Goal: Task Accomplishment & Management: Complete application form

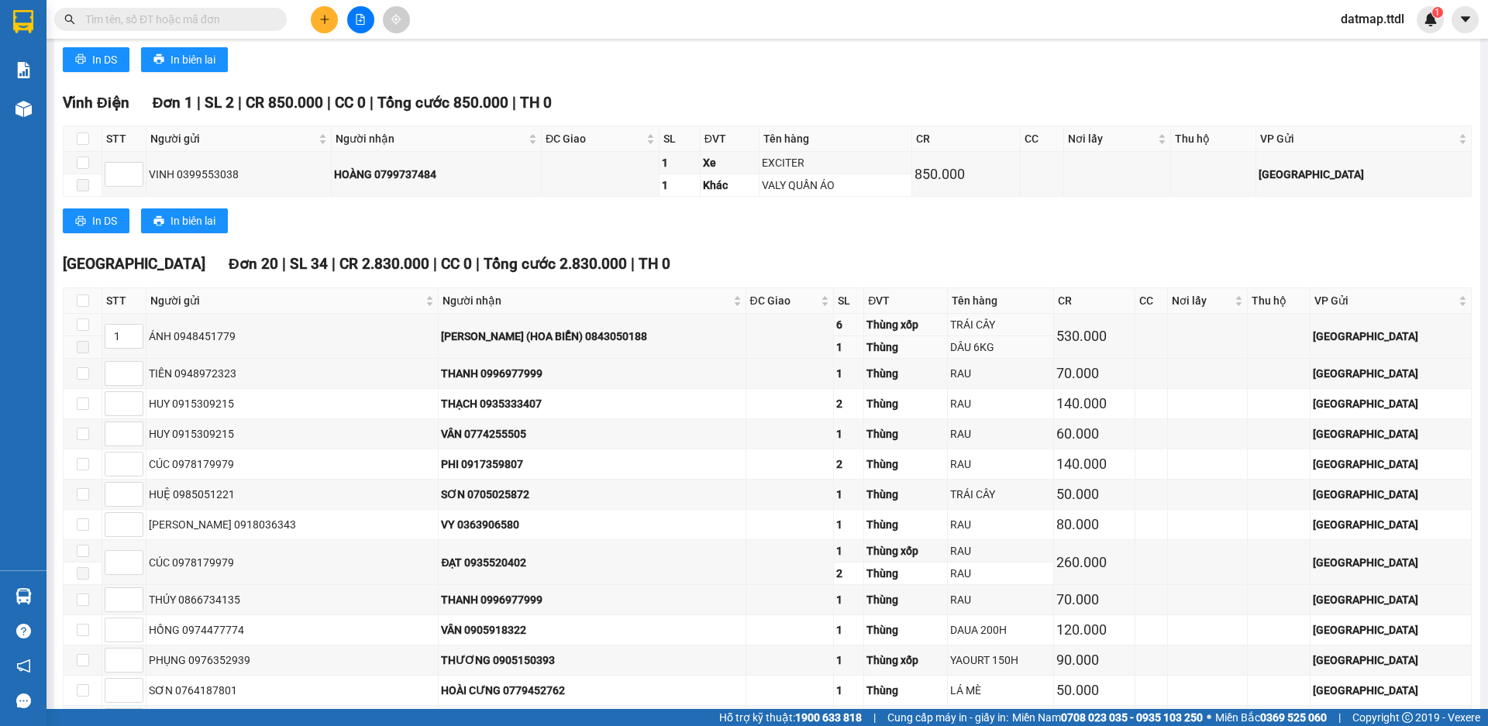
scroll to position [1860, 0]
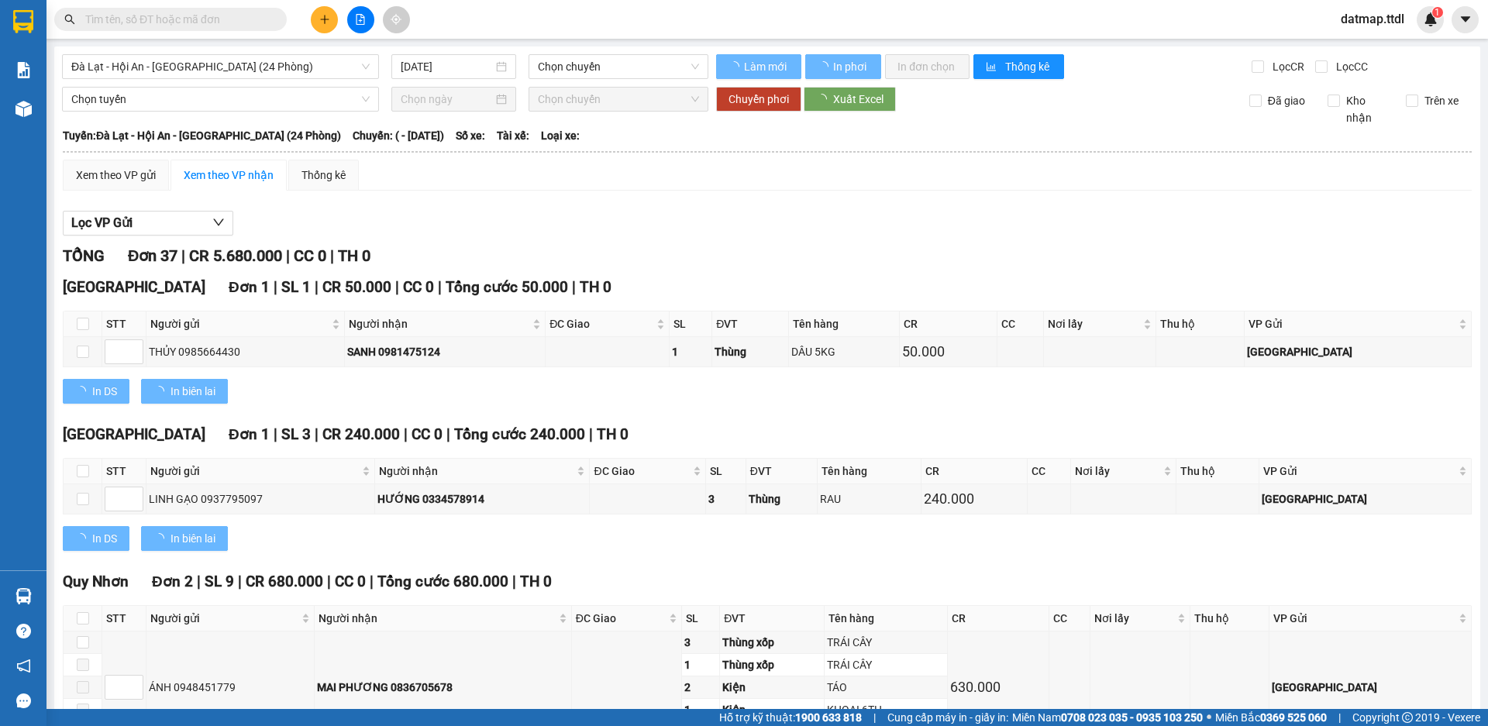
type input "[DATE]"
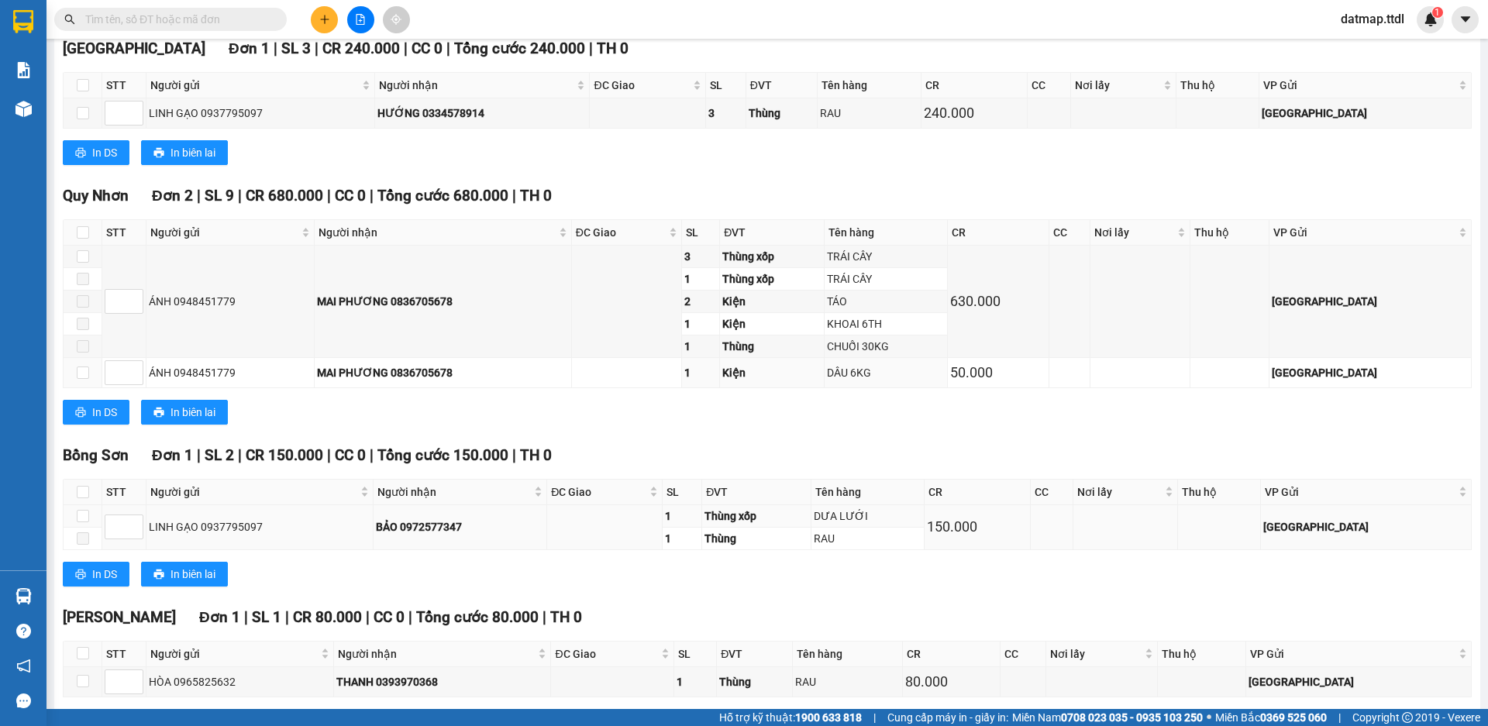
scroll to position [310, 0]
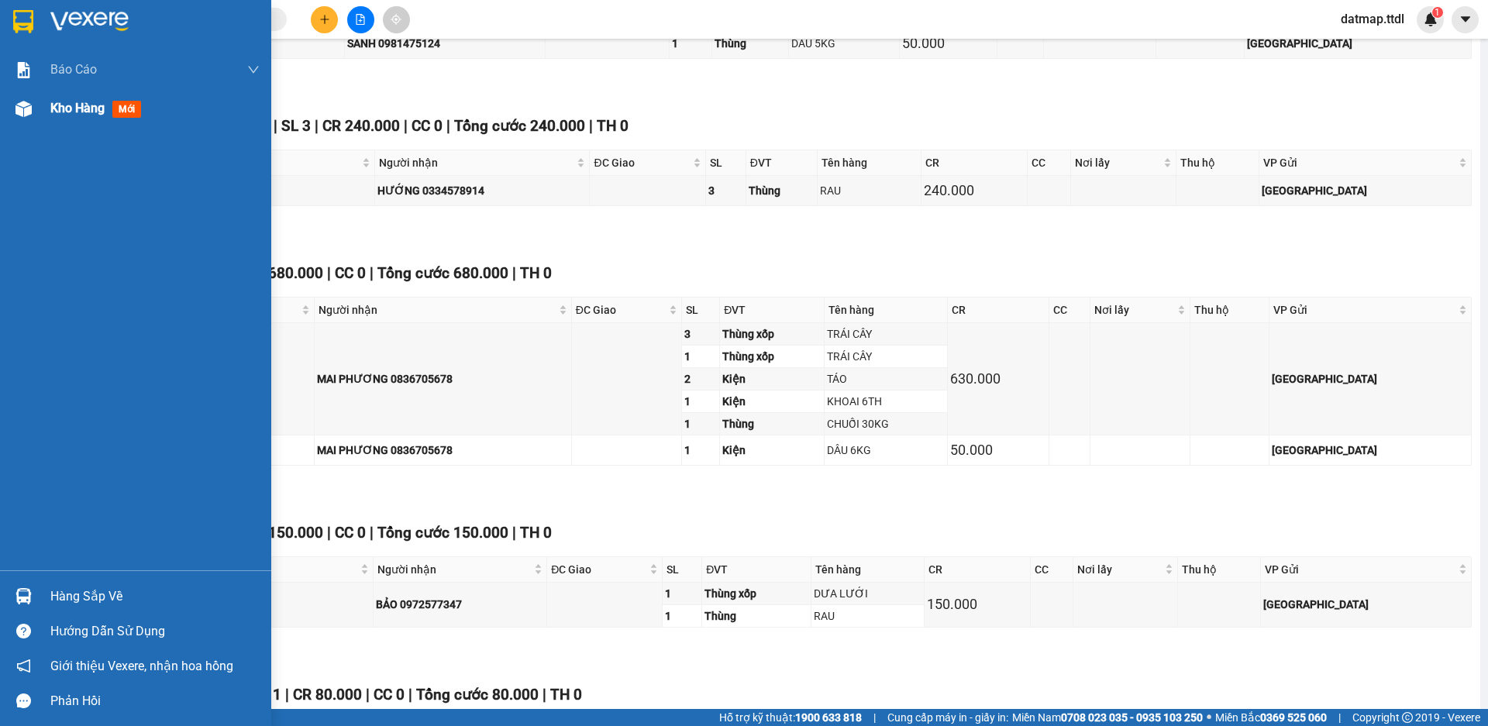
click at [55, 112] on span "Kho hàng" at bounding box center [77, 108] width 54 height 15
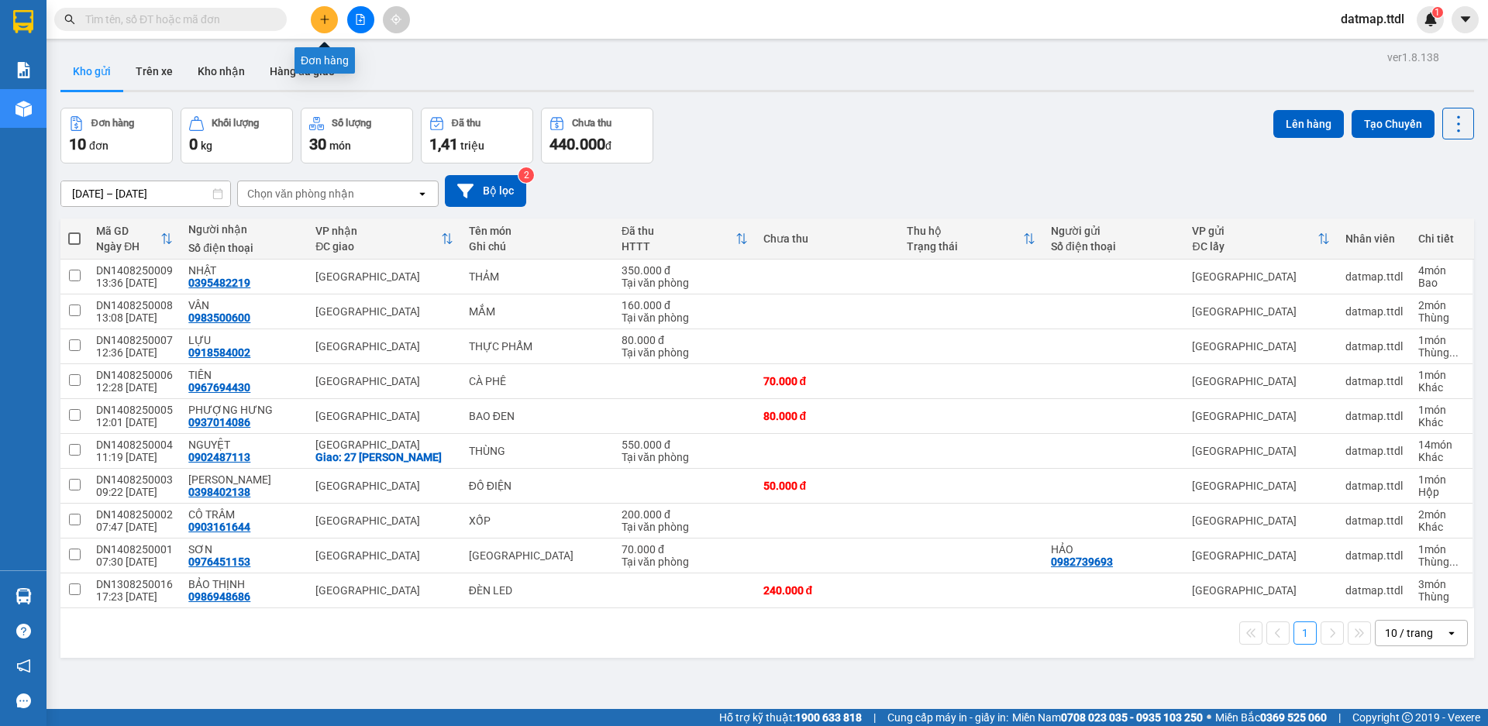
click at [322, 15] on icon "plus" at bounding box center [324, 19] width 11 height 11
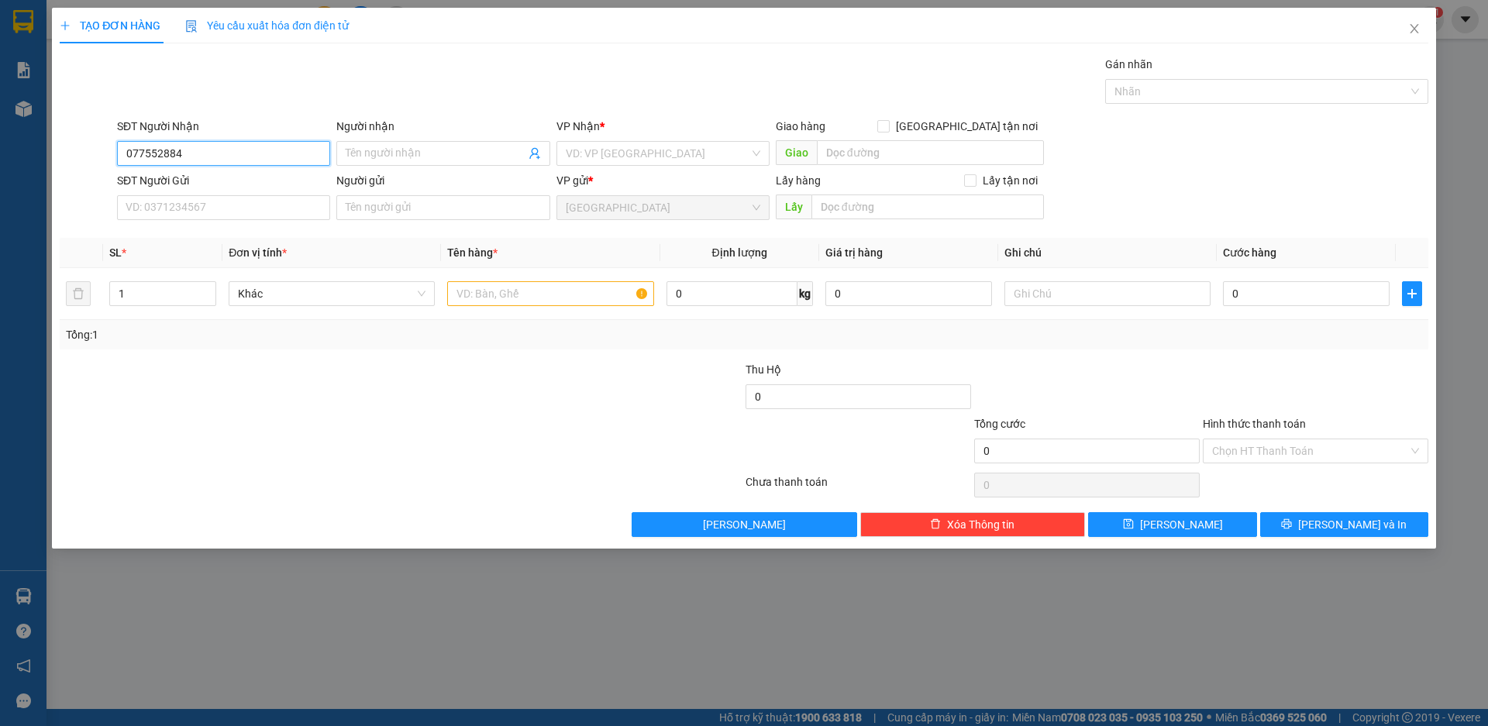
type input "0775528848"
click at [193, 157] on input "0775528848" at bounding box center [223, 153] width 213 height 25
click at [184, 212] on input "SĐT Người Gửi" at bounding box center [223, 207] width 213 height 25
paste input "0775528848"
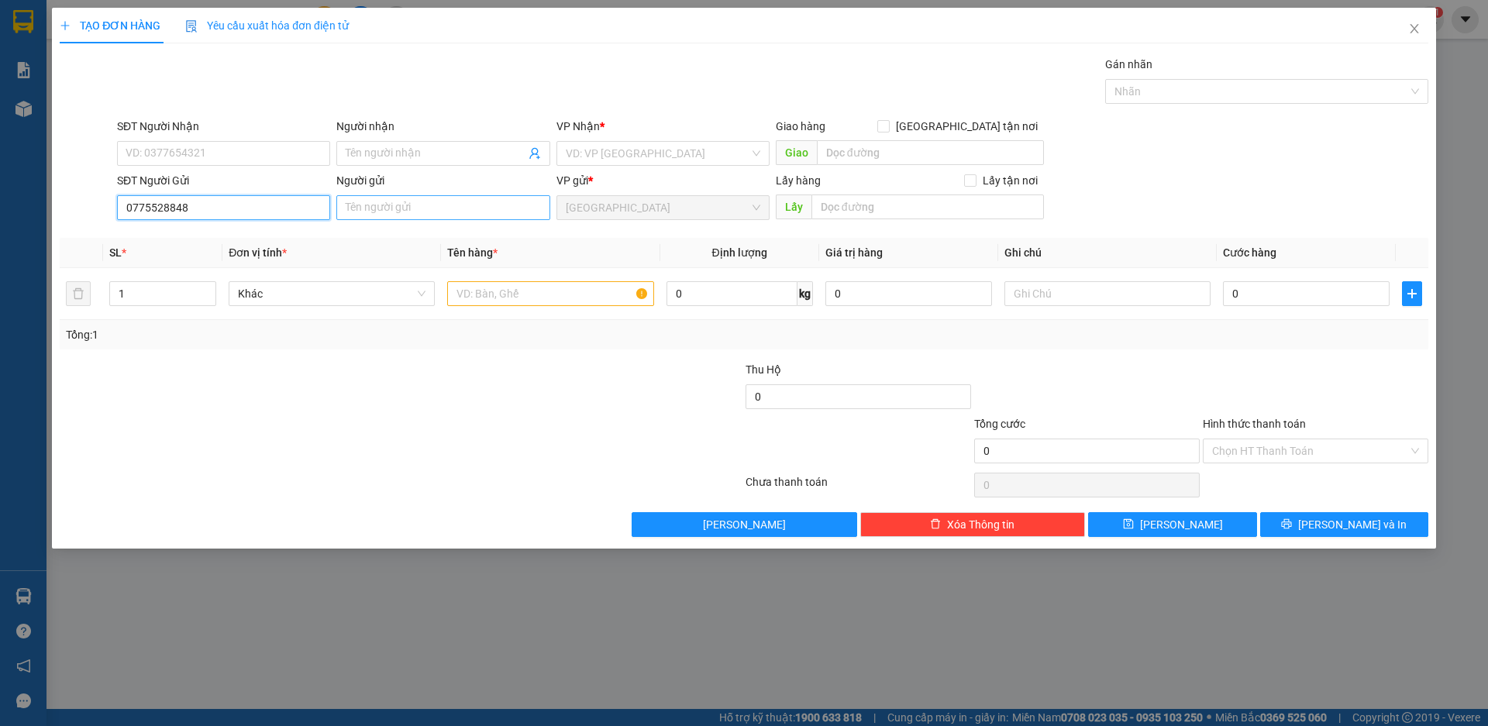
type input "0775528848"
click at [375, 210] on input "Người gửi" at bounding box center [442, 207] width 213 height 25
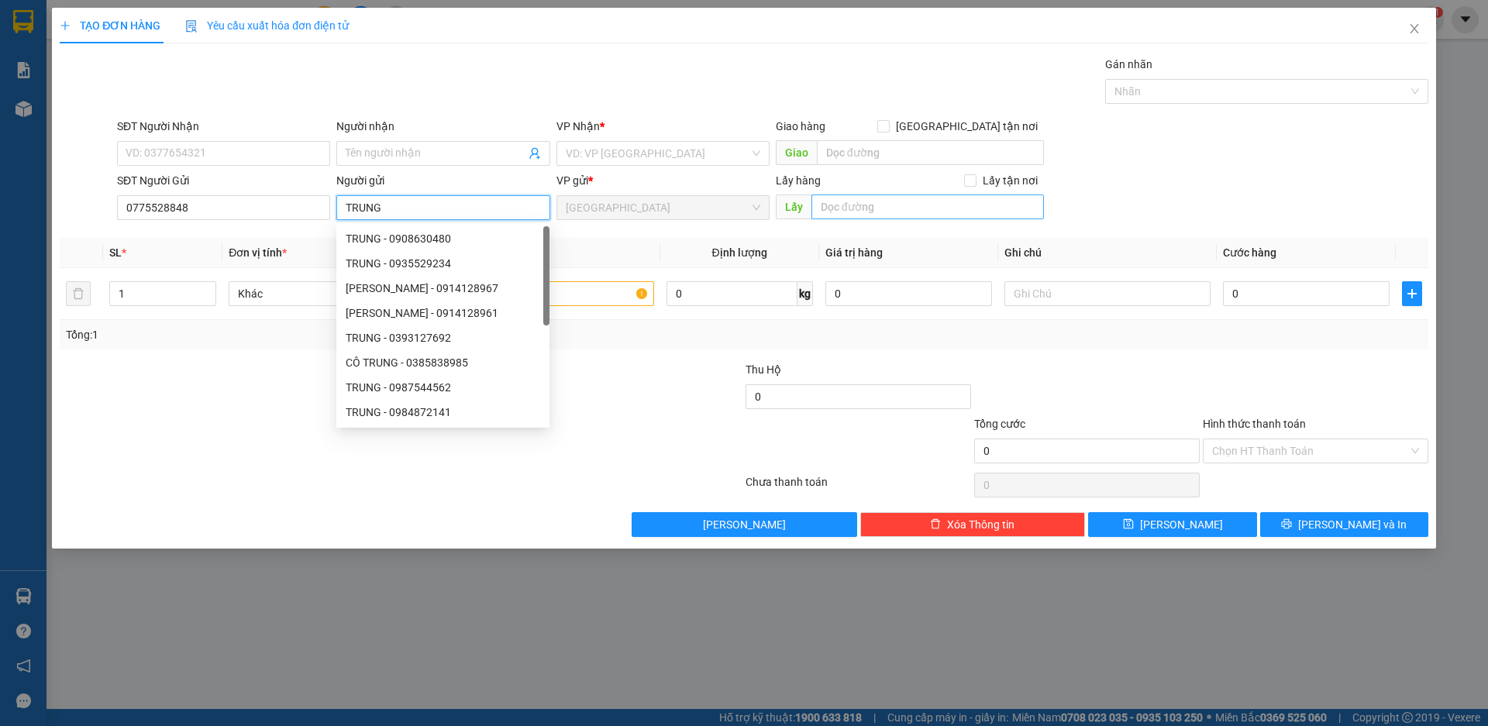
type input "TRUNG"
click at [870, 209] on input "text" at bounding box center [927, 207] width 232 height 25
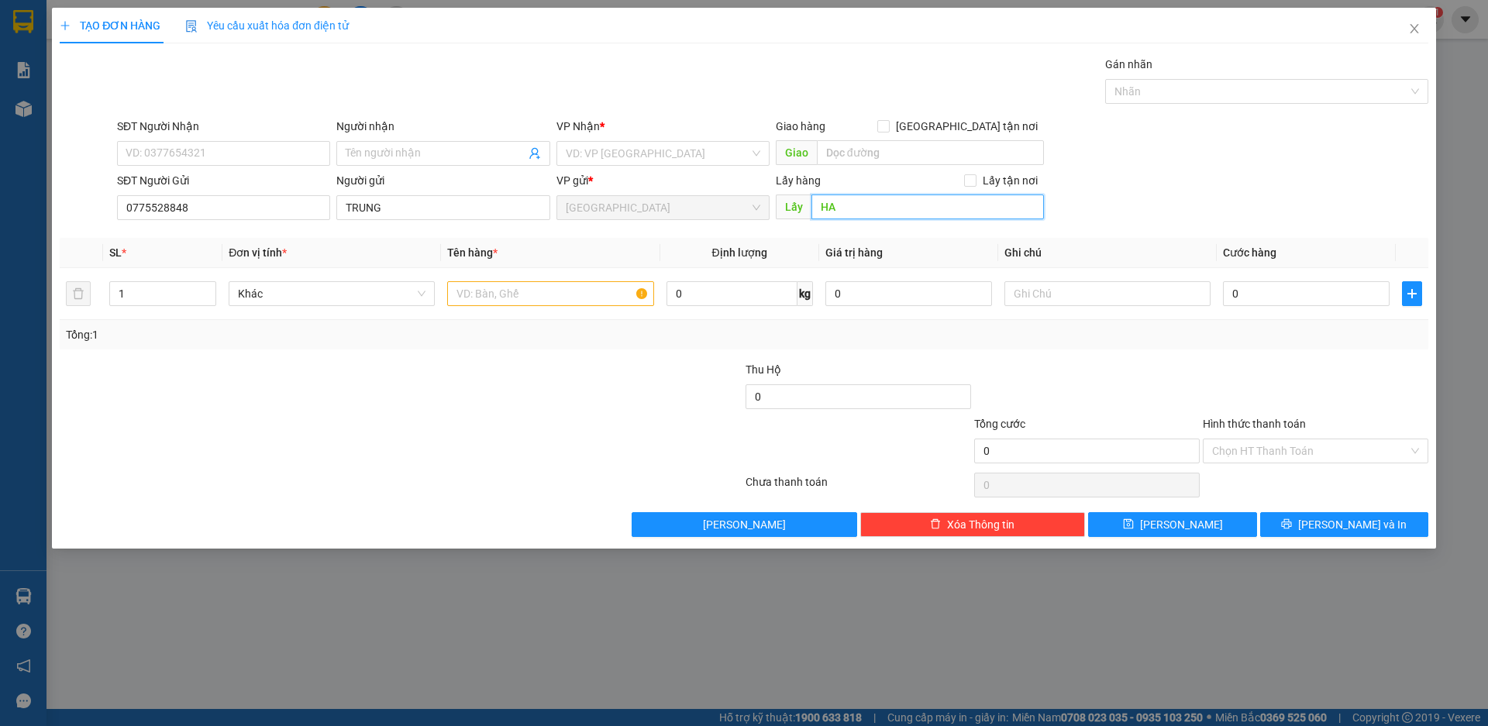
type input "H"
click at [315, 294] on span "Khác" at bounding box center [332, 293] width 188 height 23
type input "HƯƠNG AN"
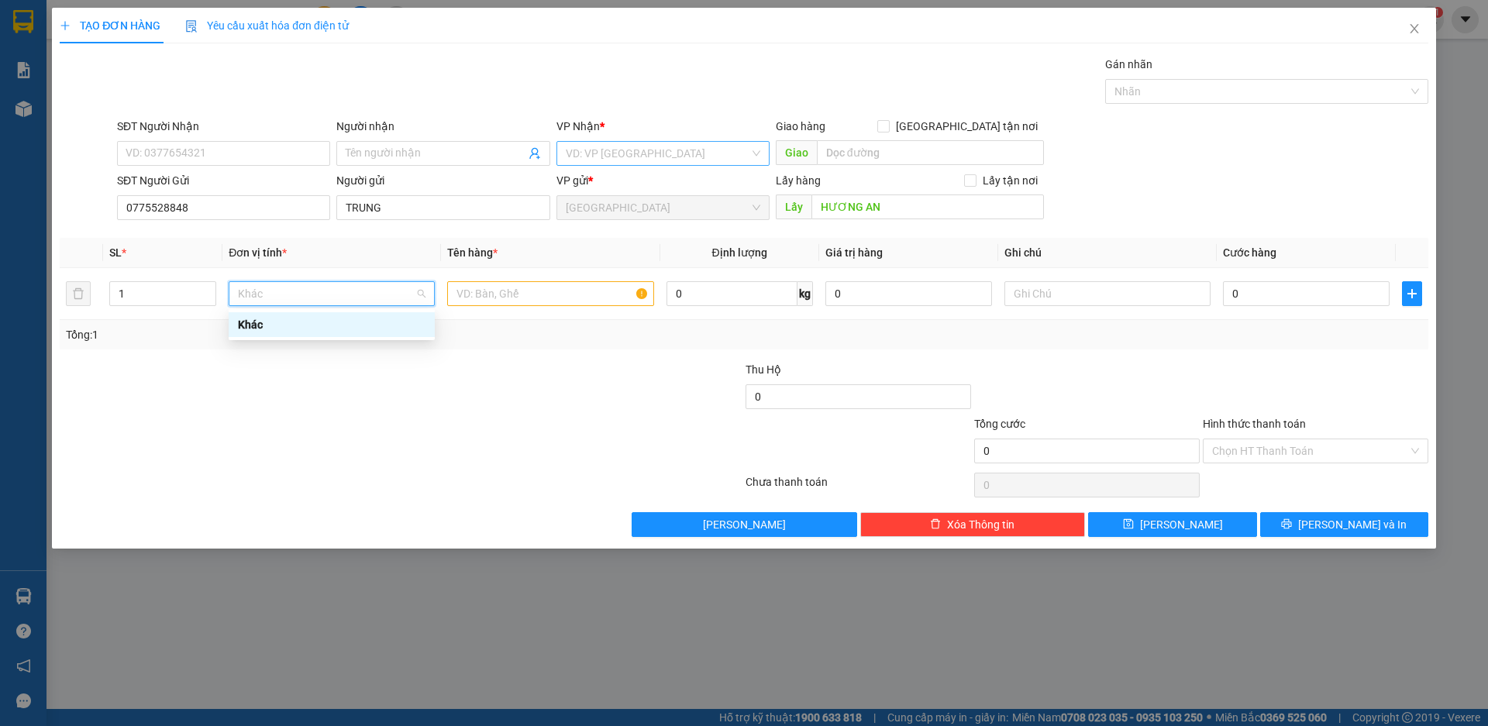
click at [646, 157] on input "search" at bounding box center [658, 153] width 184 height 23
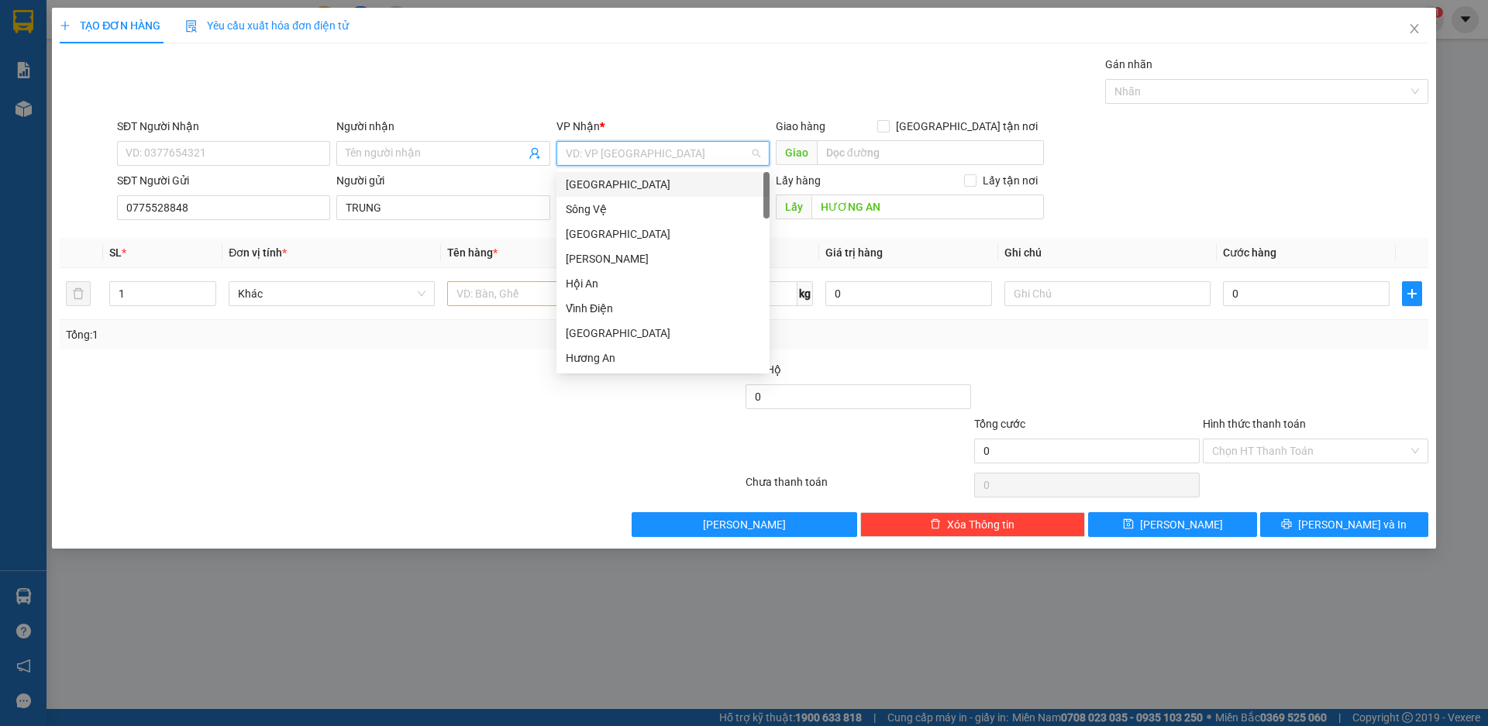
click at [594, 188] on div "[GEOGRAPHIC_DATA]" at bounding box center [663, 184] width 195 height 17
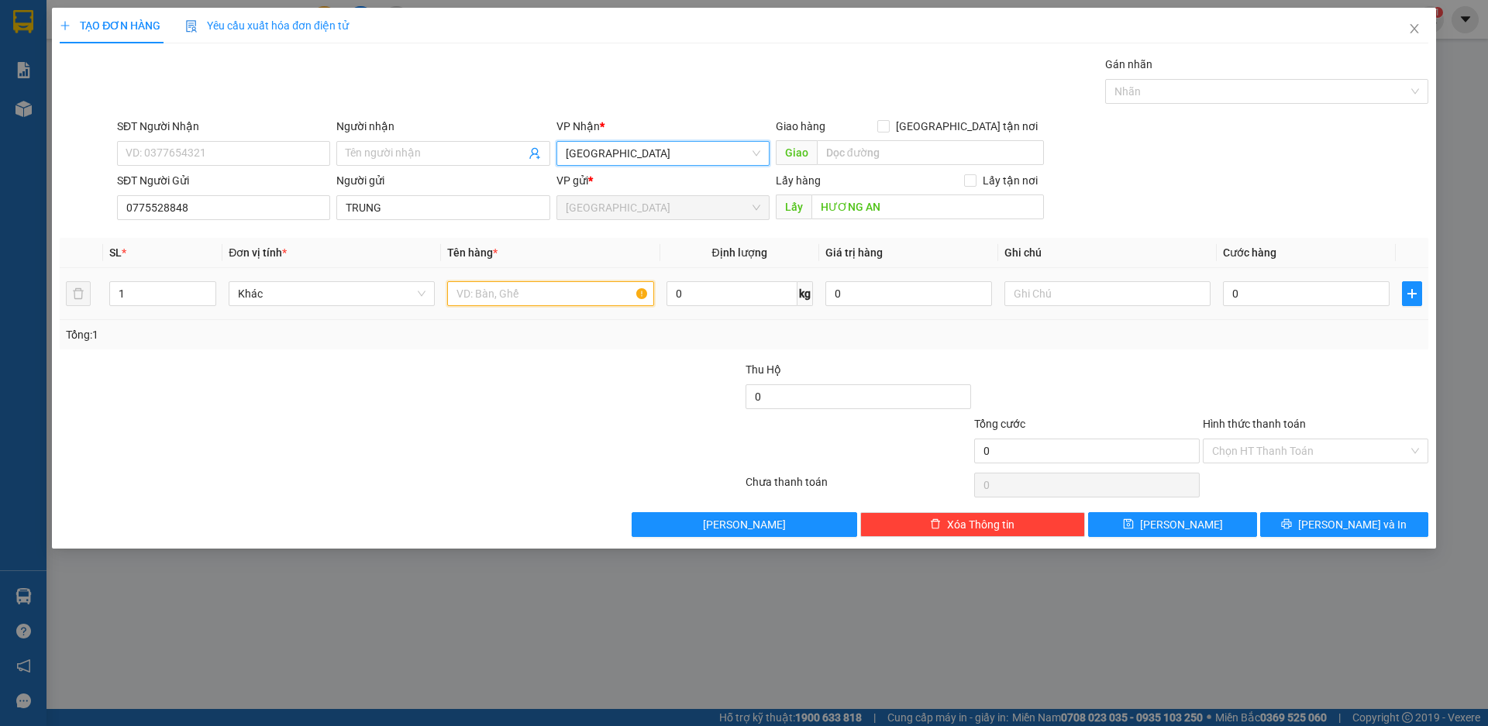
click at [525, 282] on input "text" at bounding box center [550, 293] width 206 height 25
click at [394, 294] on span "Khác" at bounding box center [332, 293] width 188 height 23
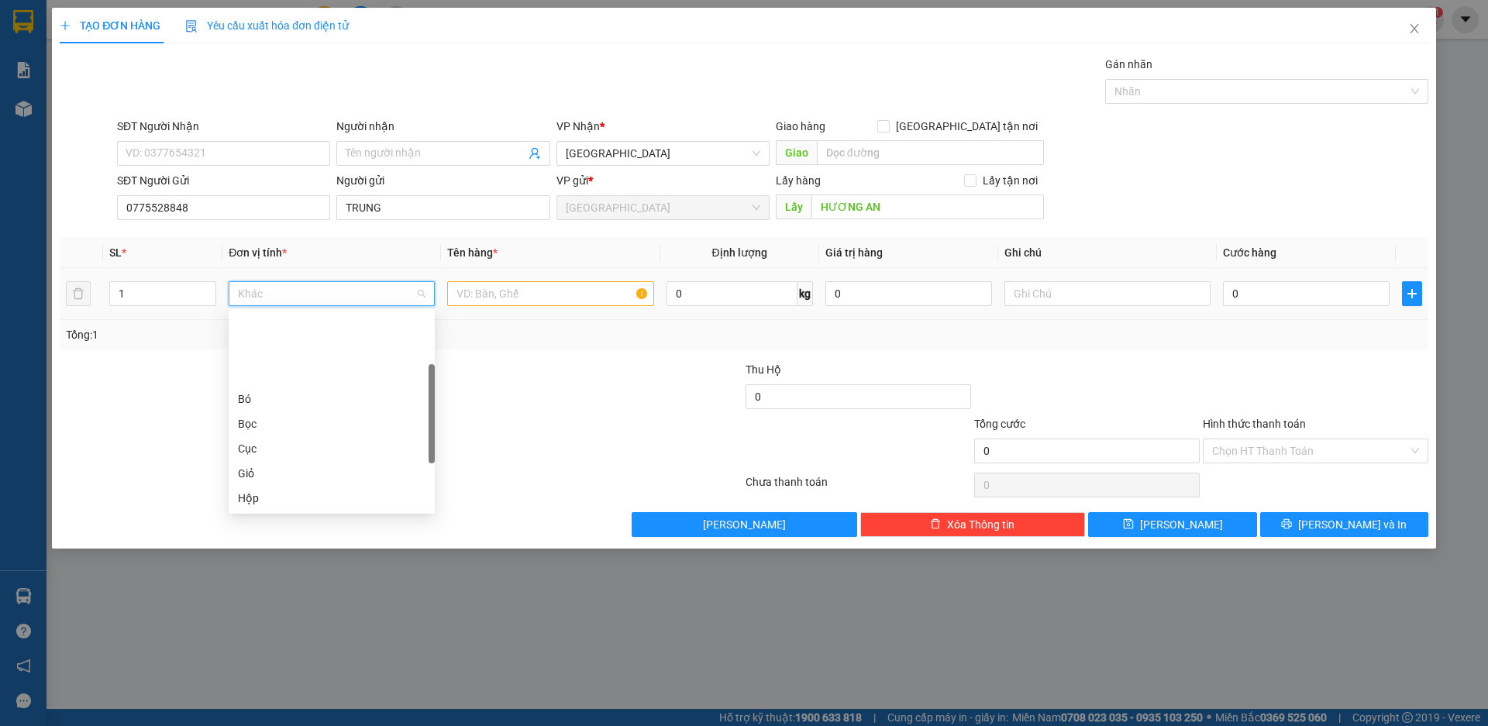
scroll to position [77, 0]
click at [356, 478] on div "Thùng" at bounding box center [332, 470] width 188 height 17
click at [518, 296] on input "text" at bounding box center [550, 293] width 206 height 25
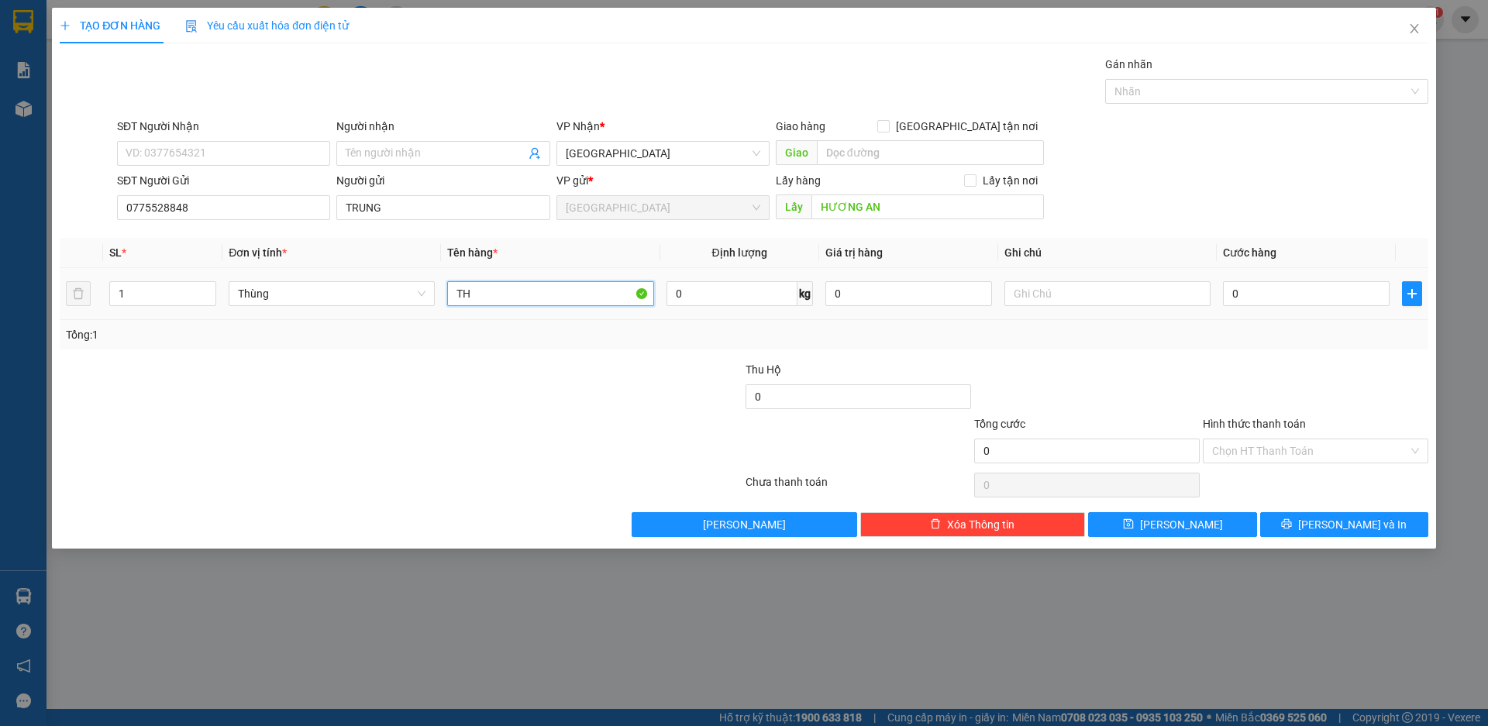
type input "T"
type input "GÀ SỐNG"
click at [1042, 298] on input "text" at bounding box center [1107, 293] width 206 height 25
type input "CHẾT KHÔNG CHỊU TRÁCH NHIỆM"
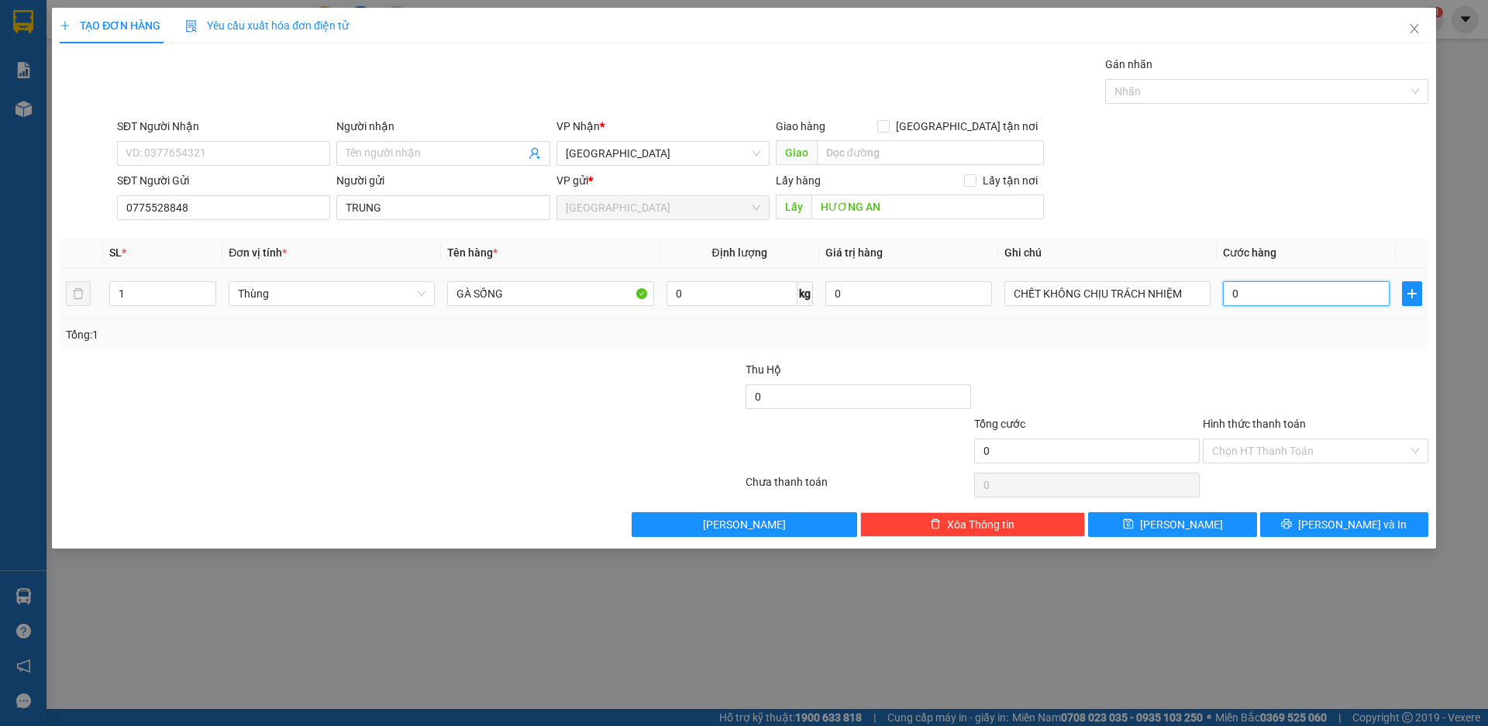
click at [1245, 294] on input "0" at bounding box center [1306, 293] width 167 height 25
type input "1"
type input "10"
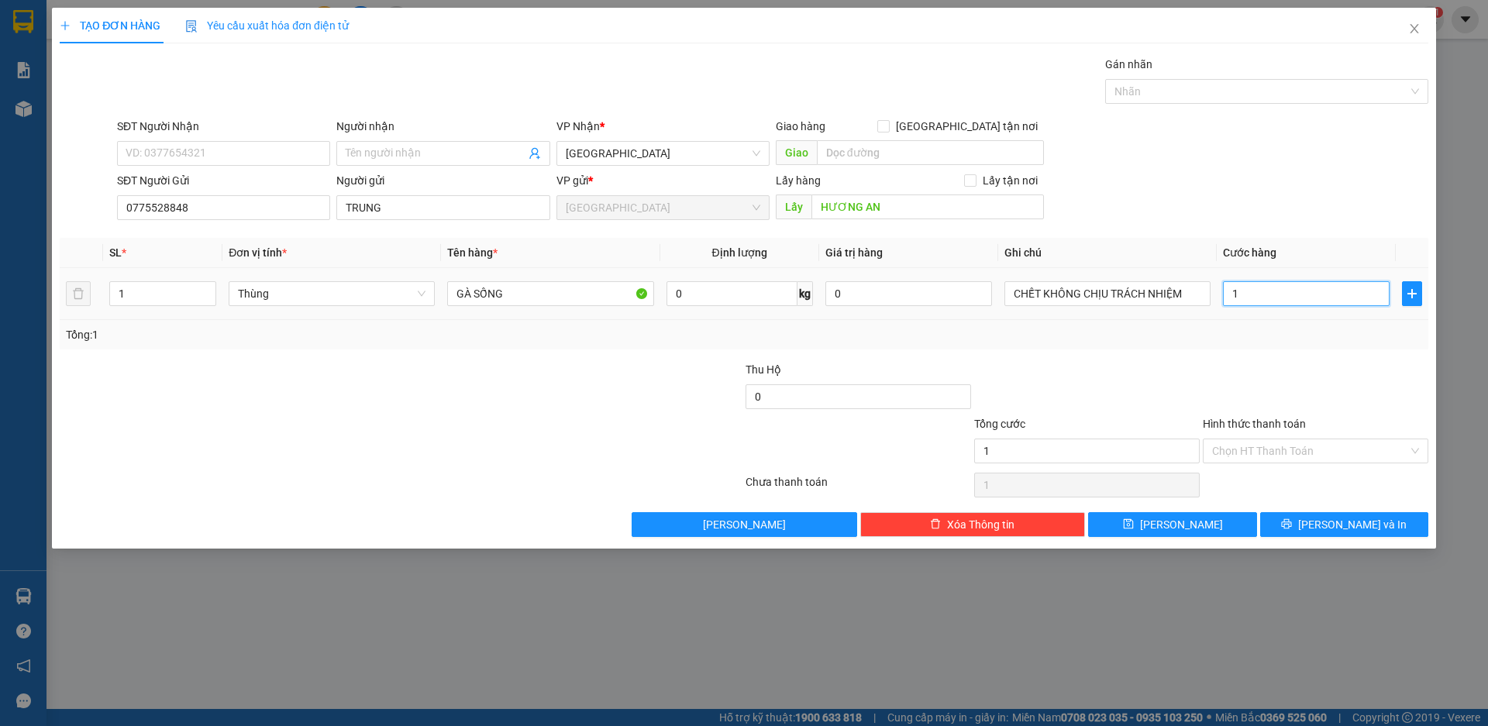
type input "10"
type input "100"
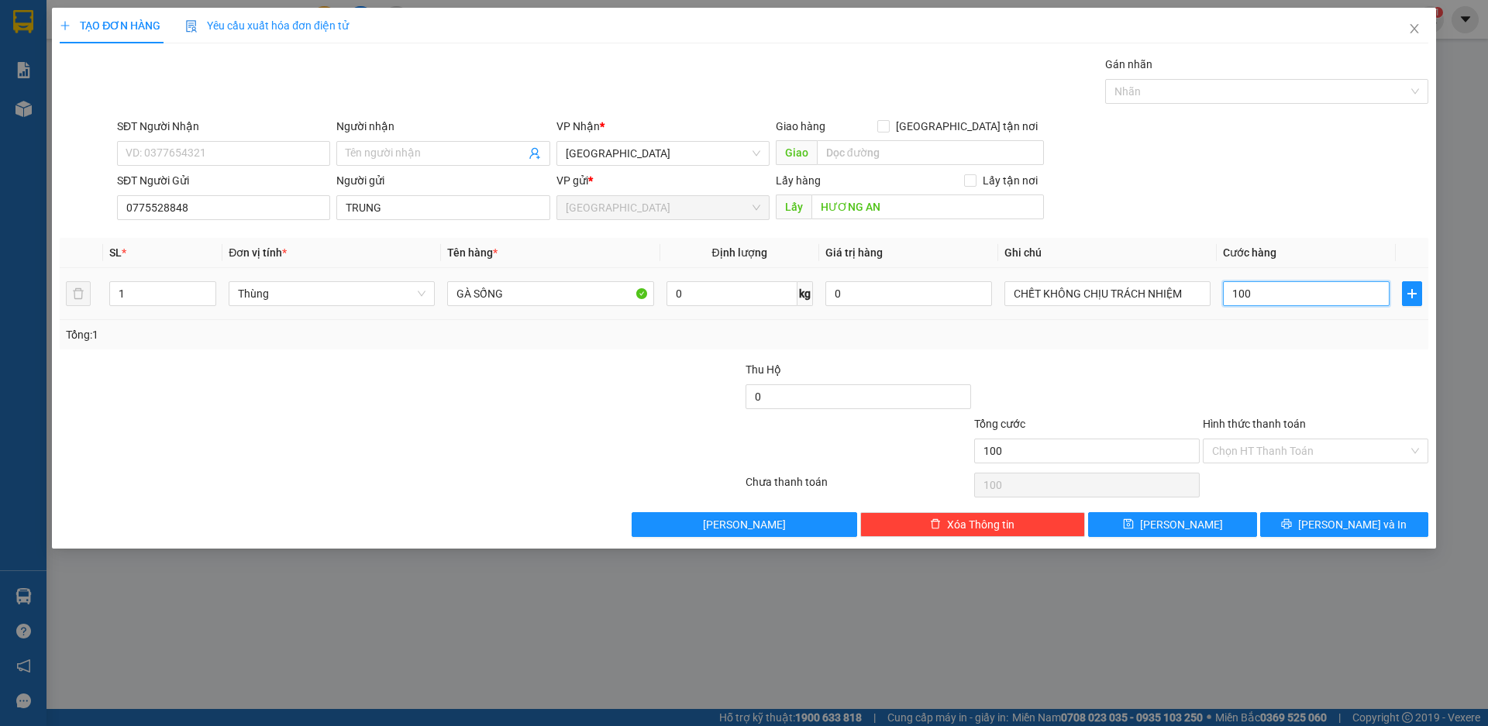
type input "1.000"
type input "10.000"
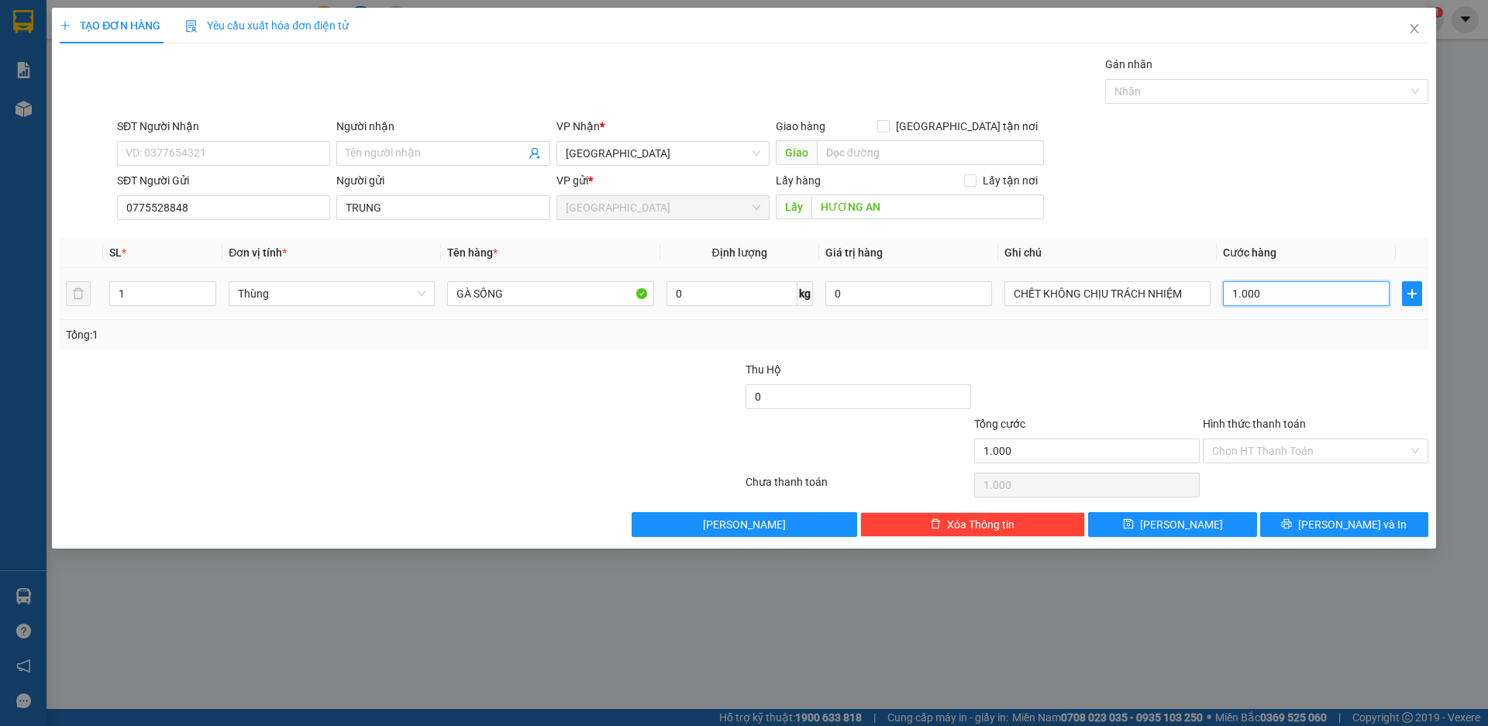
type input "10.000"
type input "100.000"
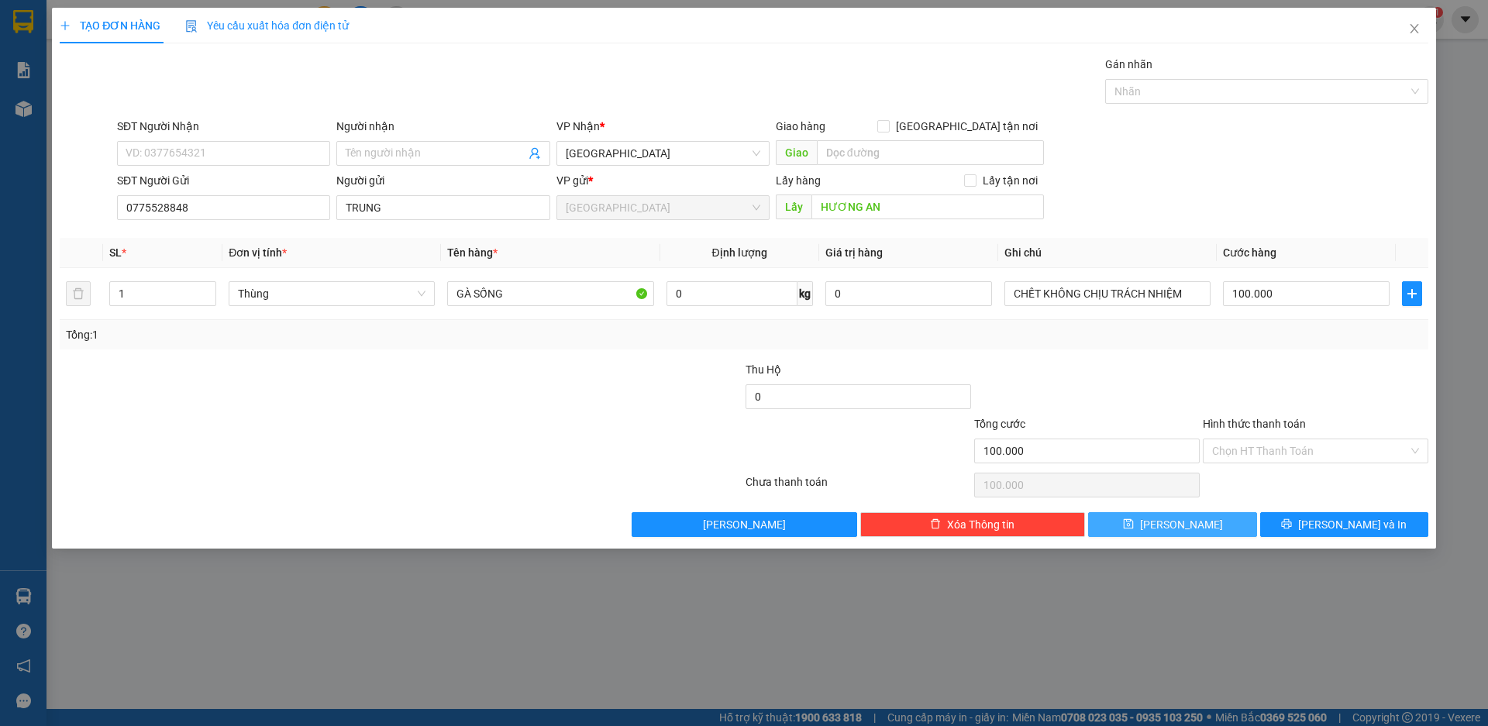
click at [1172, 522] on span "Lưu" at bounding box center [1181, 524] width 83 height 17
type input "0"
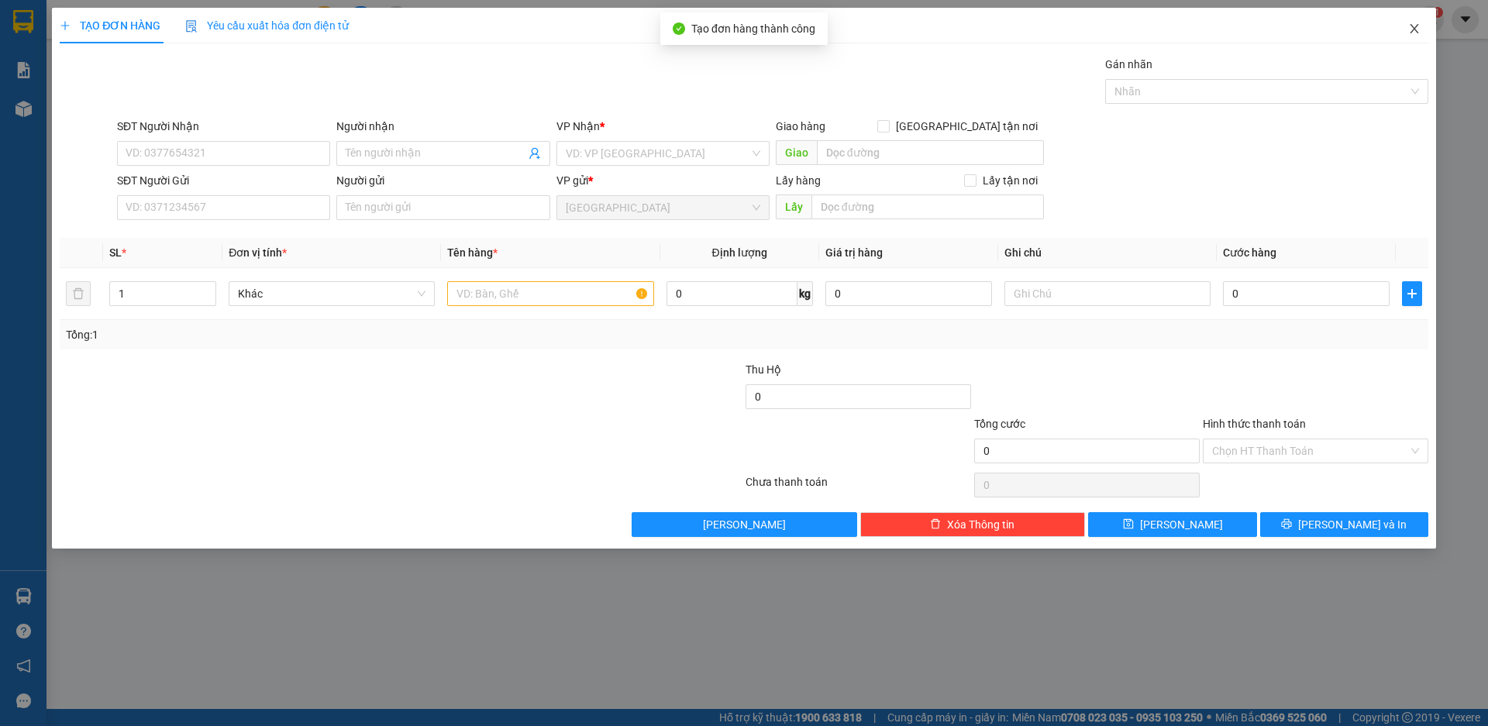
click at [1415, 25] on icon "close" at bounding box center [1414, 28] width 12 height 12
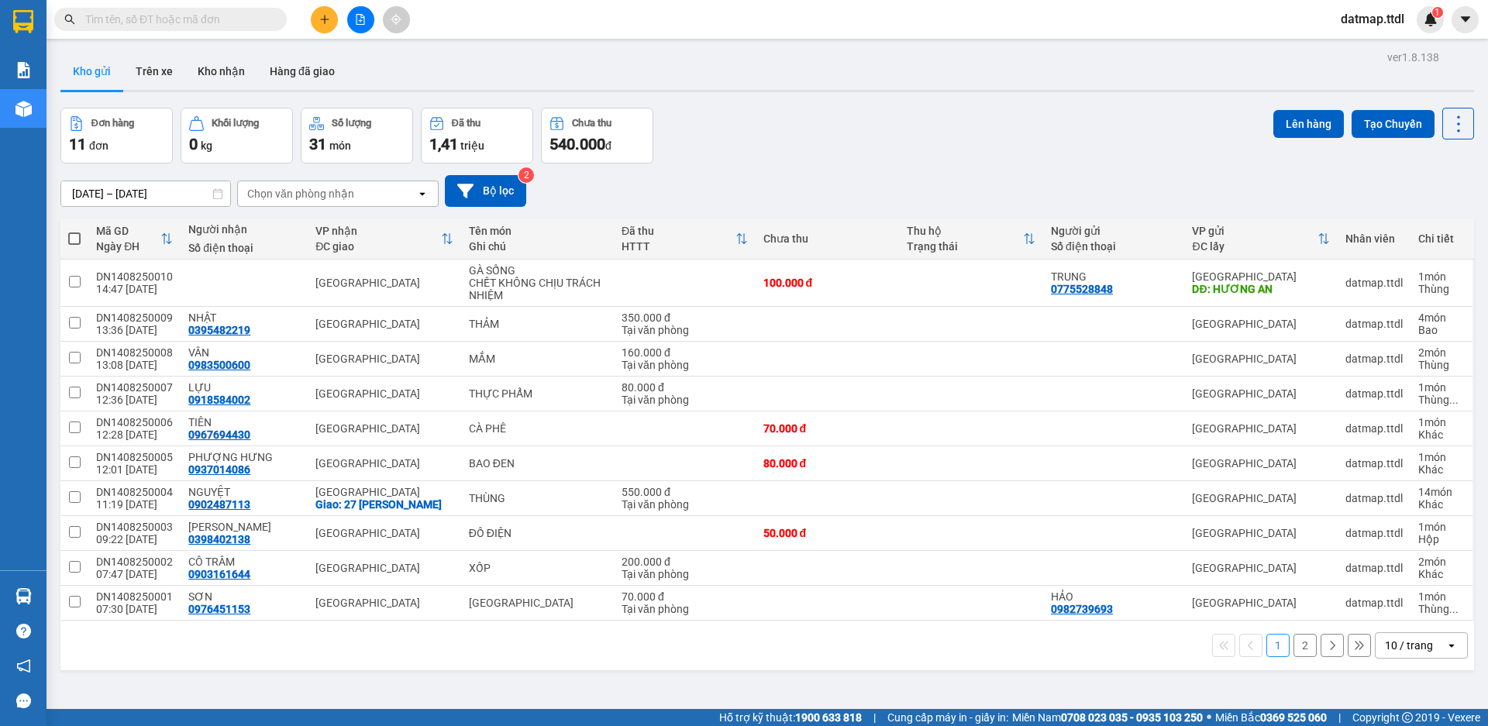
click at [72, 237] on span at bounding box center [74, 238] width 12 height 12
click at [74, 231] on input "checkbox" at bounding box center [74, 231] width 0 height 0
checkbox input "true"
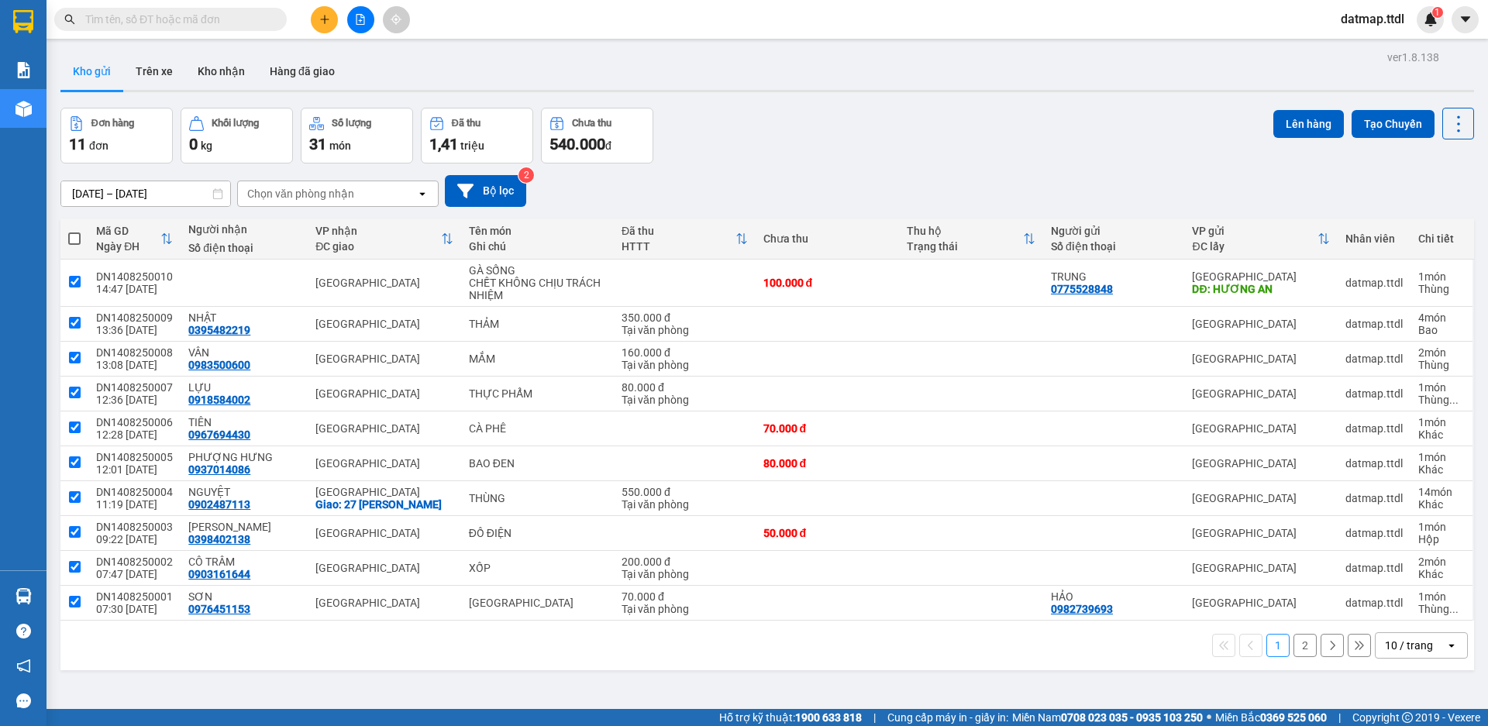
checkbox input "true"
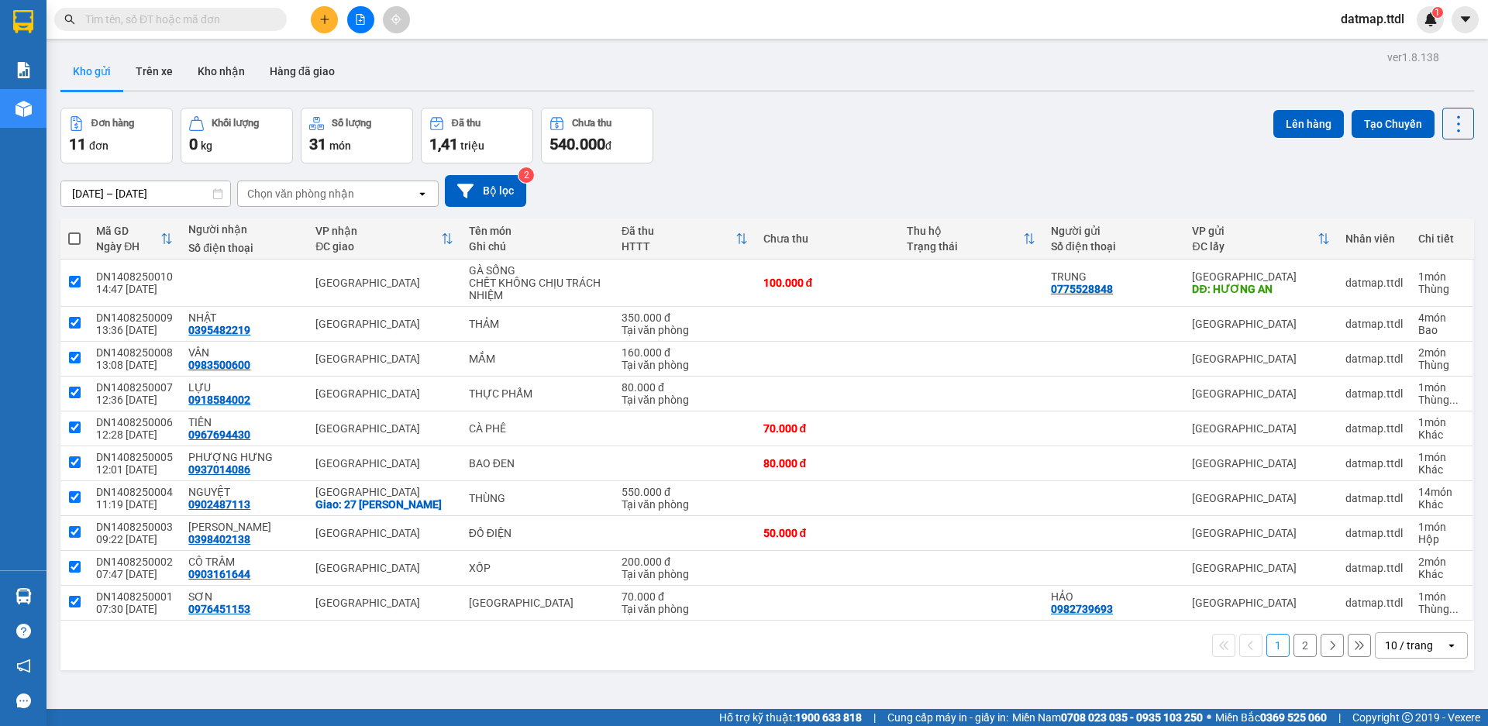
checkbox input "true"
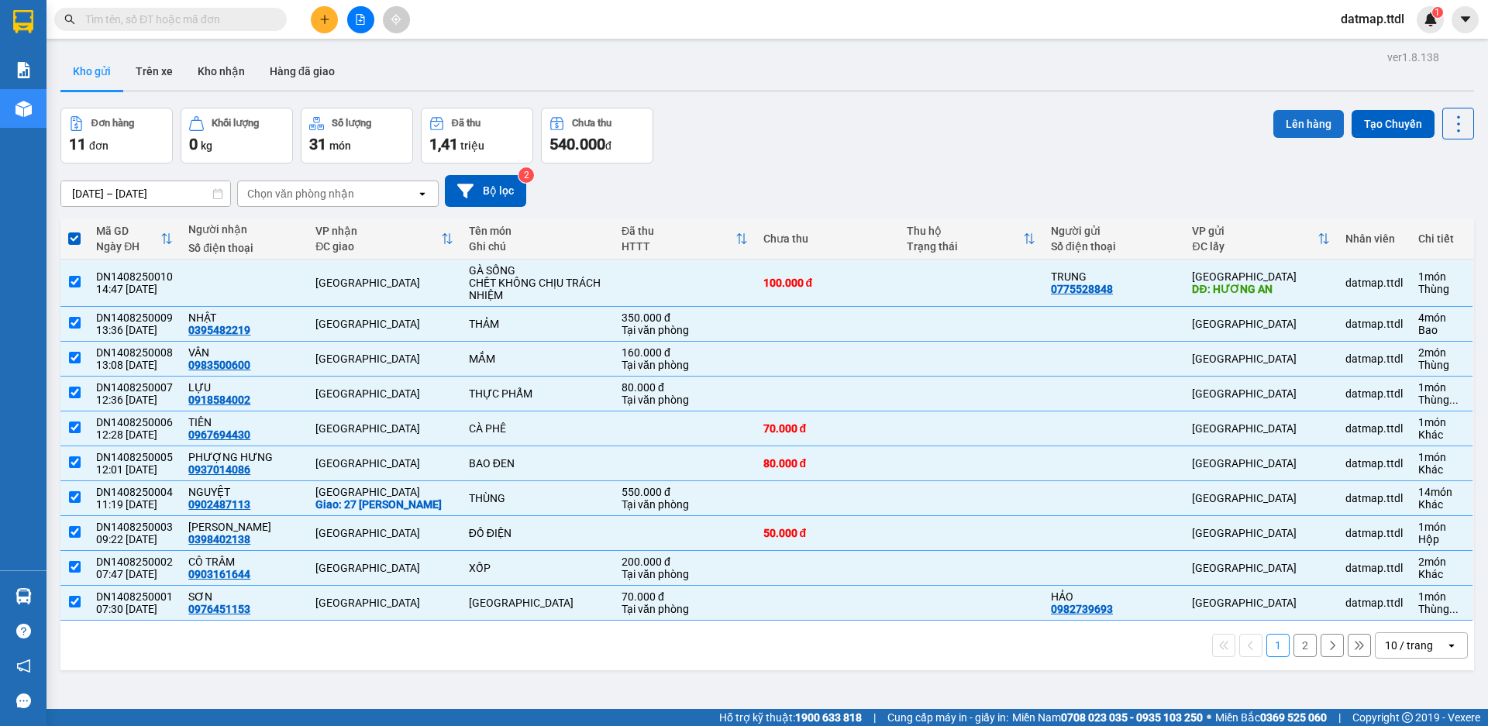
click at [1279, 118] on button "Lên hàng" at bounding box center [1308, 124] width 71 height 28
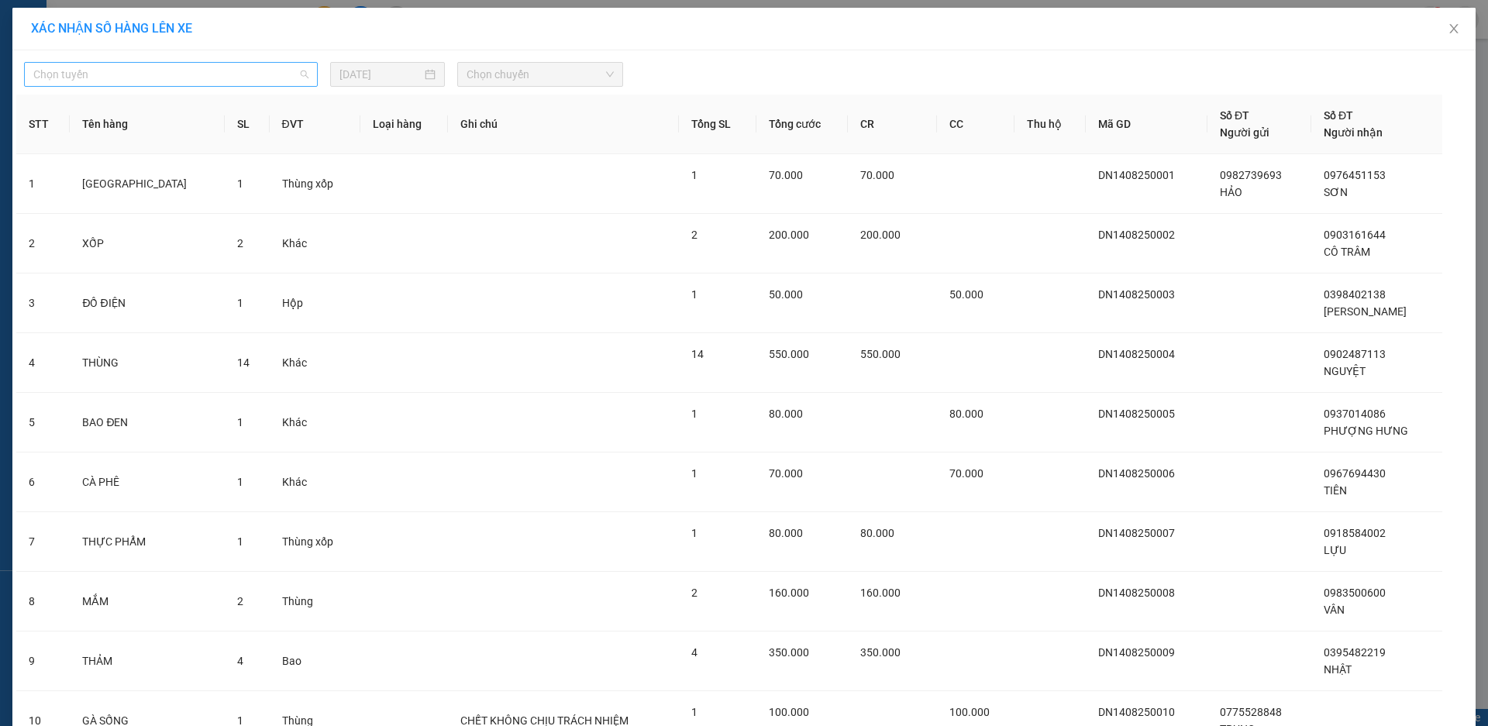
click at [229, 80] on span "Chọn tuyến" at bounding box center [170, 74] width 275 height 23
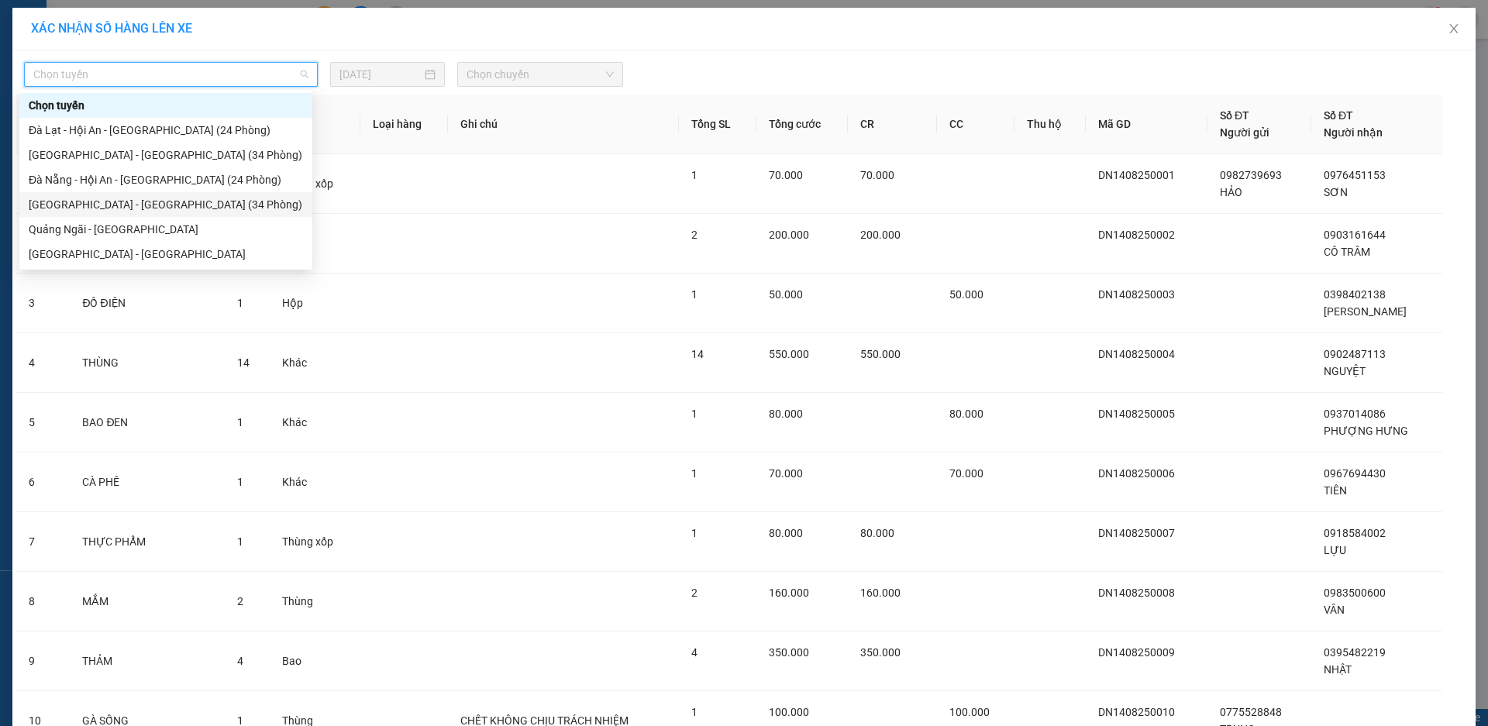
click at [95, 207] on div "Đà Nẵng - Đà Lạt (34 Phòng)" at bounding box center [166, 204] width 274 height 17
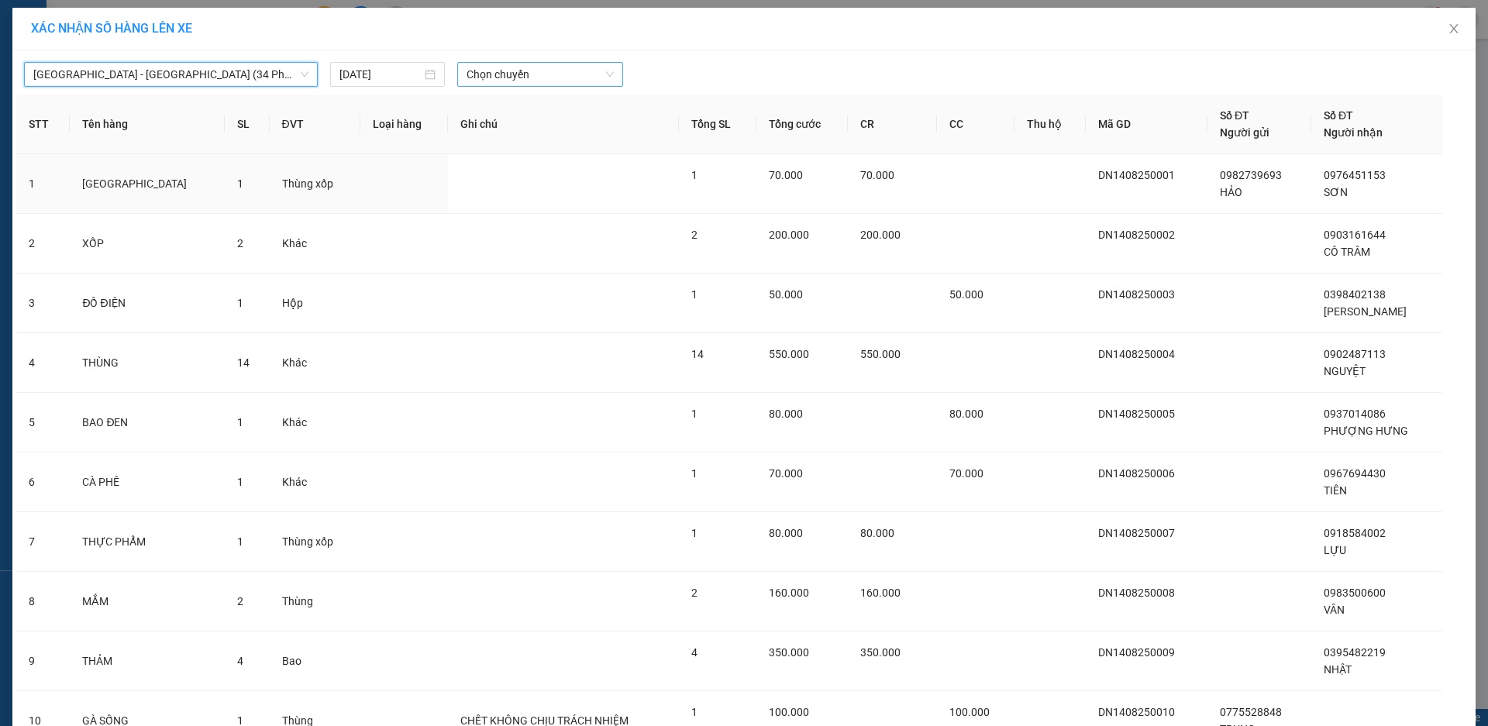
click at [542, 73] on span "Chọn chuyến" at bounding box center [540, 74] width 147 height 23
click at [520, 135] on div "15:30 - 49B-019.20" at bounding box center [520, 130] width 121 height 17
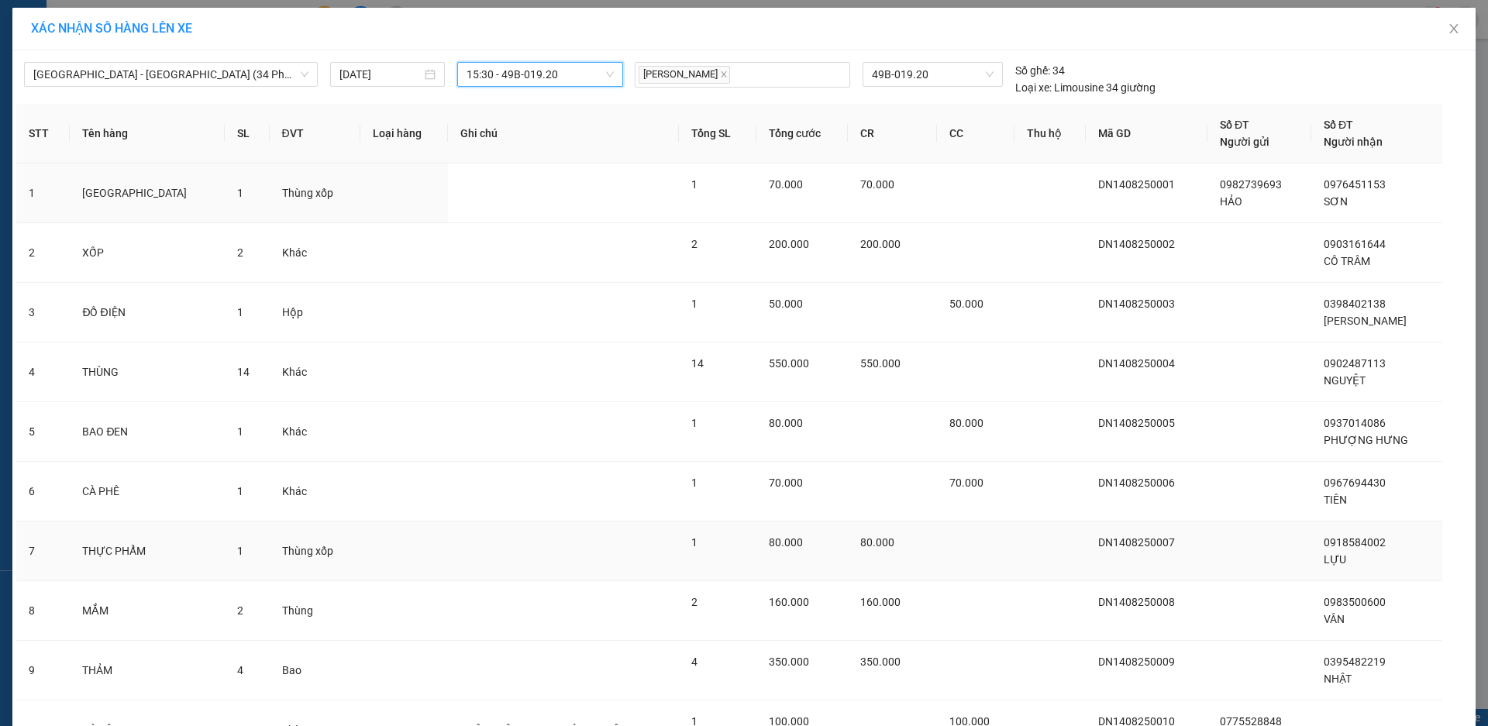
scroll to position [147, 0]
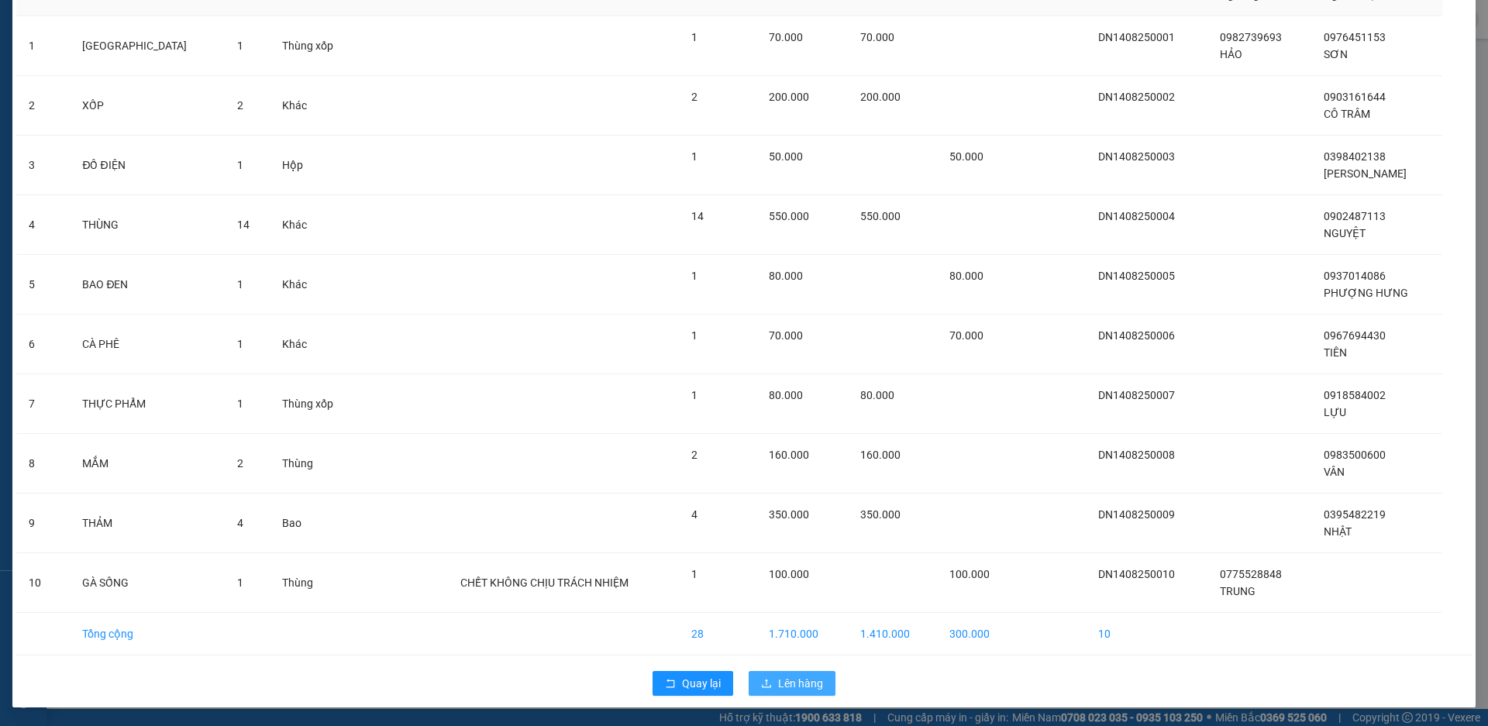
click at [792, 684] on span "Lên hàng" at bounding box center [800, 683] width 45 height 17
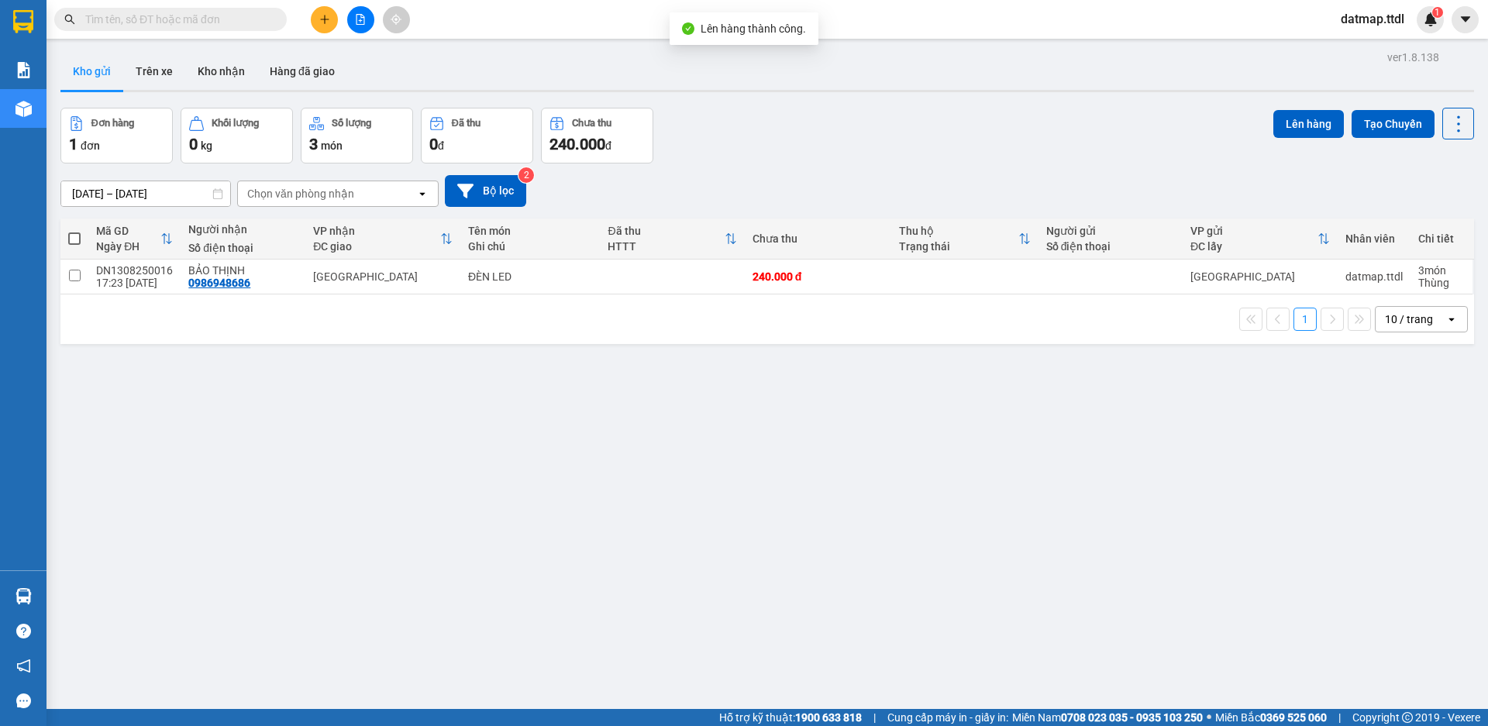
click at [70, 239] on span at bounding box center [74, 238] width 12 height 12
click at [74, 231] on input "checkbox" at bounding box center [74, 231] width 0 height 0
checkbox input "true"
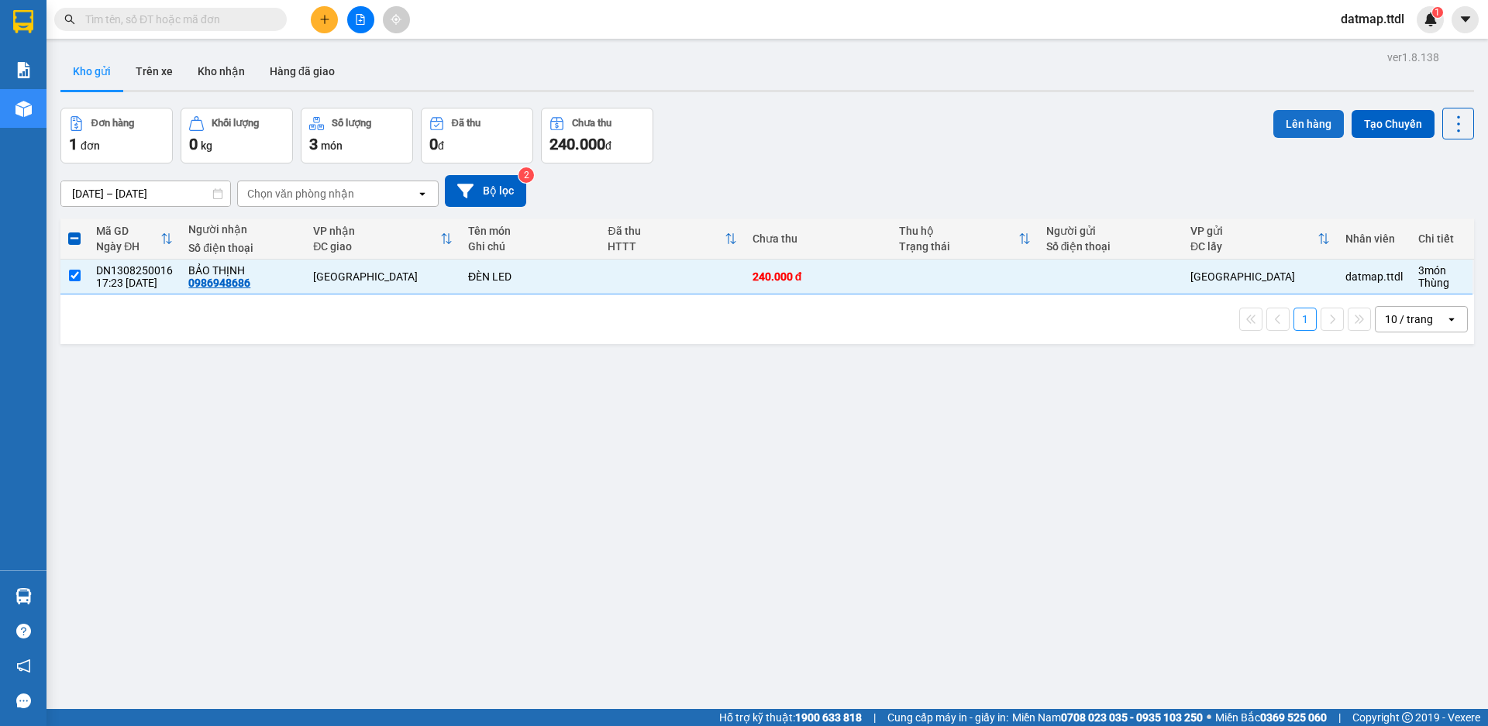
click at [1286, 126] on button "Lên hàng" at bounding box center [1308, 124] width 71 height 28
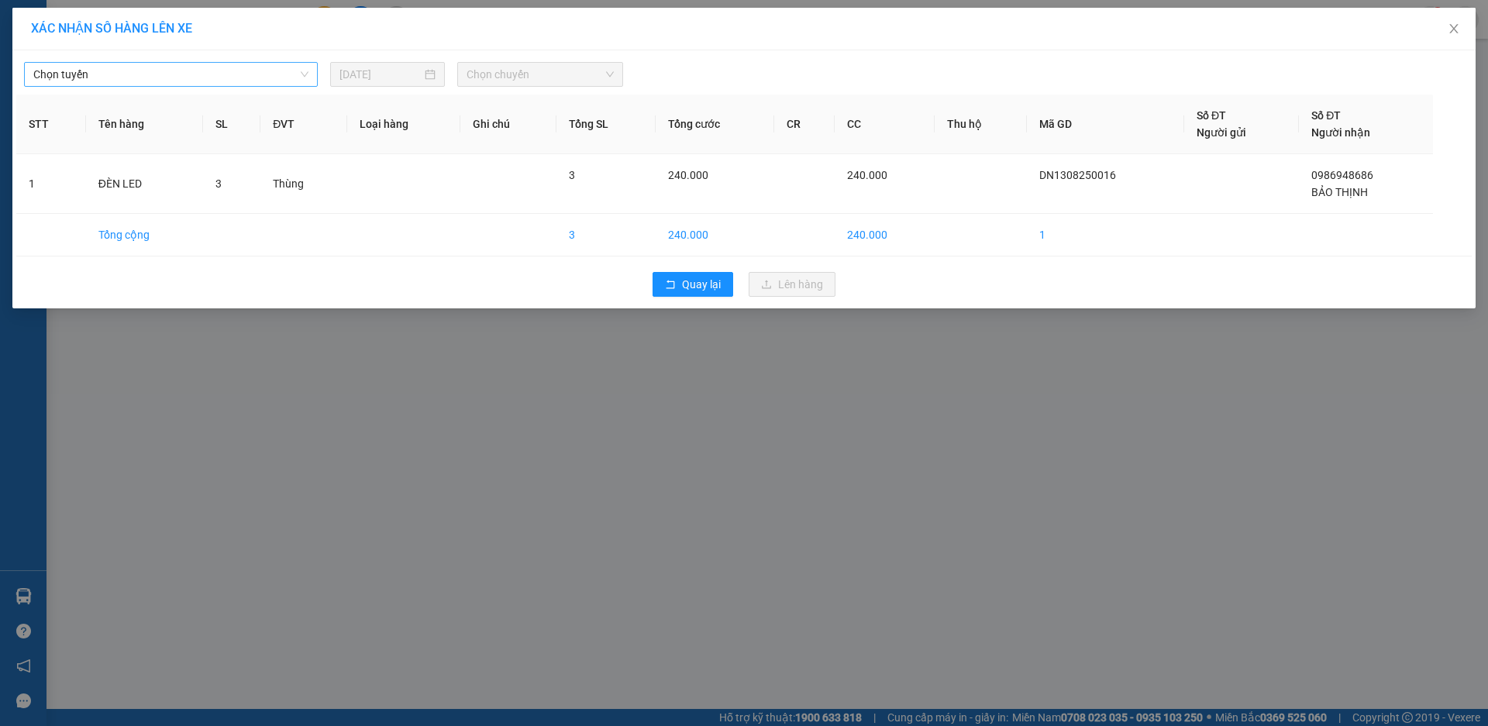
click at [258, 79] on span "Chọn tuyến" at bounding box center [170, 74] width 275 height 23
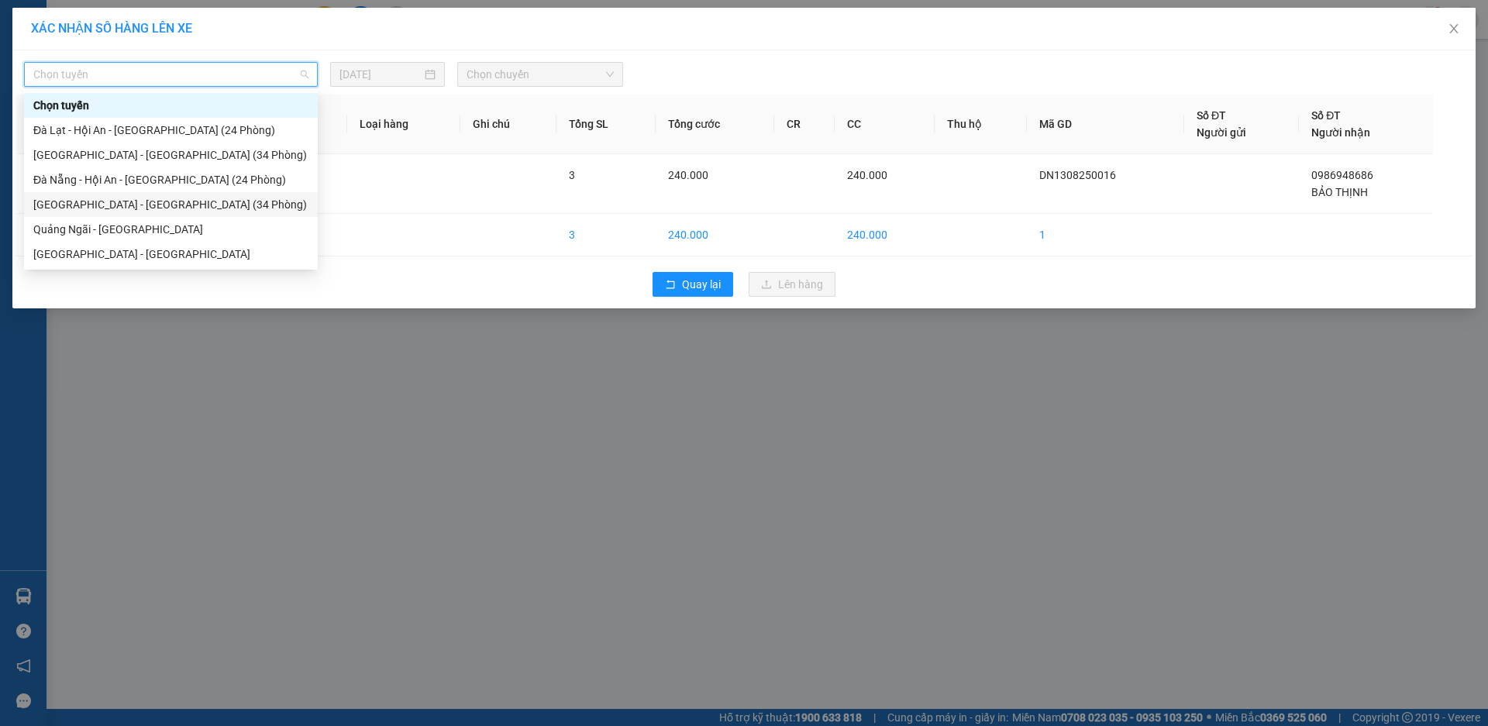
click at [82, 207] on div "Đà Nẵng - Đà Lạt (34 Phòng)" at bounding box center [170, 204] width 275 height 17
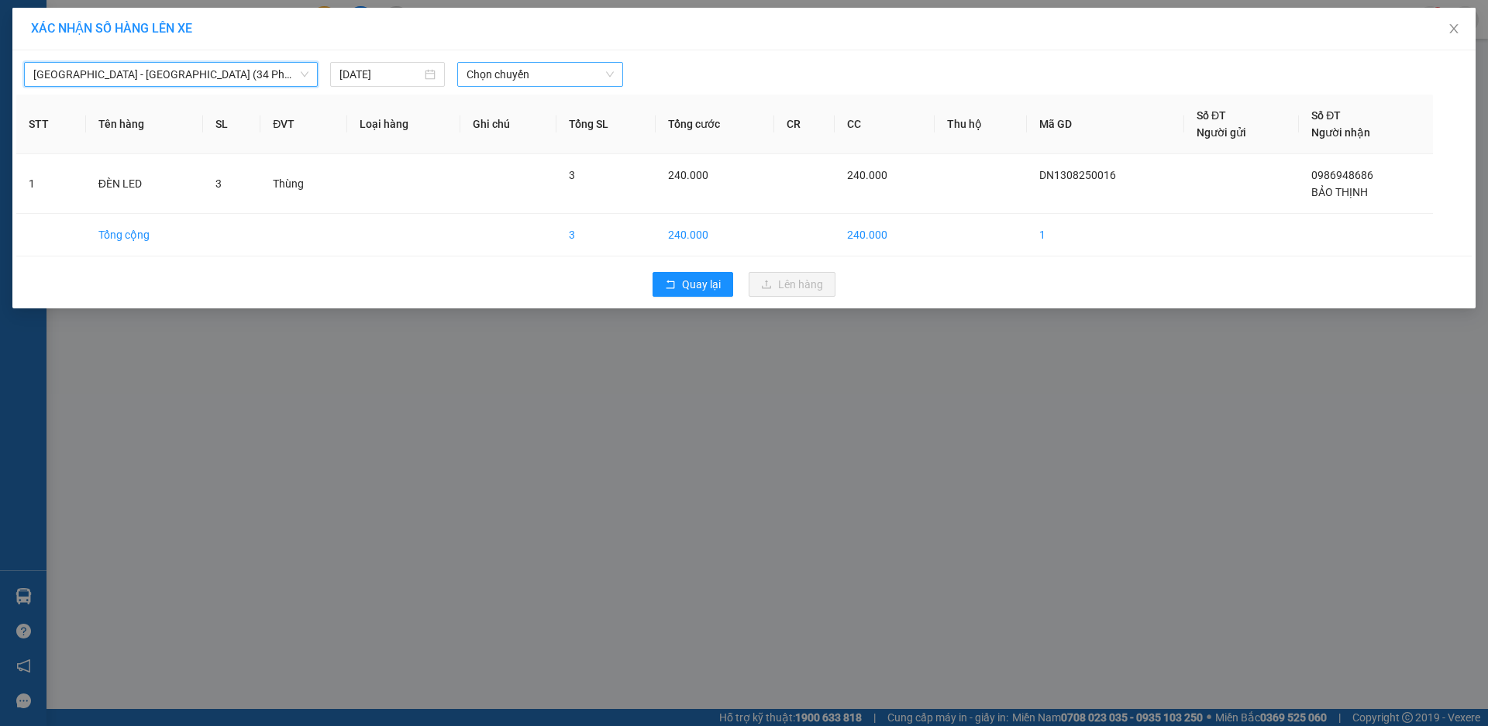
click at [539, 78] on span "Chọn chuyến" at bounding box center [540, 74] width 147 height 23
click at [527, 127] on div "15:30 - 49B-019.20" at bounding box center [527, 130] width 121 height 17
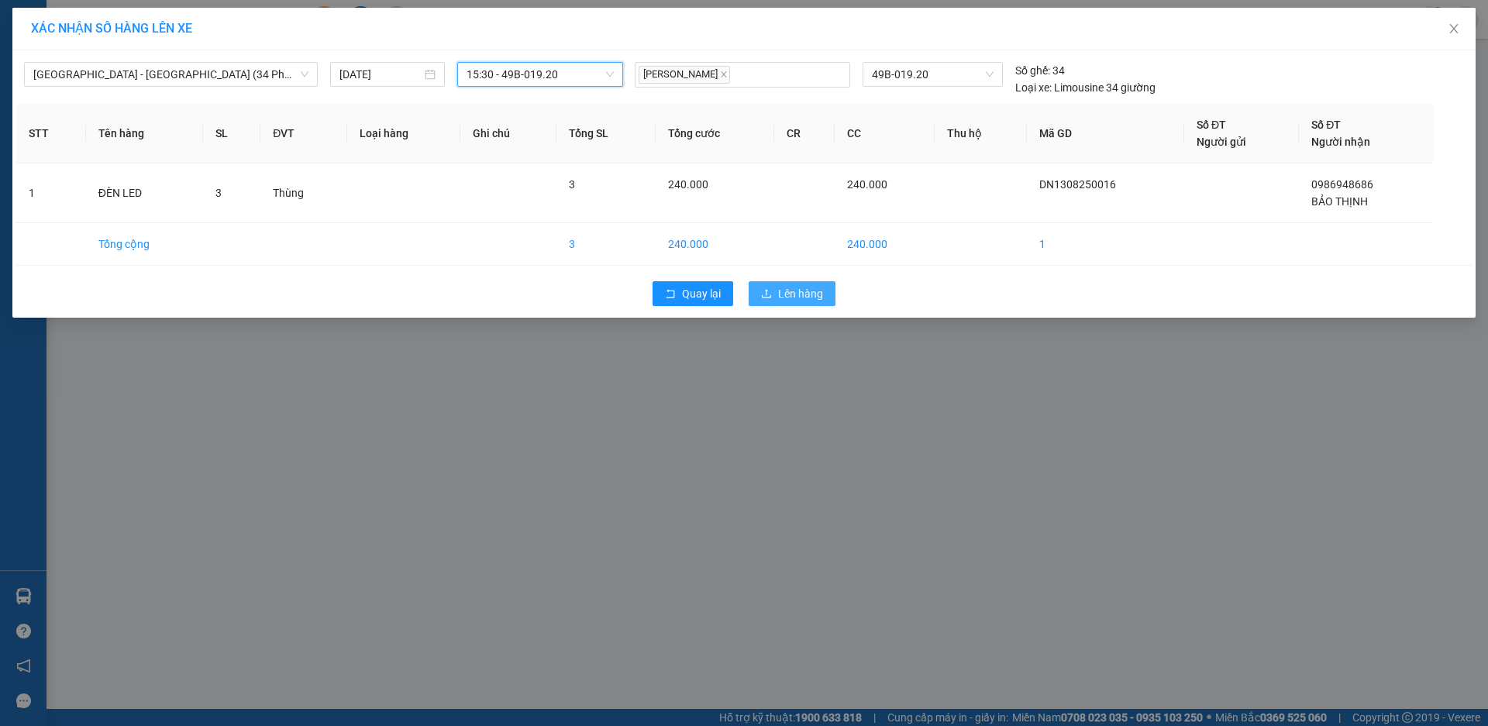
click at [817, 296] on span "Lên hàng" at bounding box center [800, 293] width 45 height 17
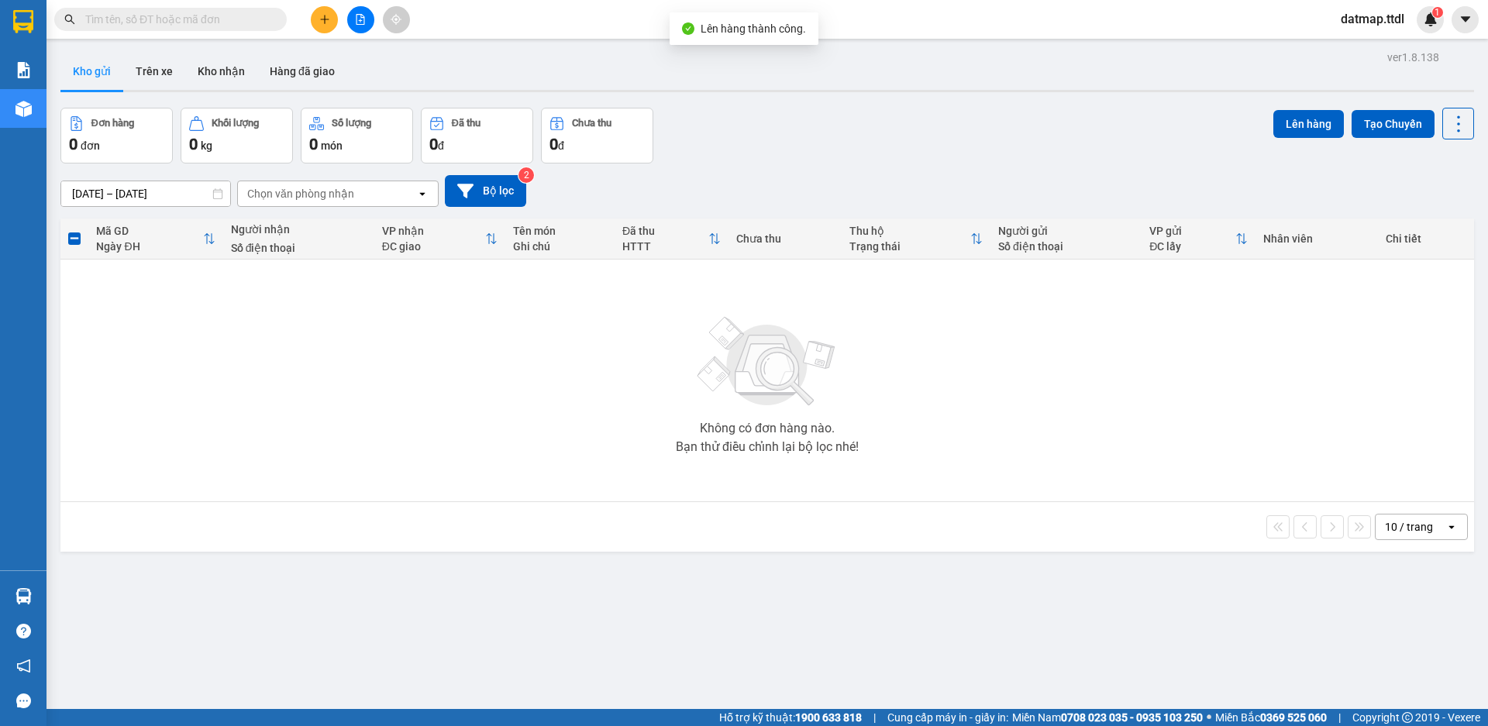
click at [359, 16] on icon "file-add" at bounding box center [360, 19] width 11 height 11
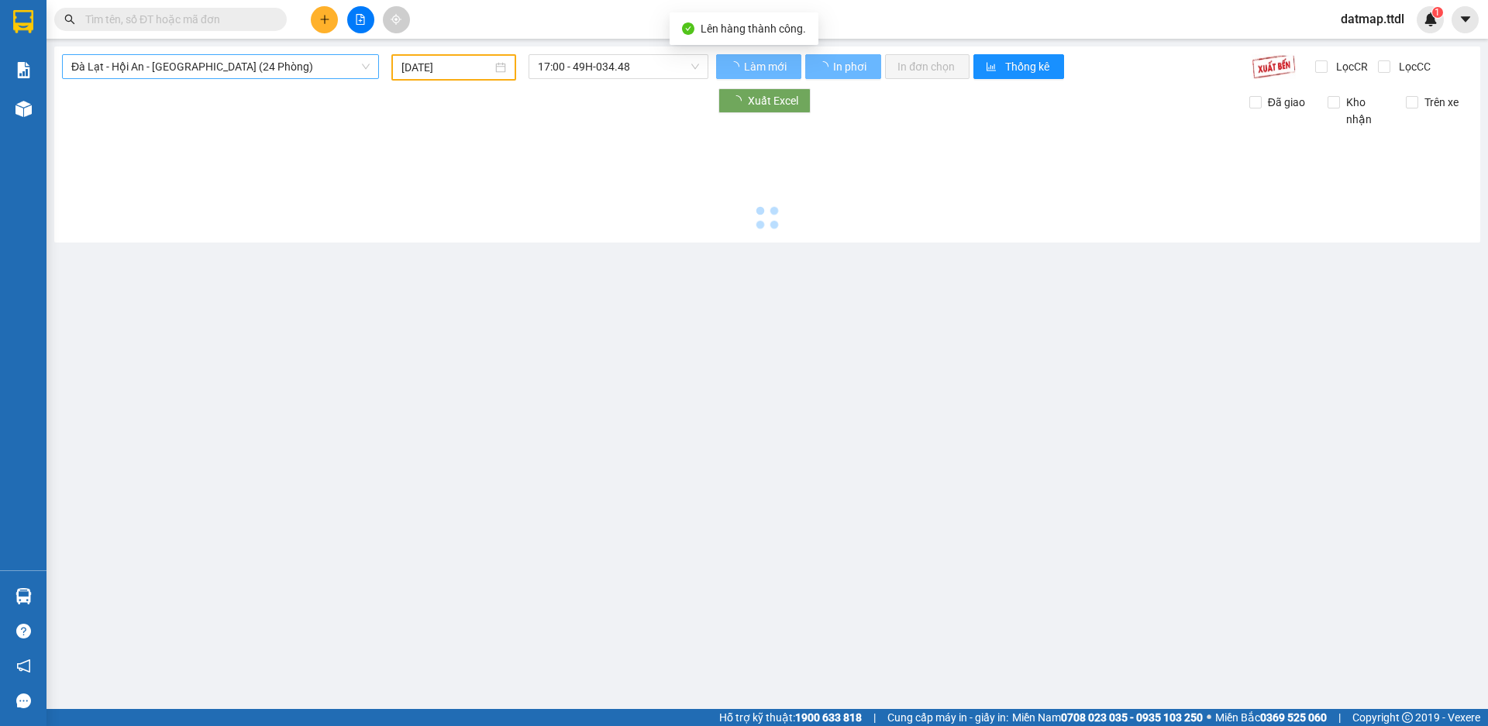
type input "14/08/2025"
click at [224, 66] on span "Đà Lạt - Hội An - [GEOGRAPHIC_DATA] (24 Phòng)" at bounding box center [220, 66] width 298 height 23
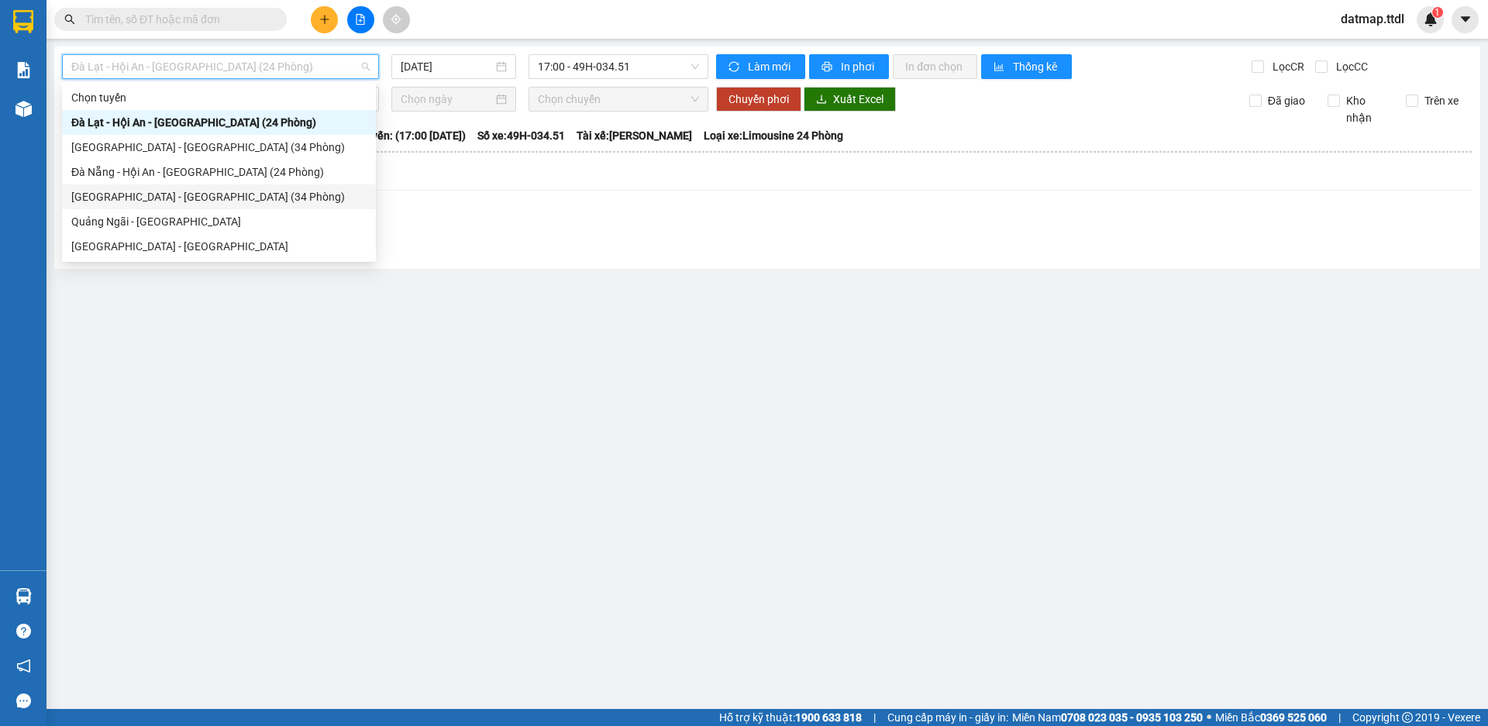
click at [138, 198] on div "Đà Nẵng - Đà Lạt (34 Phòng)" at bounding box center [218, 196] width 295 height 17
type input "14/08/2025"
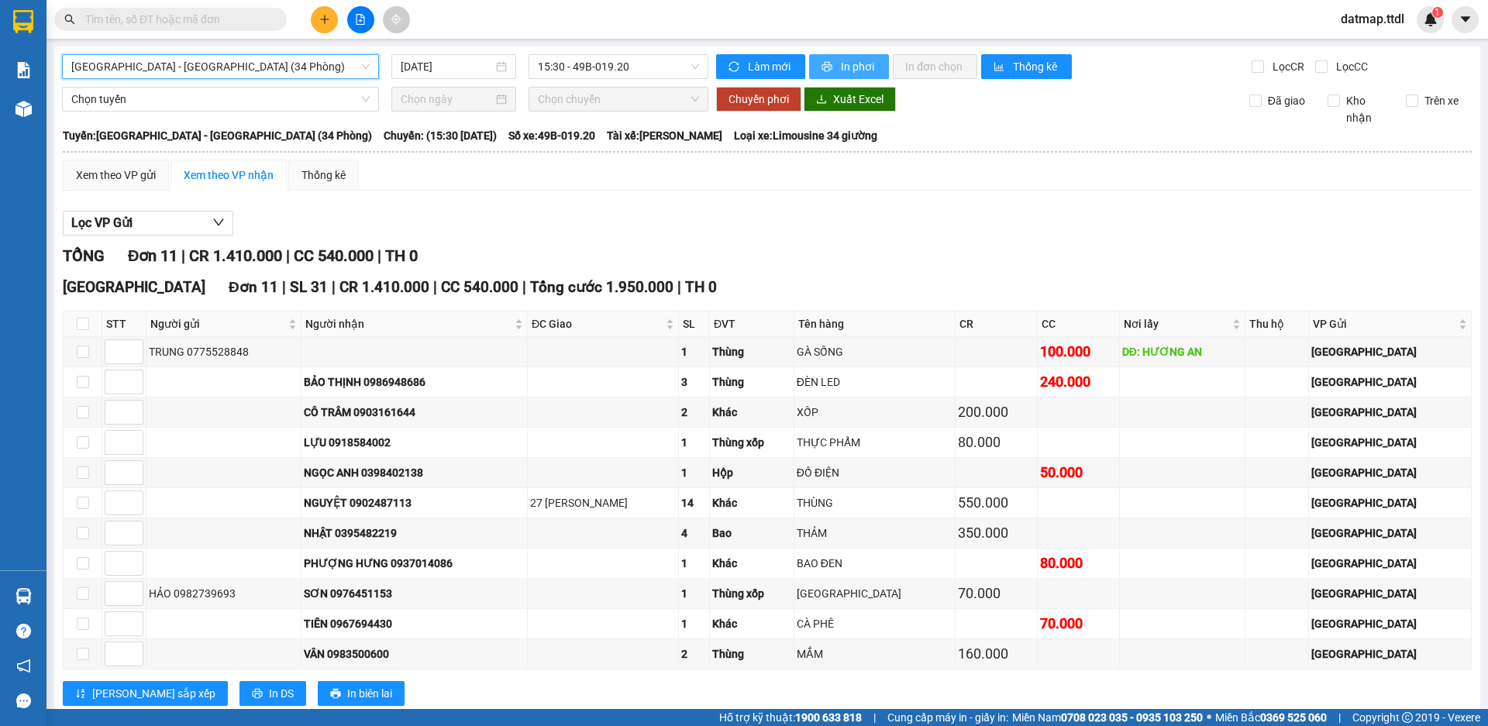
click at [860, 68] on span "In phơi" at bounding box center [859, 66] width 36 height 17
click at [327, 27] on button at bounding box center [324, 19] width 27 height 27
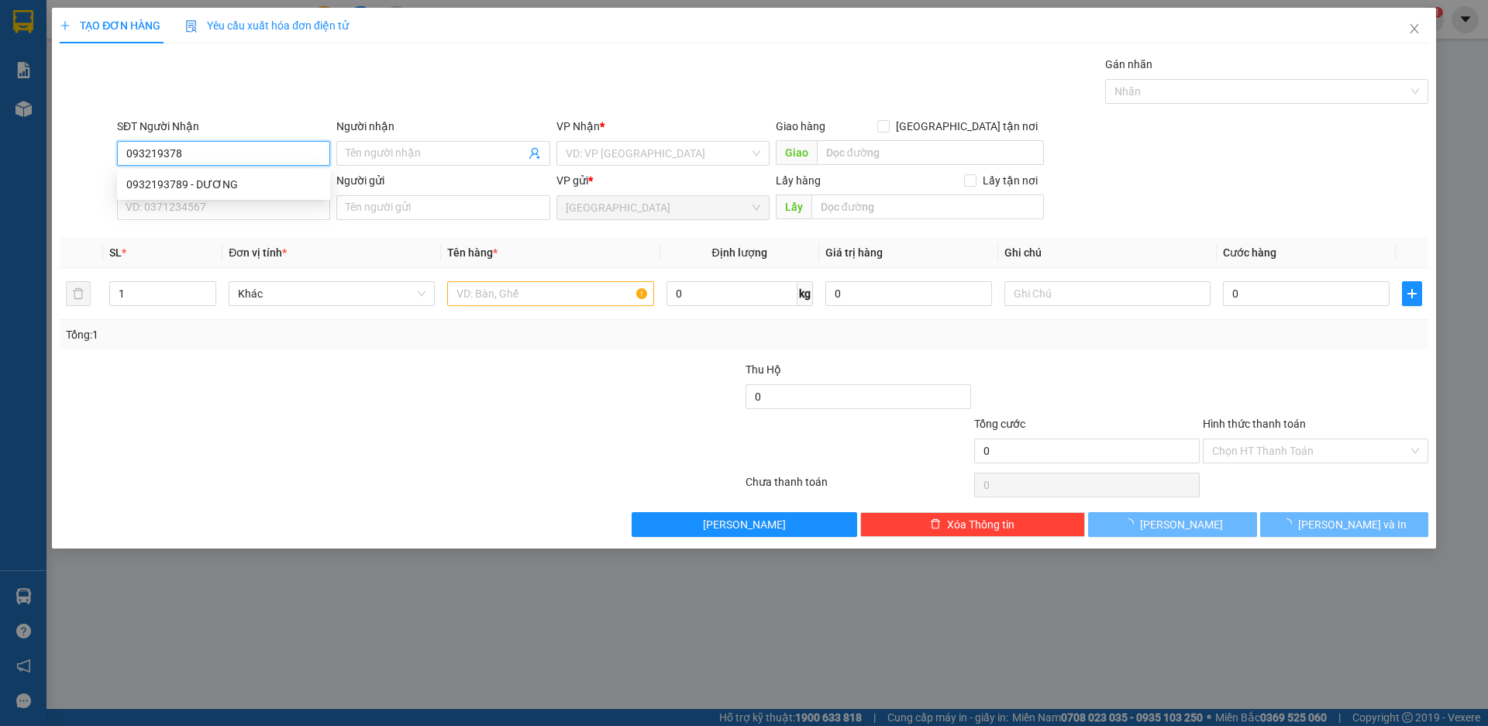
type input "0932193789"
click at [146, 179] on div "0932193789 - DƯƠNG" at bounding box center [223, 184] width 195 height 17
type input "DƯƠNG"
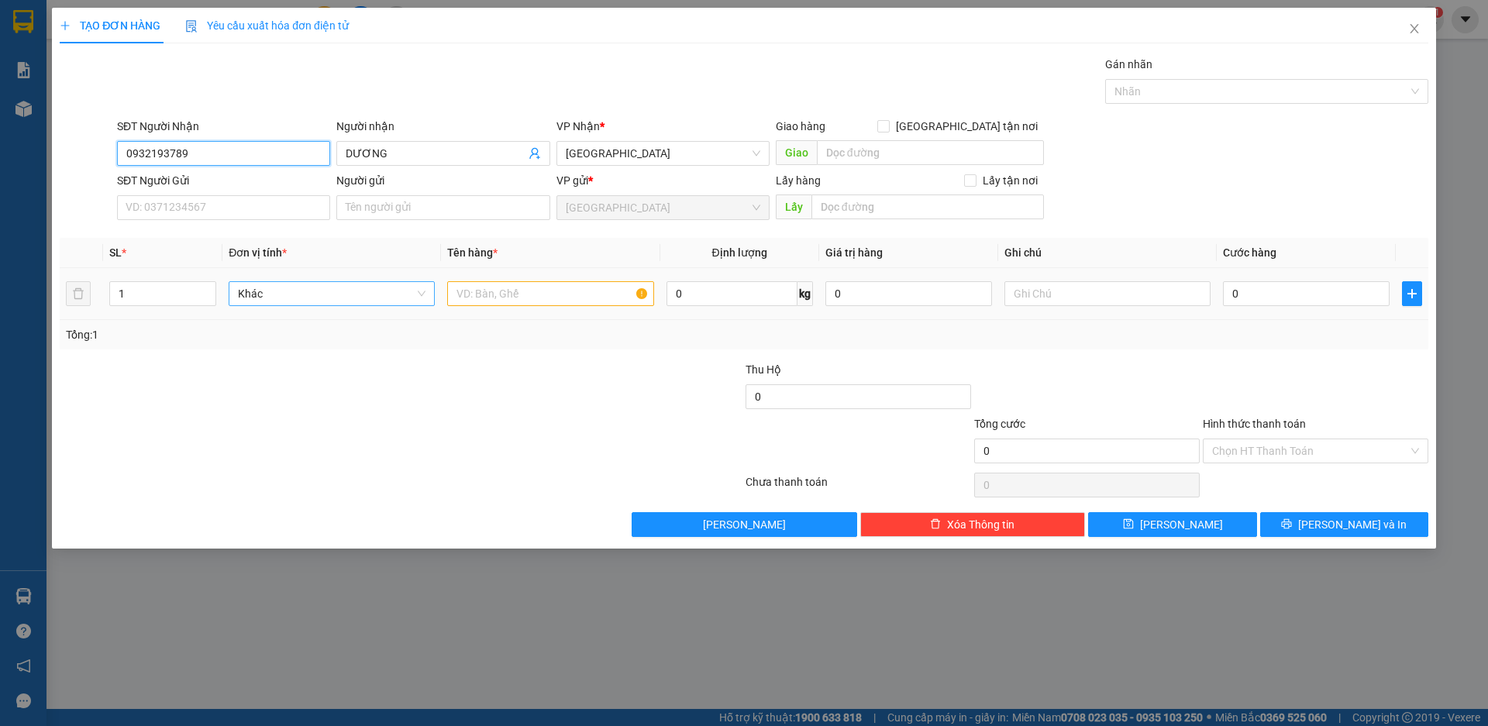
click at [324, 305] on span "Khác" at bounding box center [332, 293] width 188 height 23
type input "0932193789"
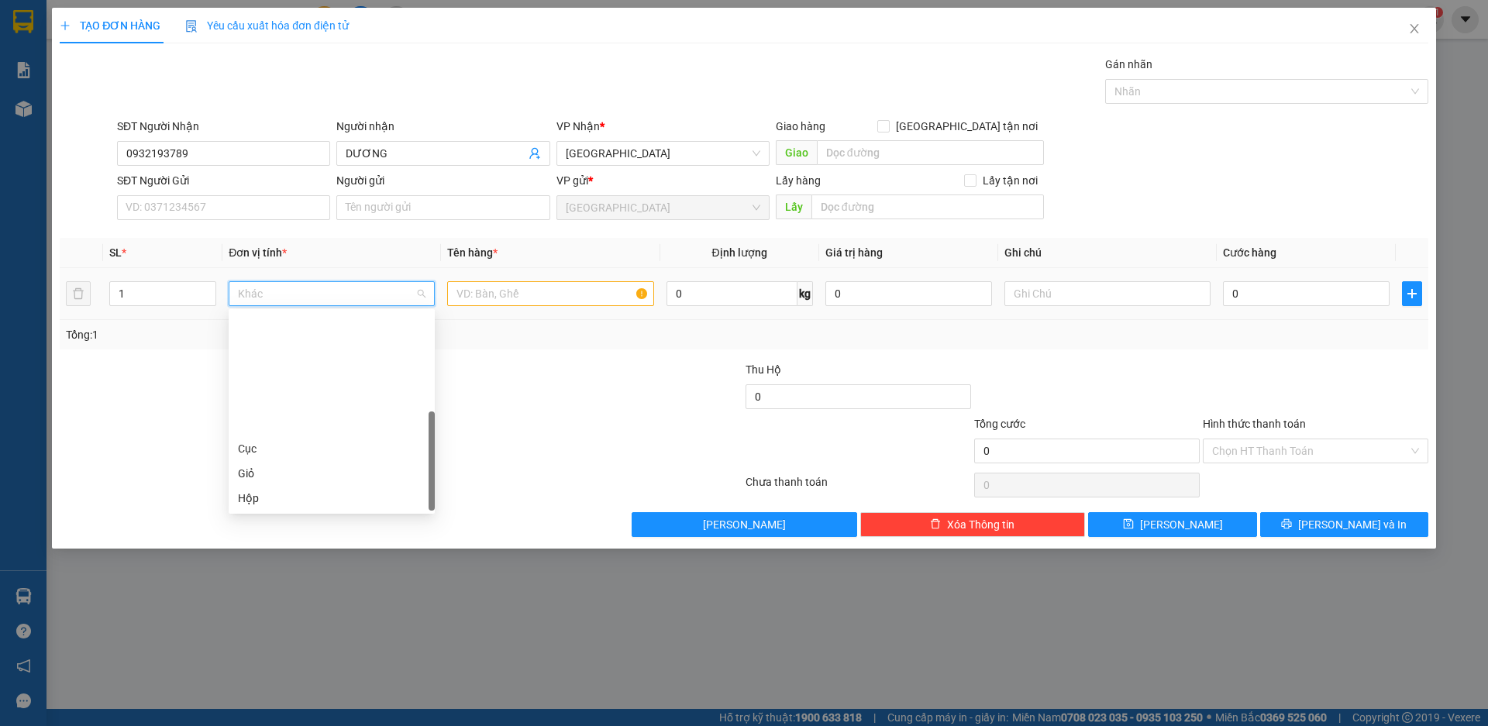
scroll to position [149, 0]
click at [284, 402] on div "Thùng" at bounding box center [332, 399] width 188 height 17
click at [485, 291] on input "text" at bounding box center [550, 293] width 206 height 25
click at [204, 288] on span "up" at bounding box center [207, 289] width 9 height 9
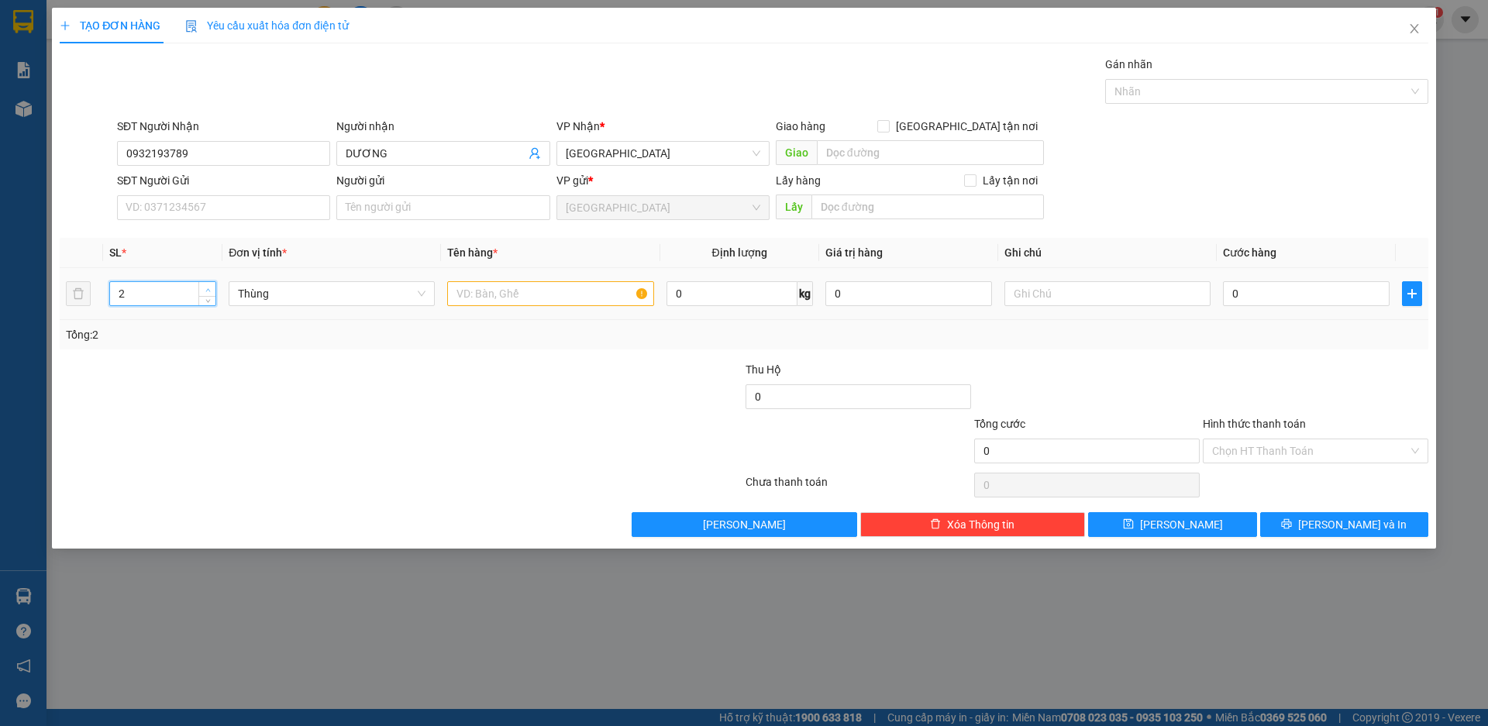
type input "3"
click at [204, 288] on span "up" at bounding box center [207, 289] width 9 height 9
click at [514, 296] on input "text" at bounding box center [550, 293] width 206 height 25
type input "D"
type input "ĐÈN LED"
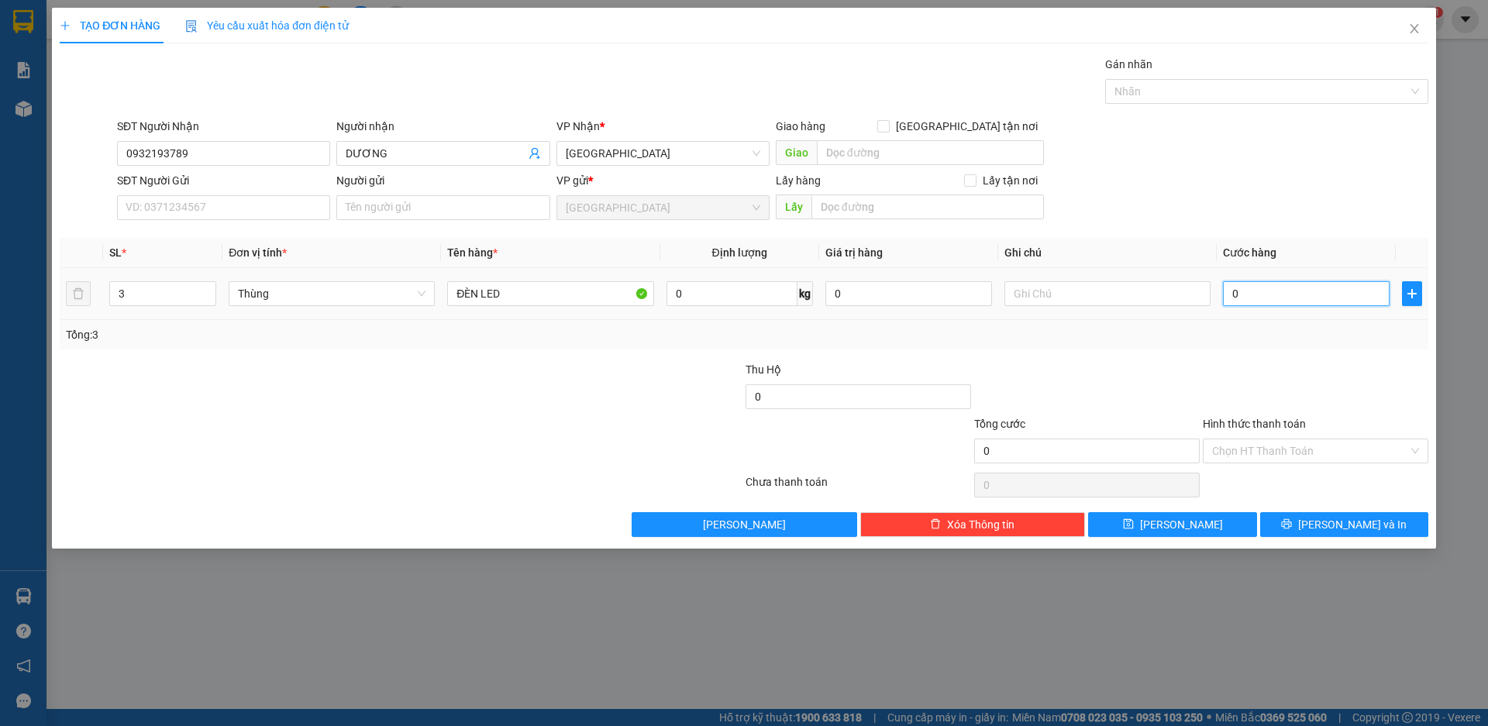
click at [1302, 287] on input "0" at bounding box center [1306, 293] width 167 height 25
type input "2"
type input "21"
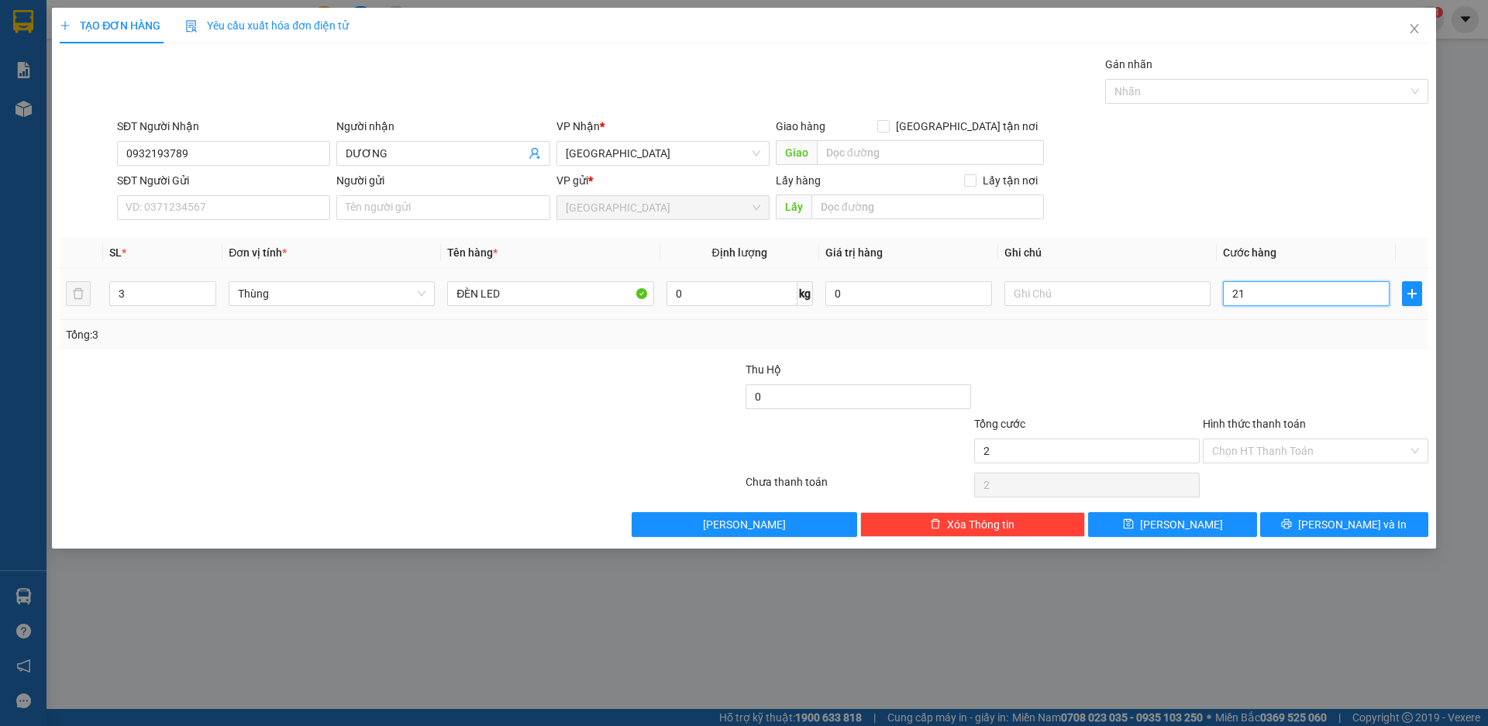
type input "21"
type input "210"
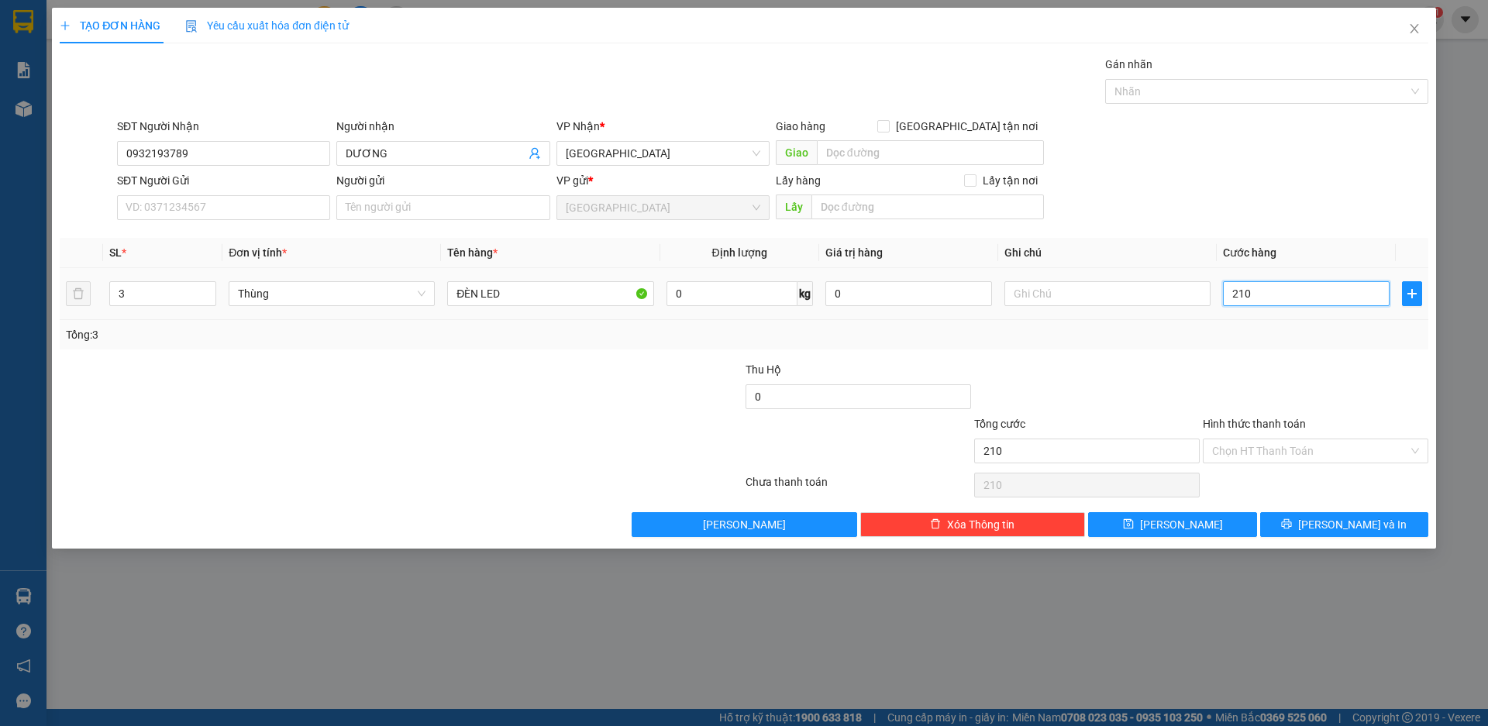
type input "2.100"
type input "21.000"
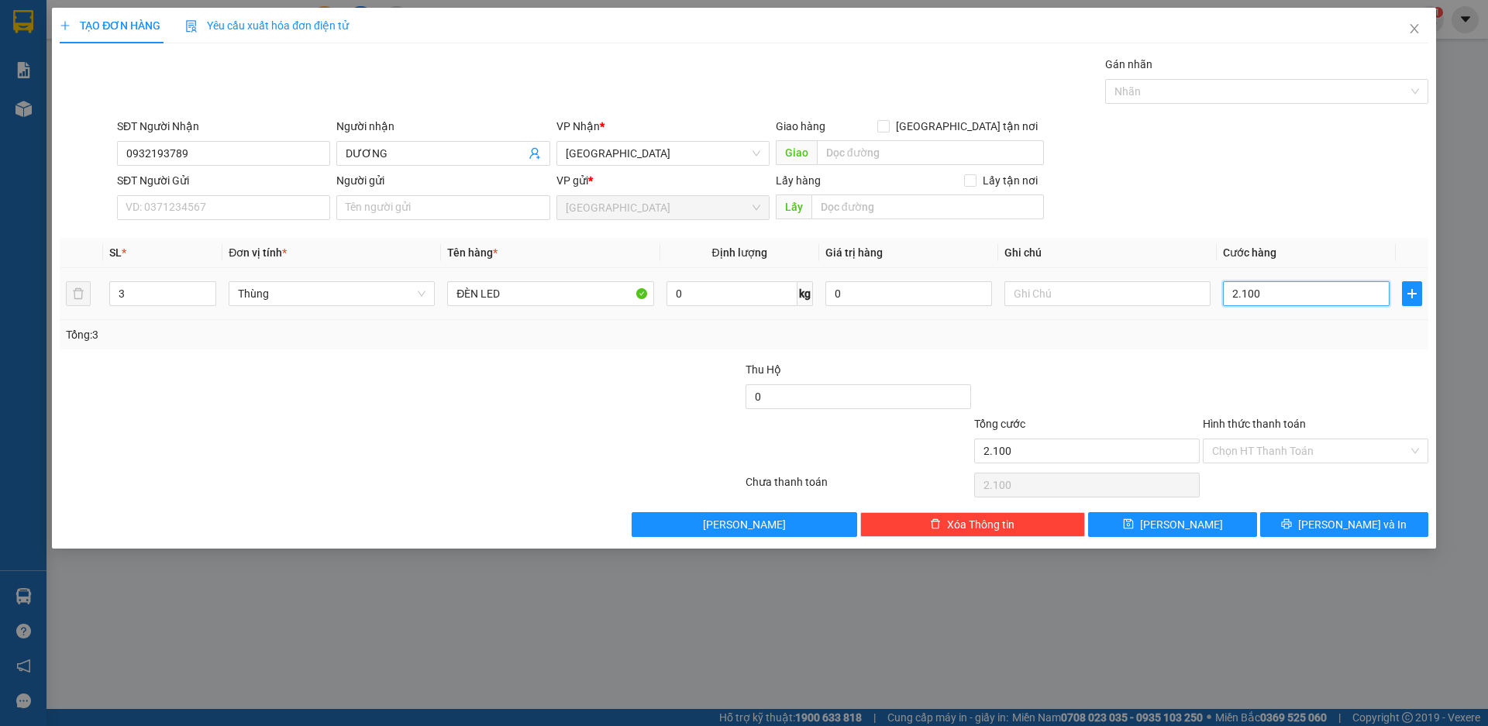
type input "21.000"
type input "210.000"
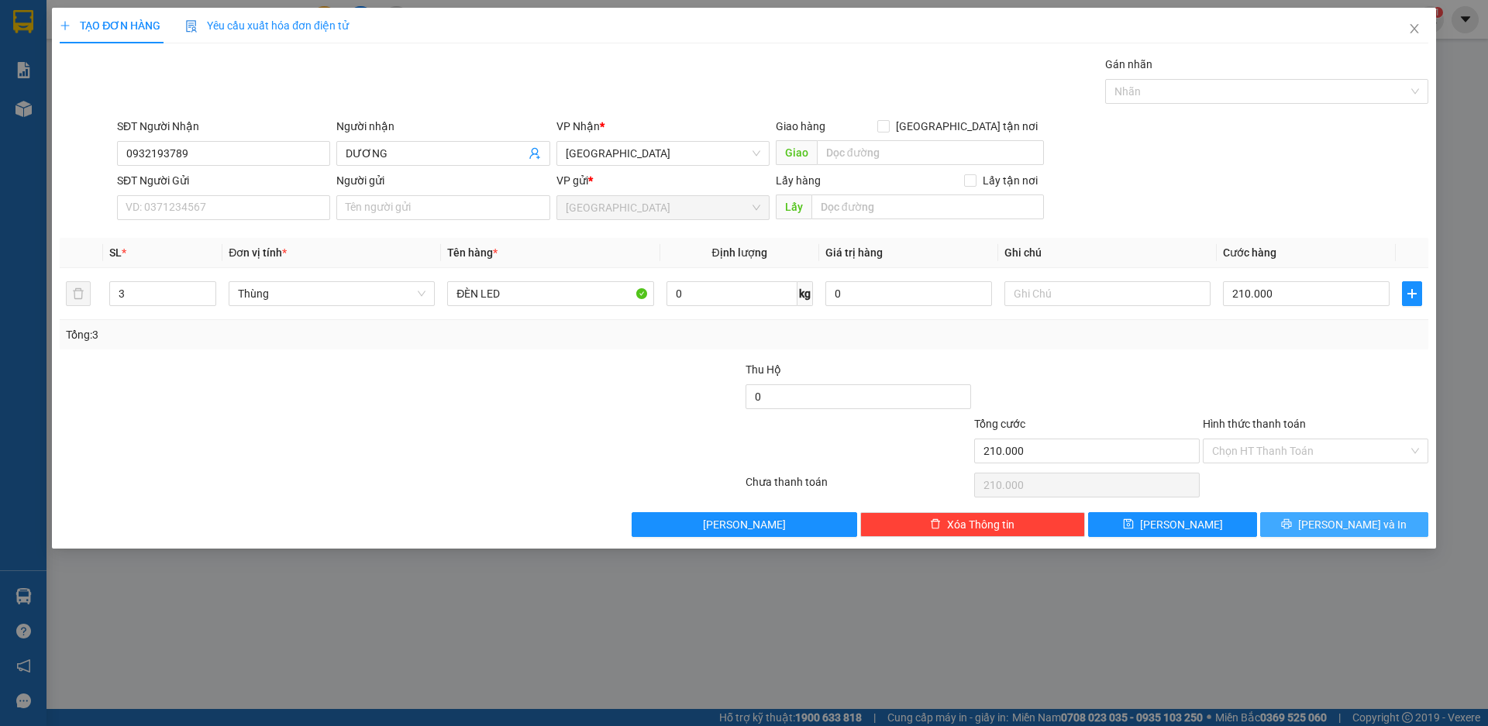
click at [1333, 525] on span "Lưu và In" at bounding box center [1352, 524] width 108 height 17
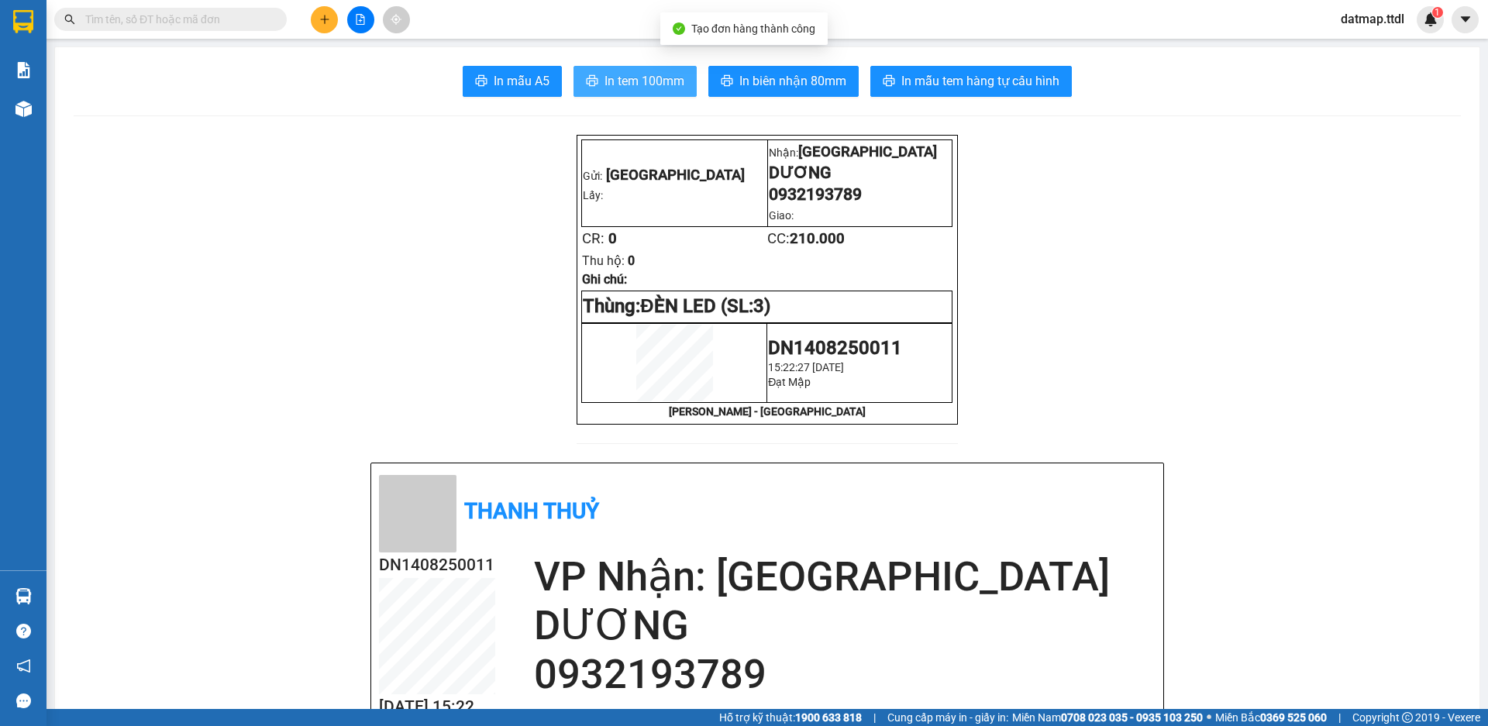
click at [640, 81] on span "In tem 100mm" at bounding box center [644, 80] width 80 height 19
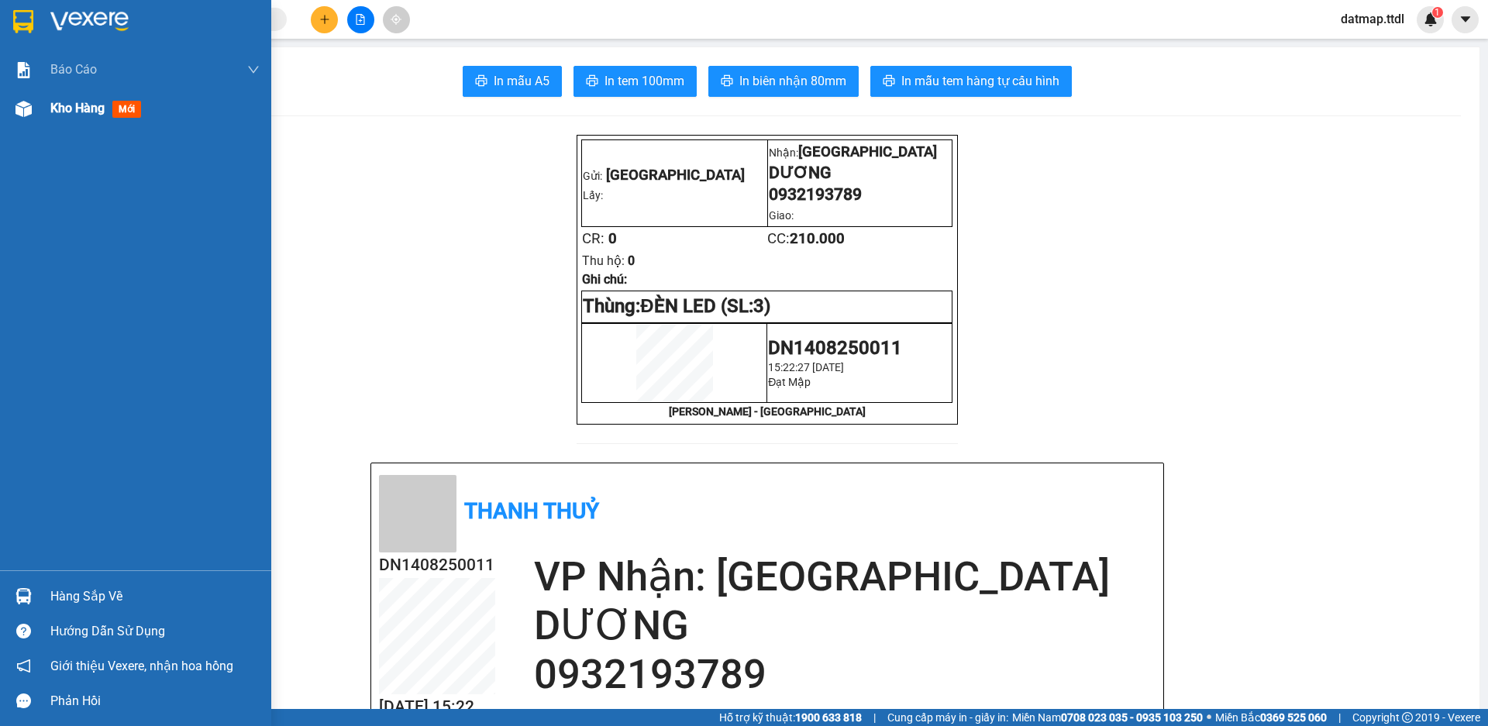
click at [60, 113] on span "Kho hàng" at bounding box center [77, 108] width 54 height 15
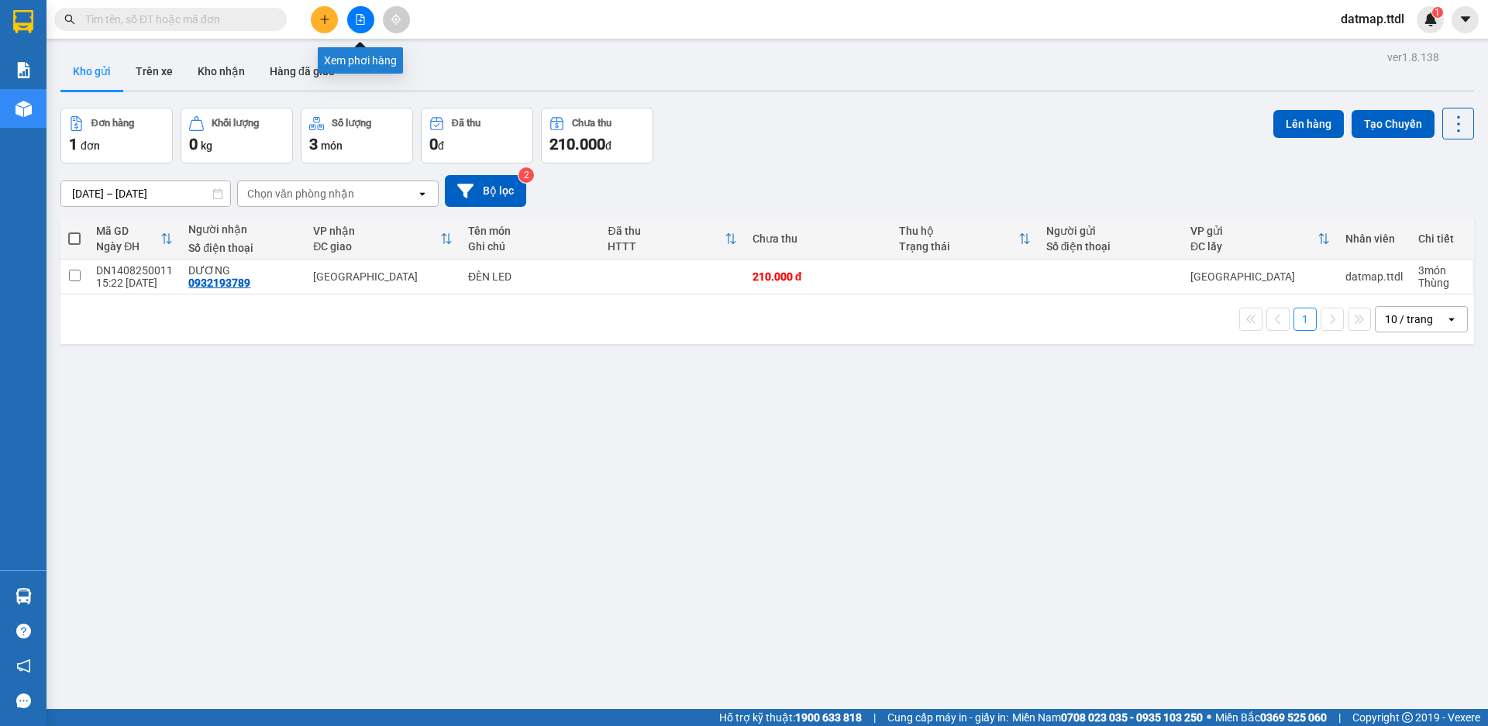
click at [364, 23] on icon "file-add" at bounding box center [360, 19] width 9 height 11
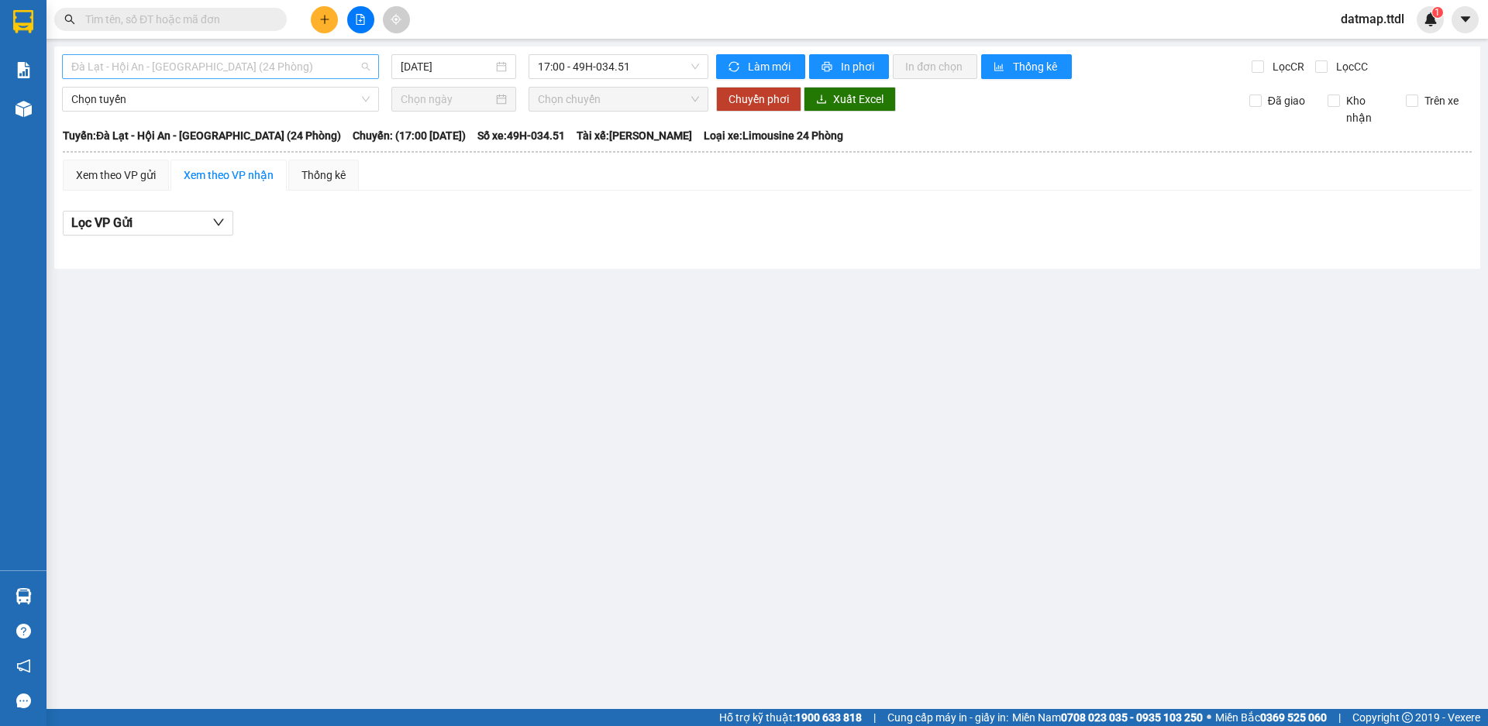
click at [189, 64] on span "Đà Lạt - Hội An - [GEOGRAPHIC_DATA] (24 Phòng)" at bounding box center [220, 66] width 298 height 23
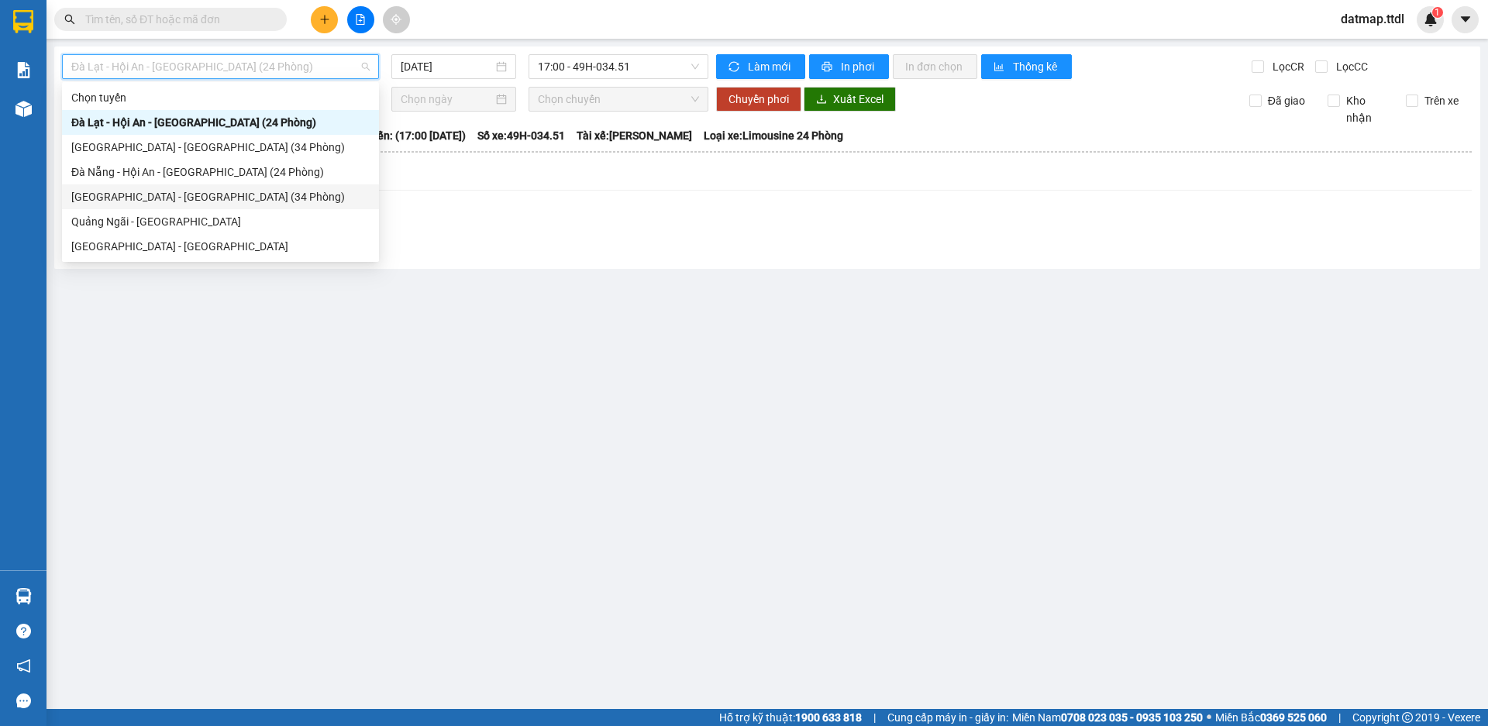
click at [136, 201] on div "Đà Nẵng - Đà Lạt (34 Phòng)" at bounding box center [220, 196] width 298 height 17
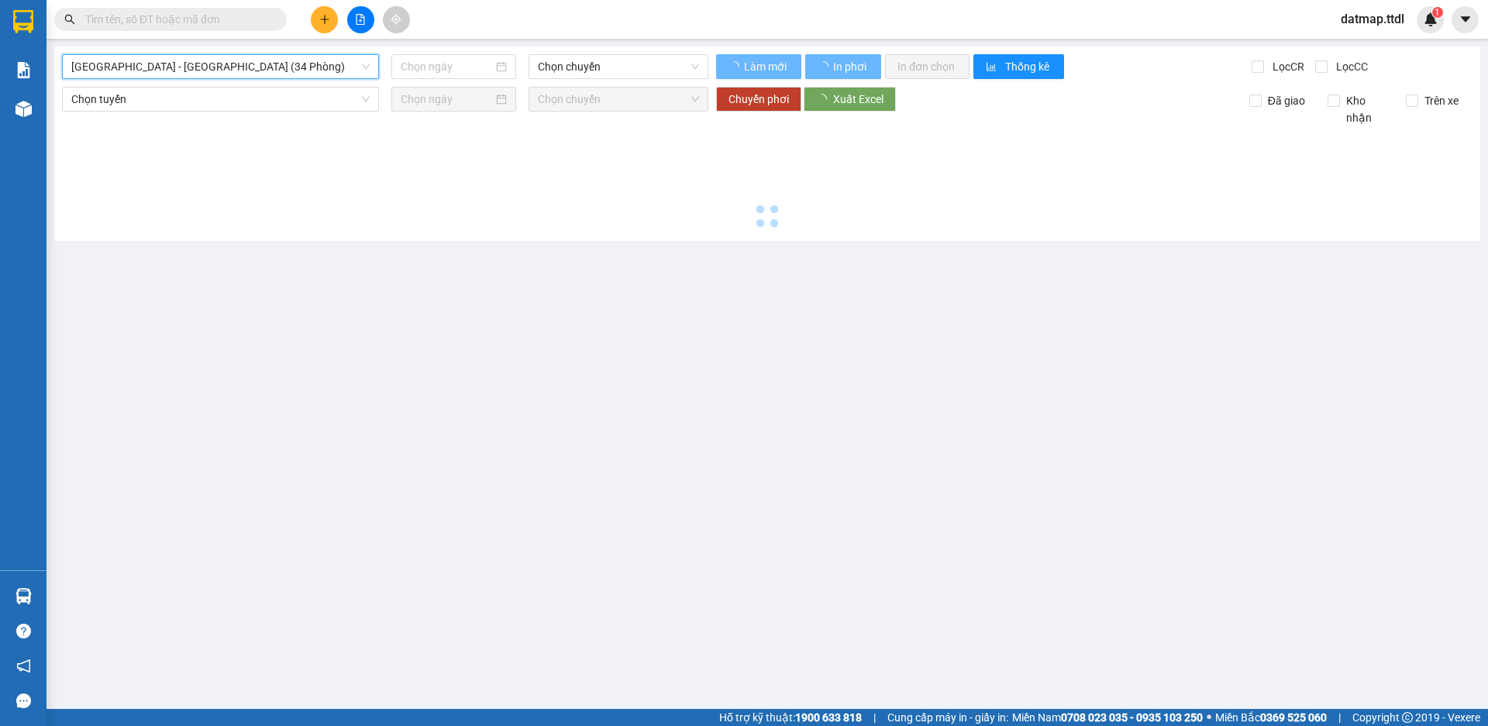
type input "14/08/2025"
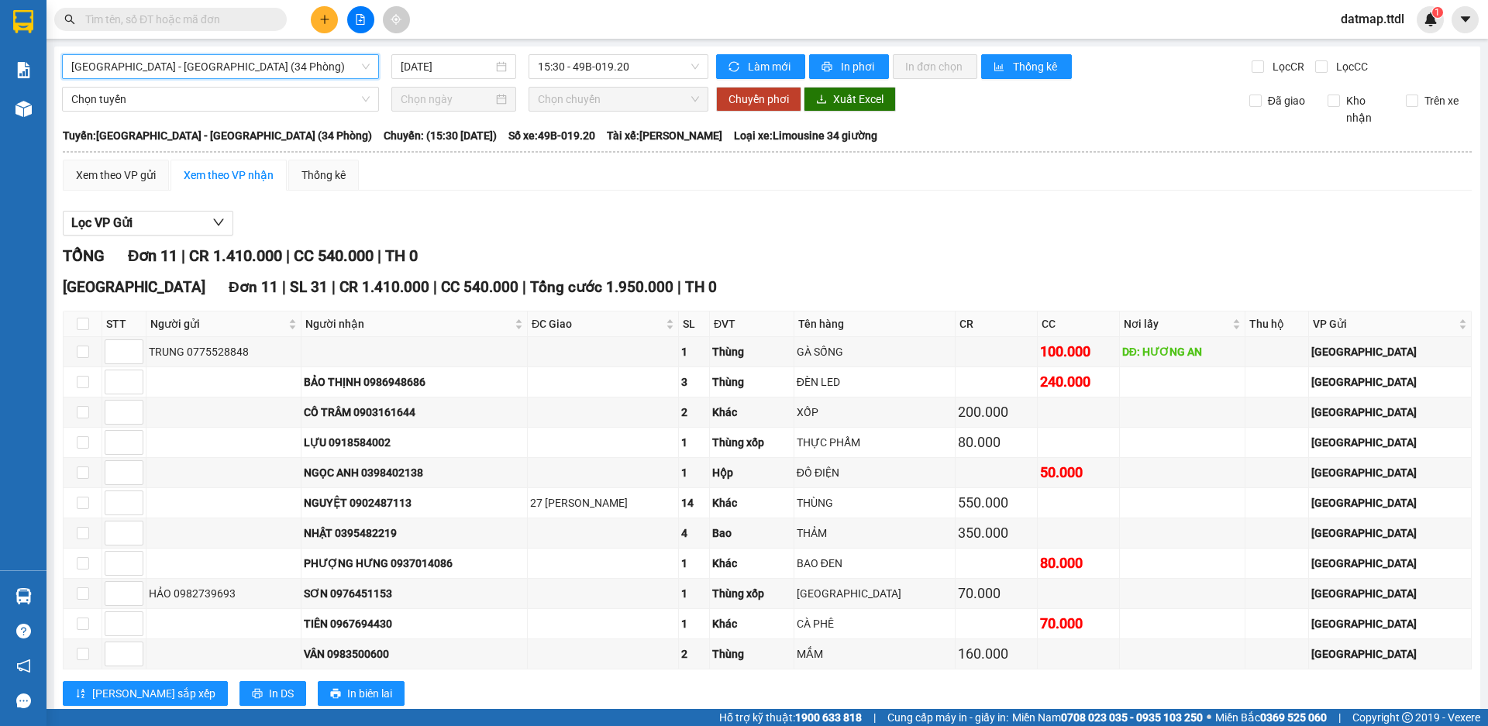
click at [319, 15] on icon "plus" at bounding box center [324, 19] width 11 height 11
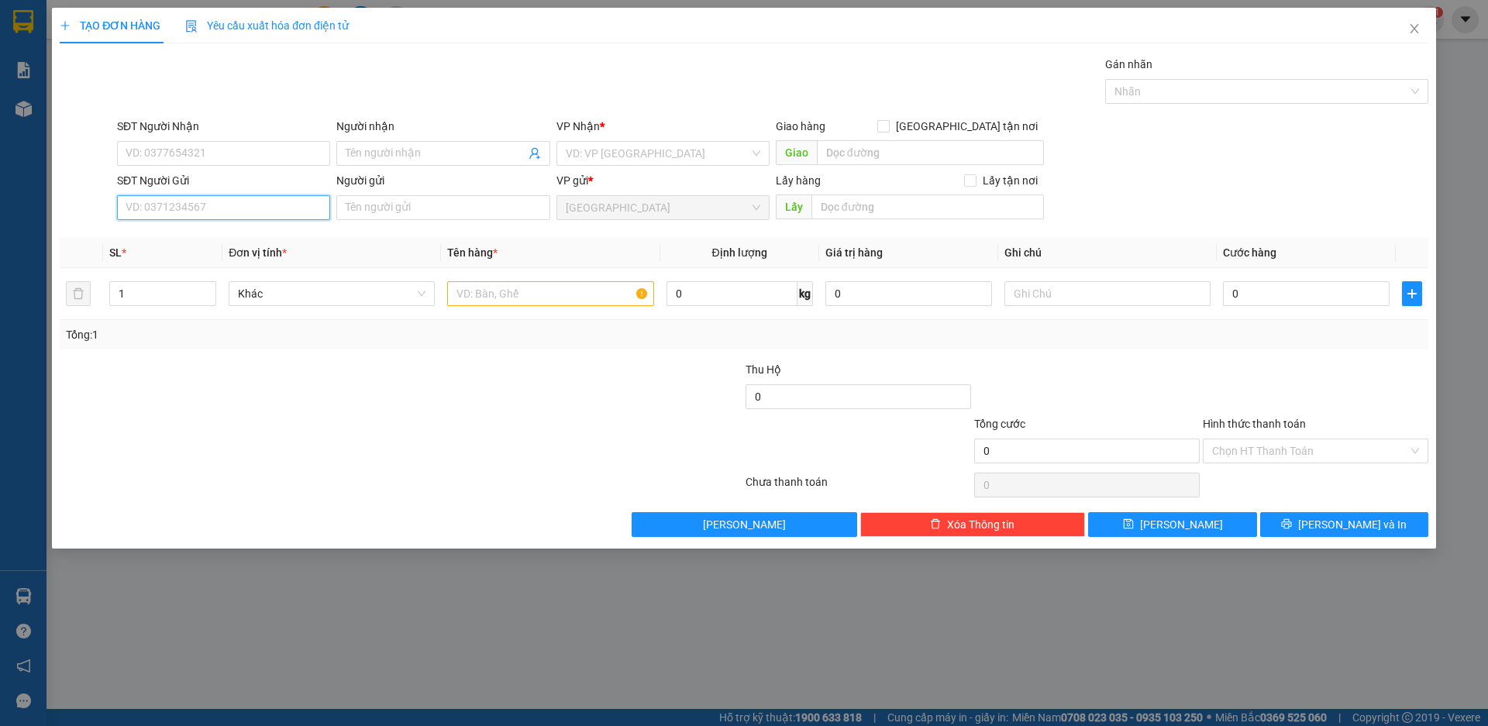
click at [154, 212] on input "SĐT Người Gửi" at bounding box center [223, 207] width 213 height 25
click at [172, 157] on input "SĐT Người Nhận" at bounding box center [223, 153] width 213 height 25
type input "0869151364"
click at [168, 184] on div "0869151364 - HIẾU" at bounding box center [223, 184] width 195 height 17
type input "HIẾU"
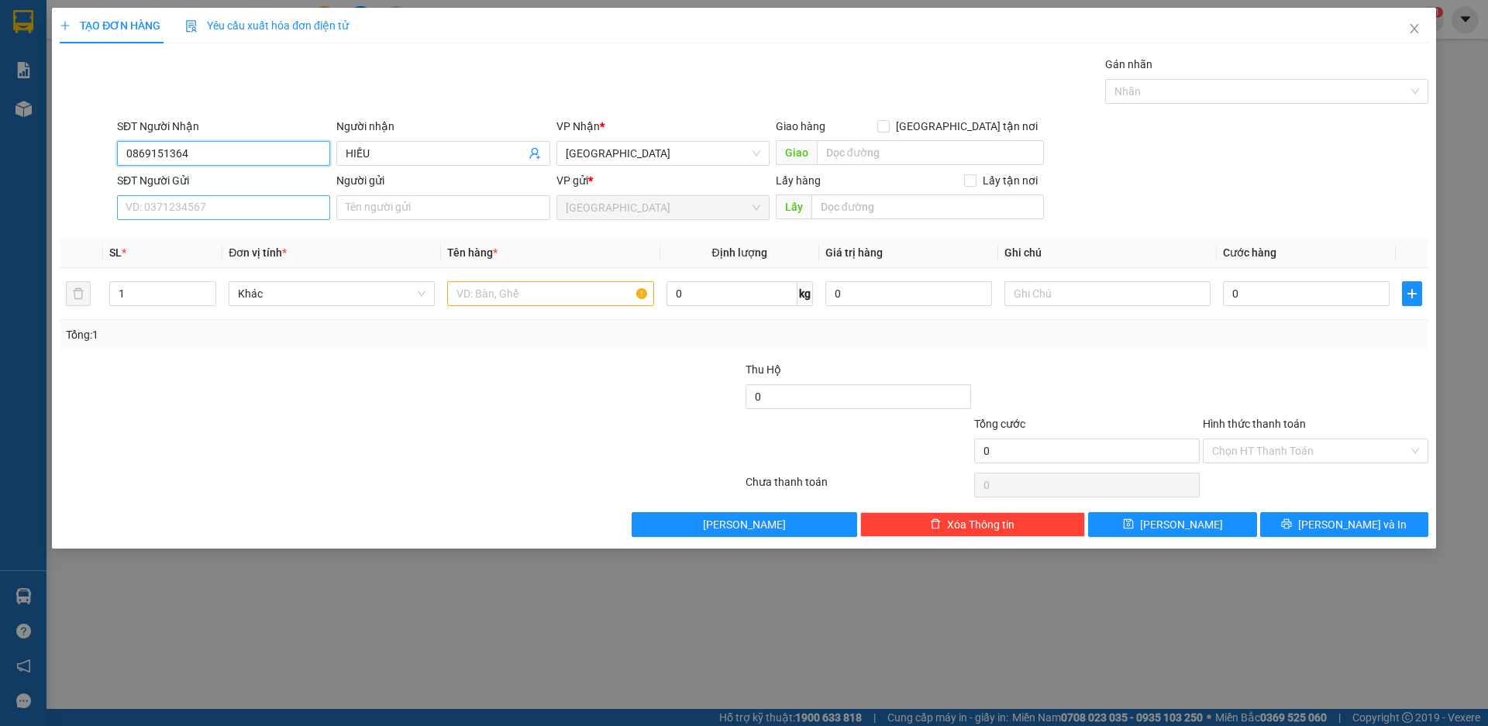
type input "0869151364"
click at [176, 208] on input "SĐT Người Gửi" at bounding box center [223, 207] width 213 height 25
type input "0399321884"
click at [163, 242] on div "0399321884 - HÙNG" at bounding box center [223, 238] width 195 height 17
type input "HÙNG"
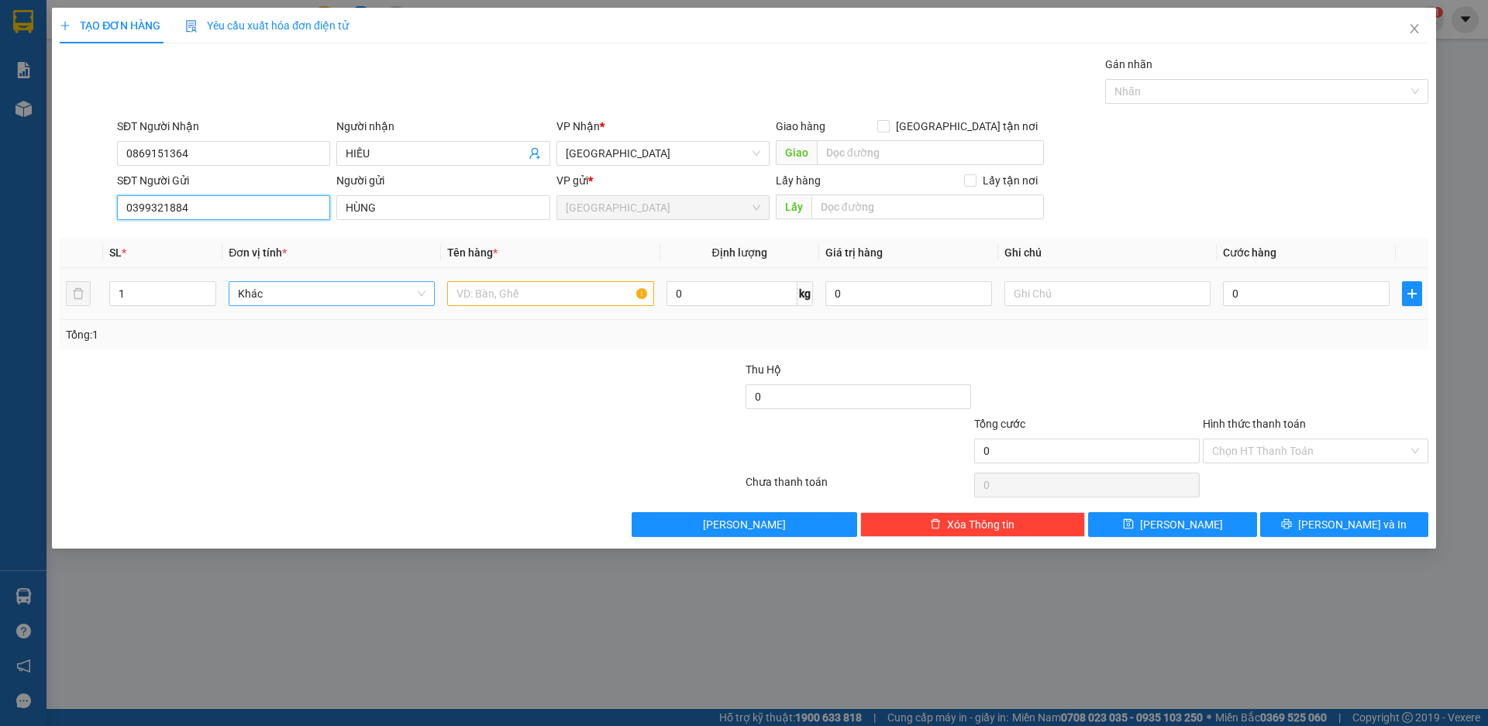
click at [306, 294] on span "Khác" at bounding box center [332, 293] width 188 height 23
type input "0399321884"
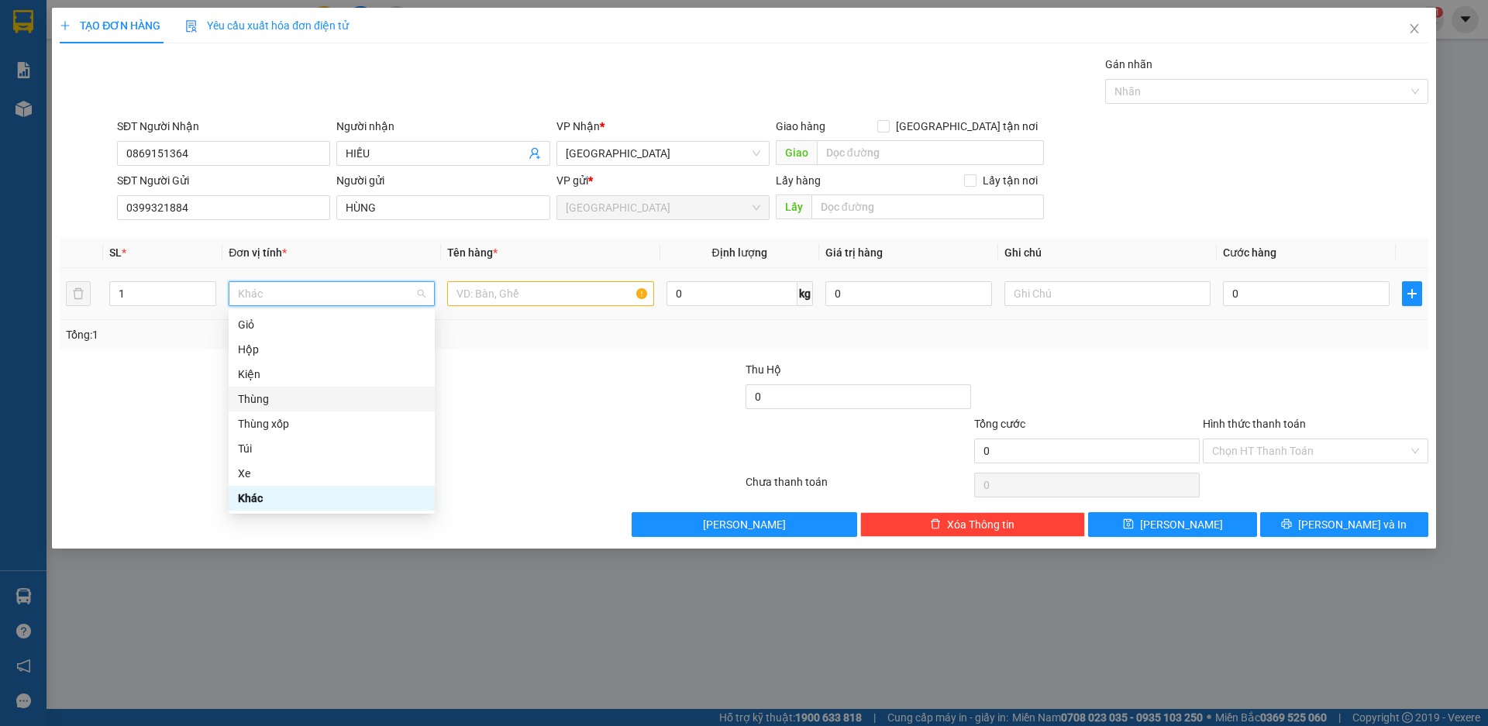
click at [300, 402] on div "Thùng" at bounding box center [332, 399] width 188 height 17
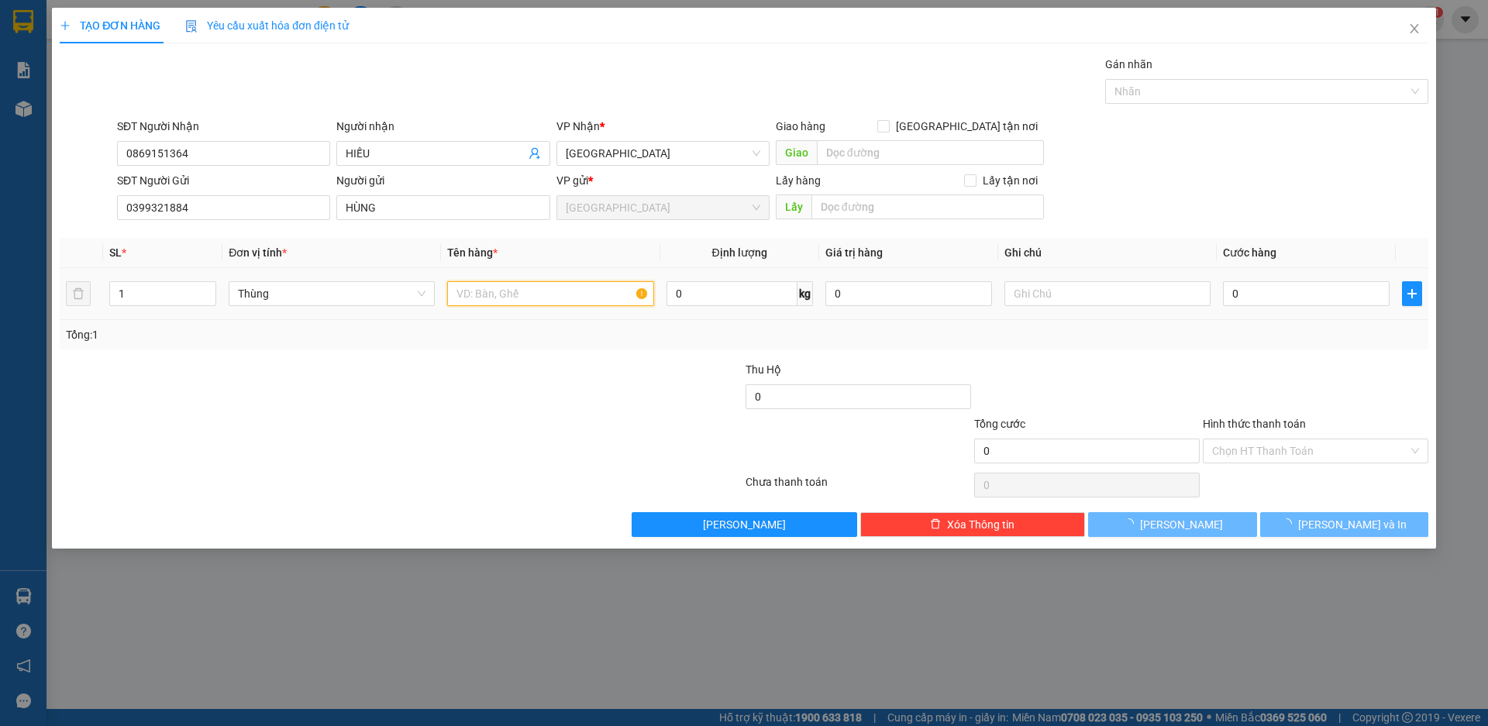
click at [474, 290] on input "text" at bounding box center [550, 293] width 206 height 25
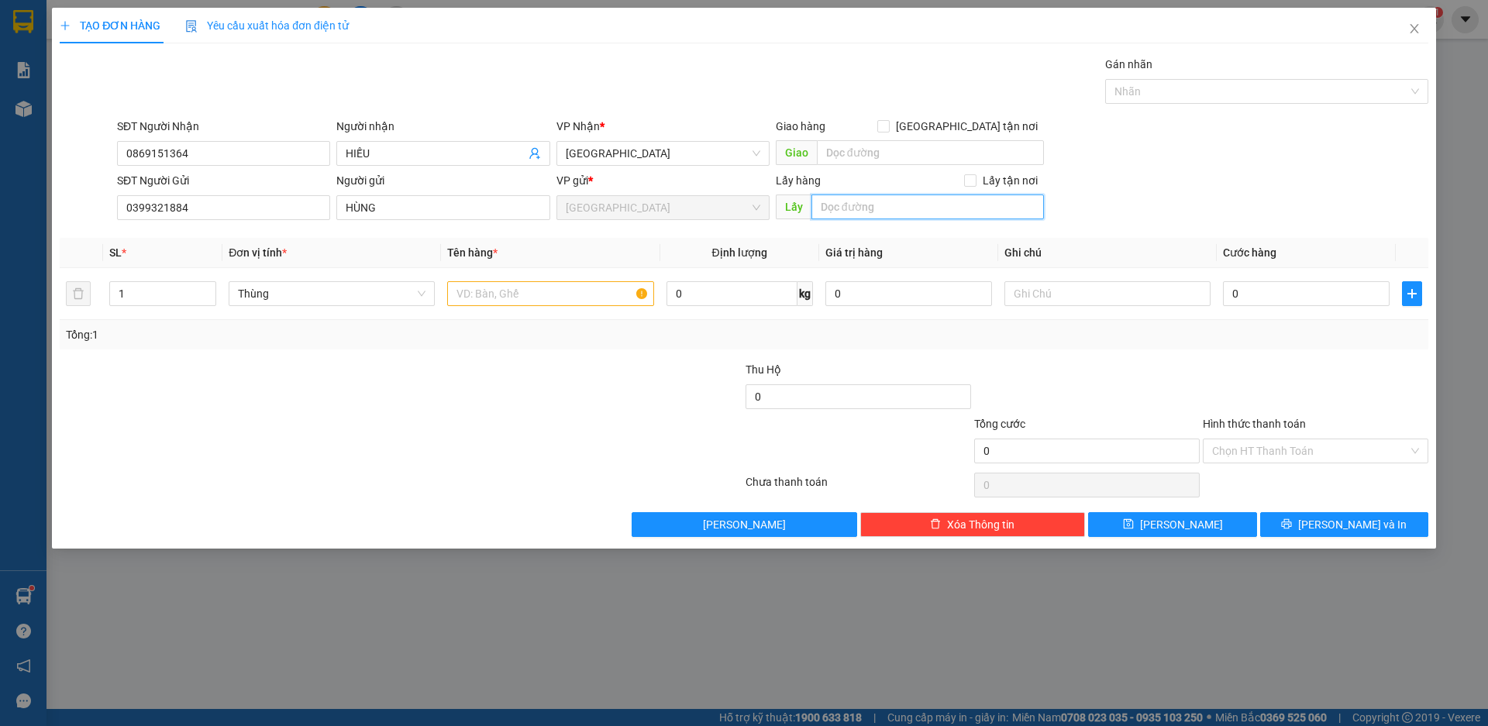
click at [877, 212] on input "text" at bounding box center [927, 207] width 232 height 25
type input "PHÙ MỸ"
click at [498, 299] on input "text" at bounding box center [550, 293] width 206 height 25
click at [209, 286] on span "up" at bounding box center [207, 289] width 9 height 9
type input "2"
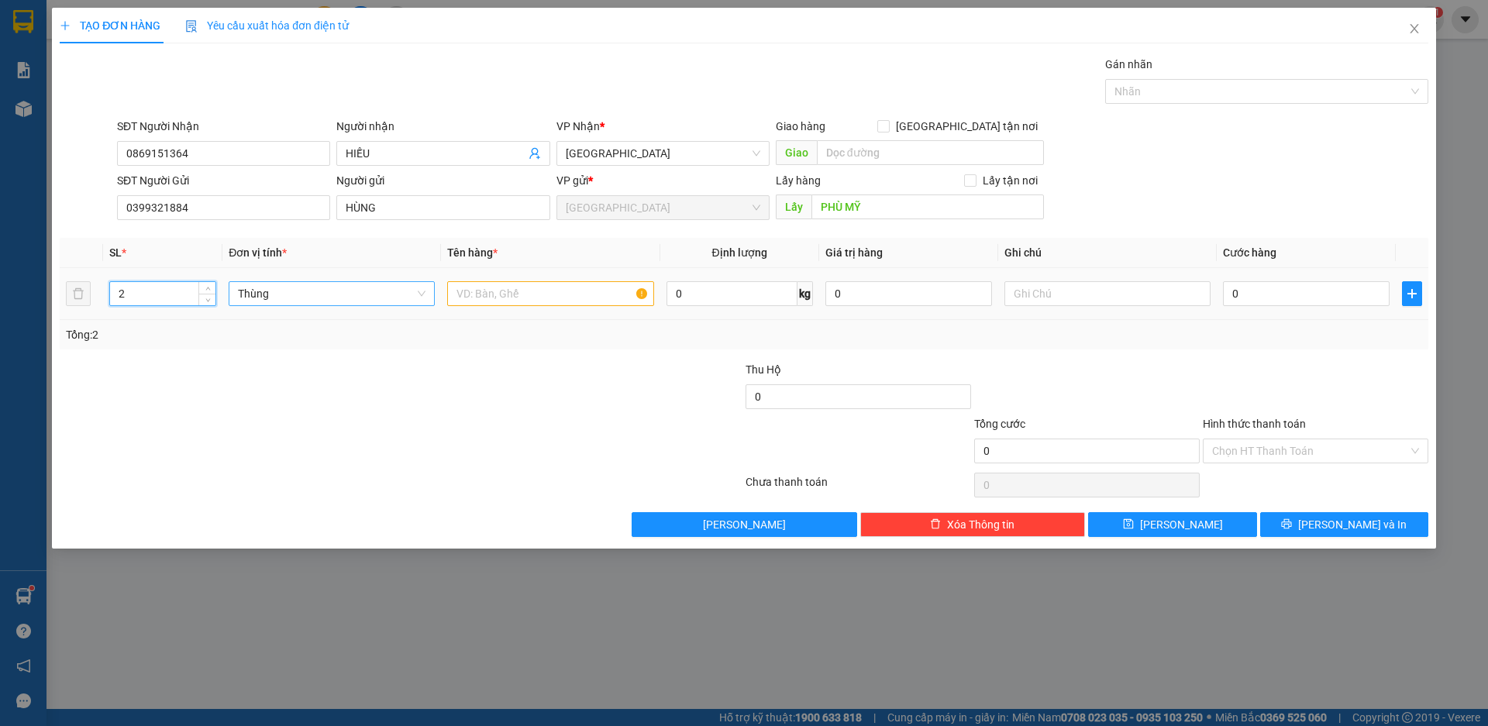
click at [378, 296] on span "Thùng" at bounding box center [332, 293] width 188 height 23
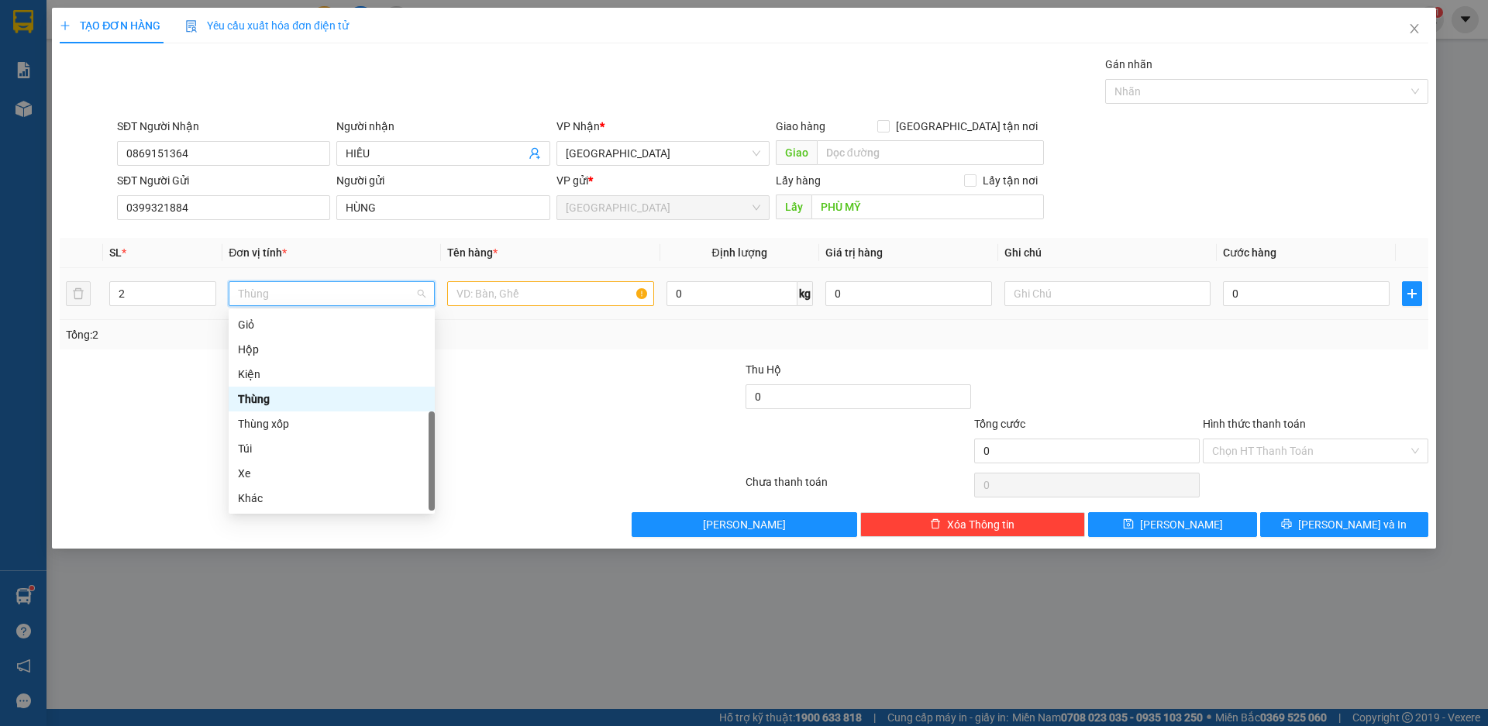
click at [270, 403] on div "Thùng" at bounding box center [332, 399] width 188 height 17
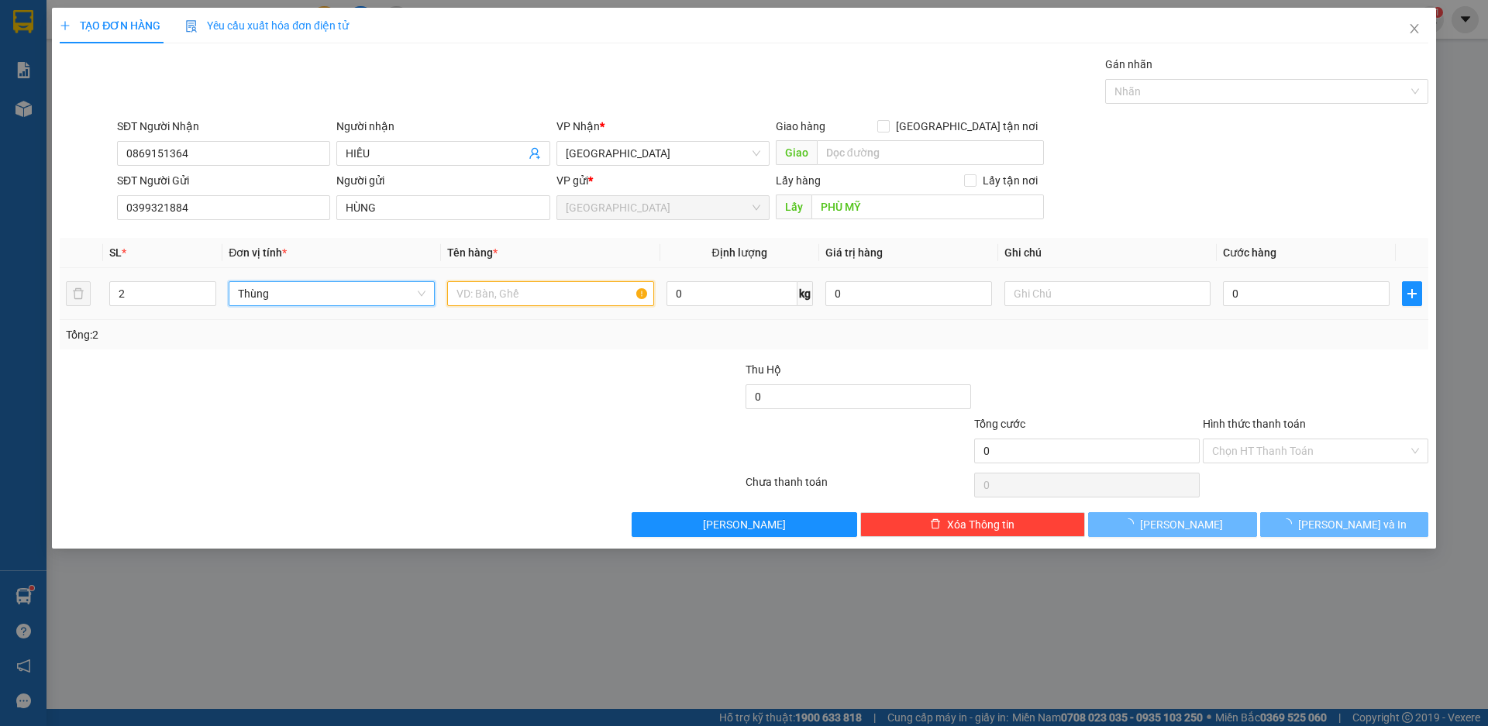
click at [508, 288] on input "text" at bounding box center [550, 293] width 206 height 25
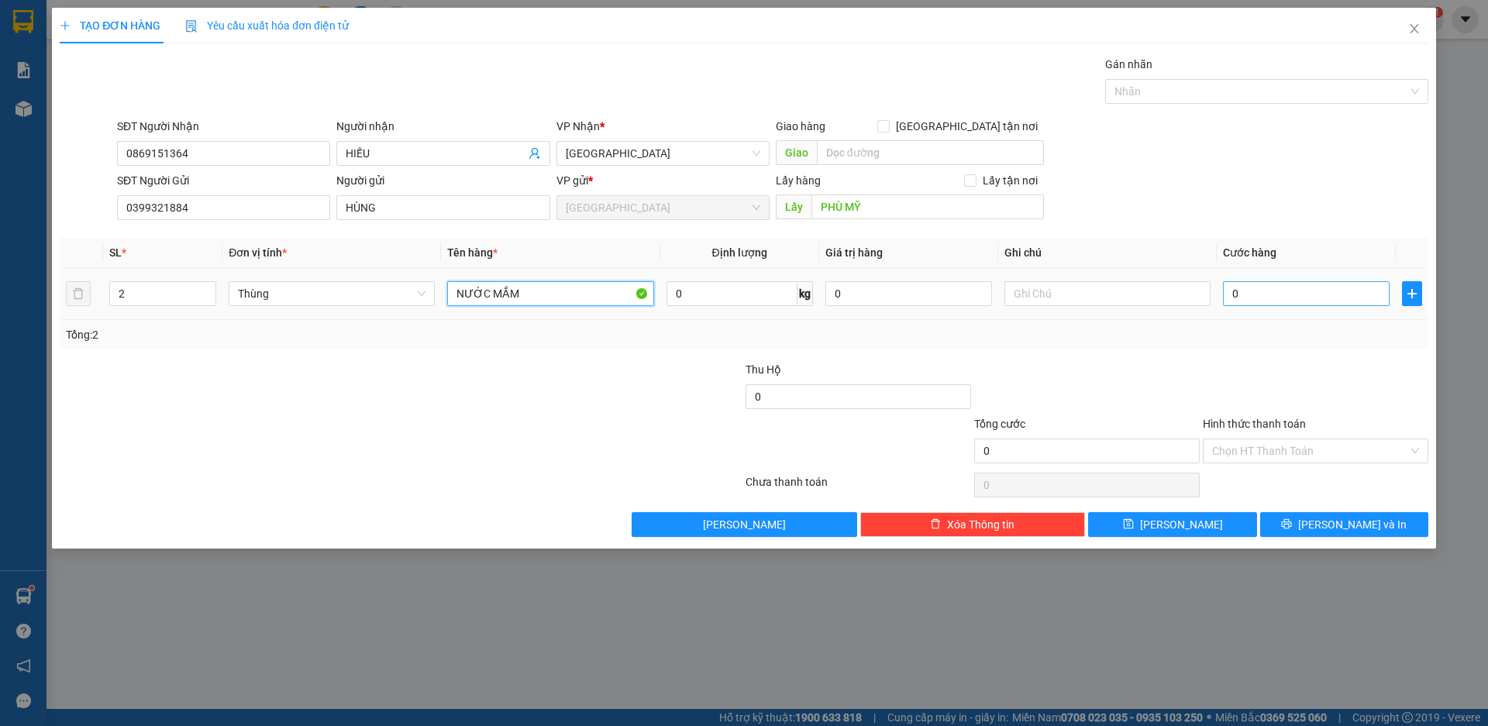
type input "NƯỚC MẮM"
click at [1281, 296] on input "0" at bounding box center [1306, 293] width 167 height 25
type input "1"
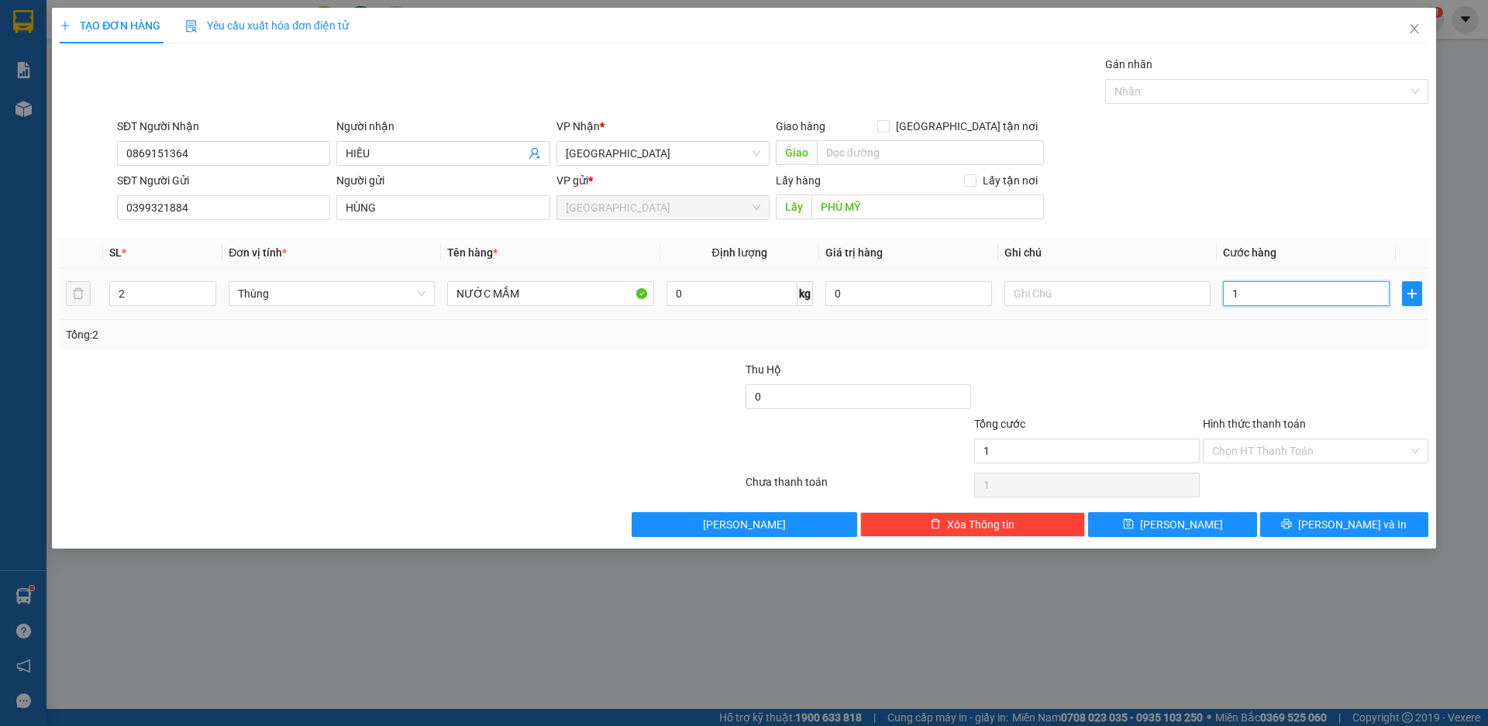
type input "10"
type input "100"
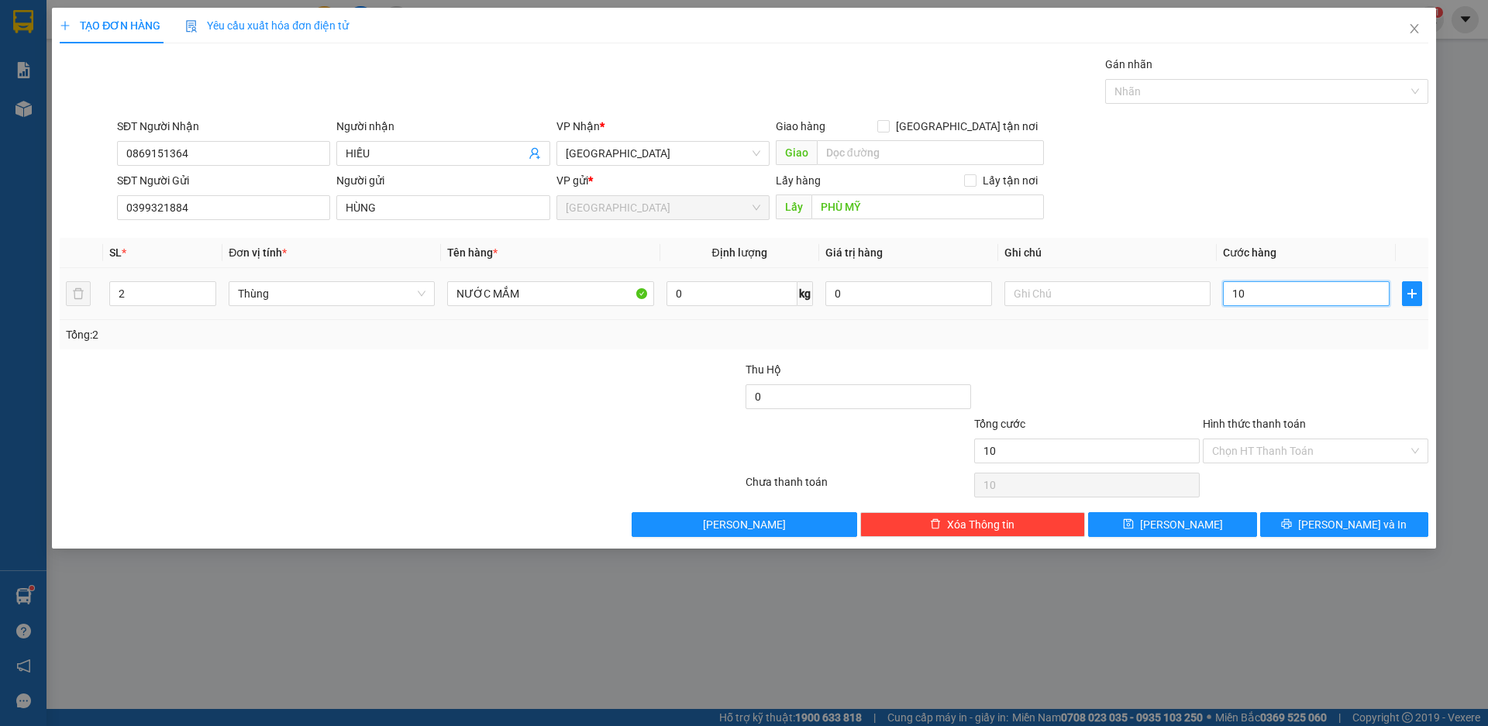
type input "100"
type input "1.000"
type input "10.000"
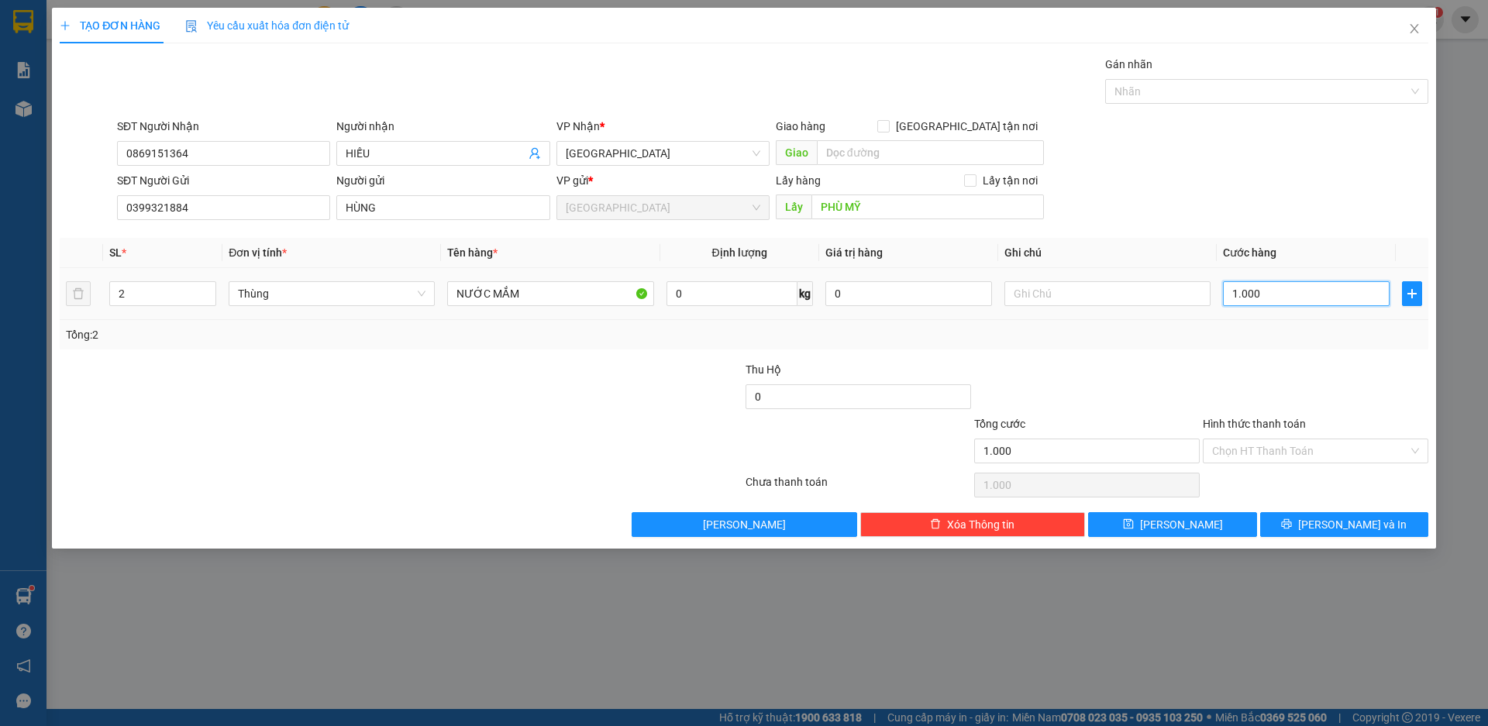
type input "10.000"
type input "100.000"
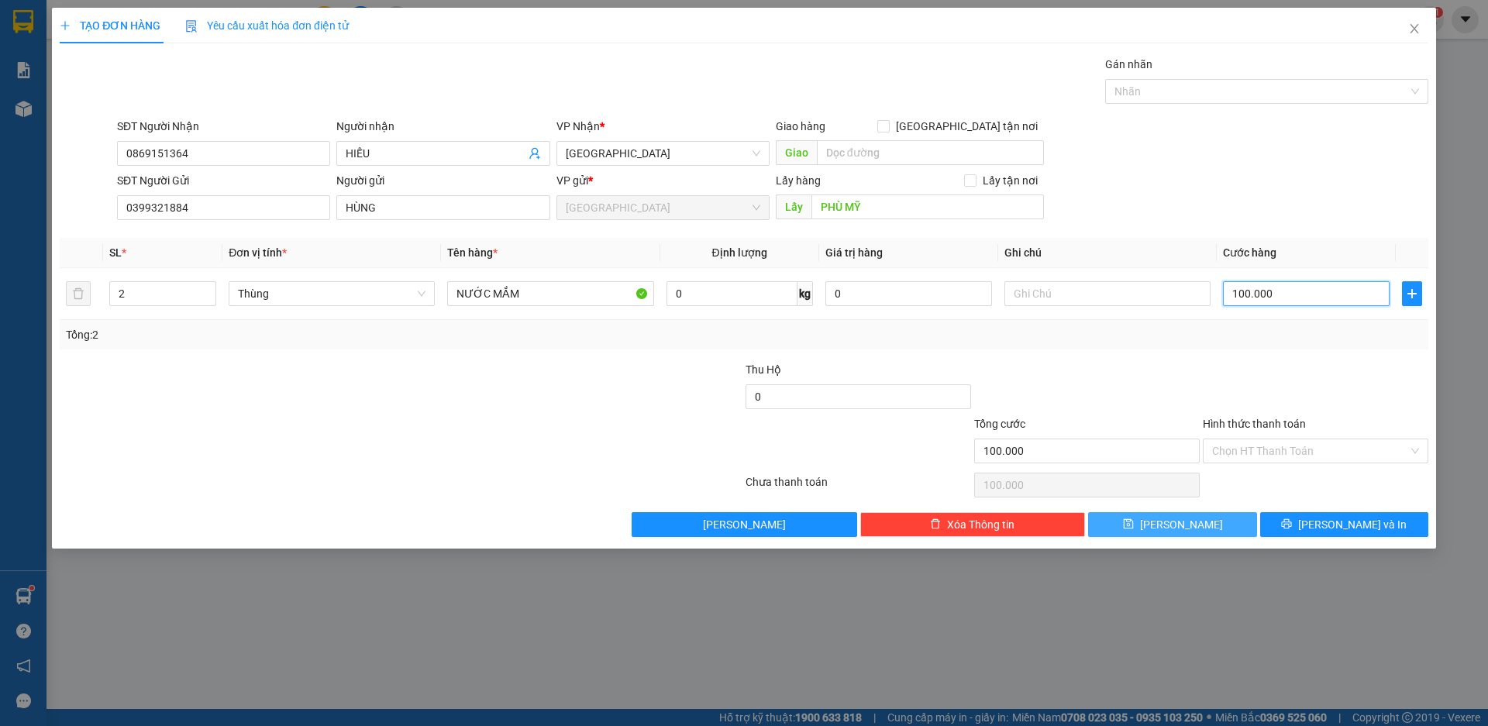
type input "100.000"
click at [1194, 526] on button "Lưu" at bounding box center [1172, 524] width 168 height 25
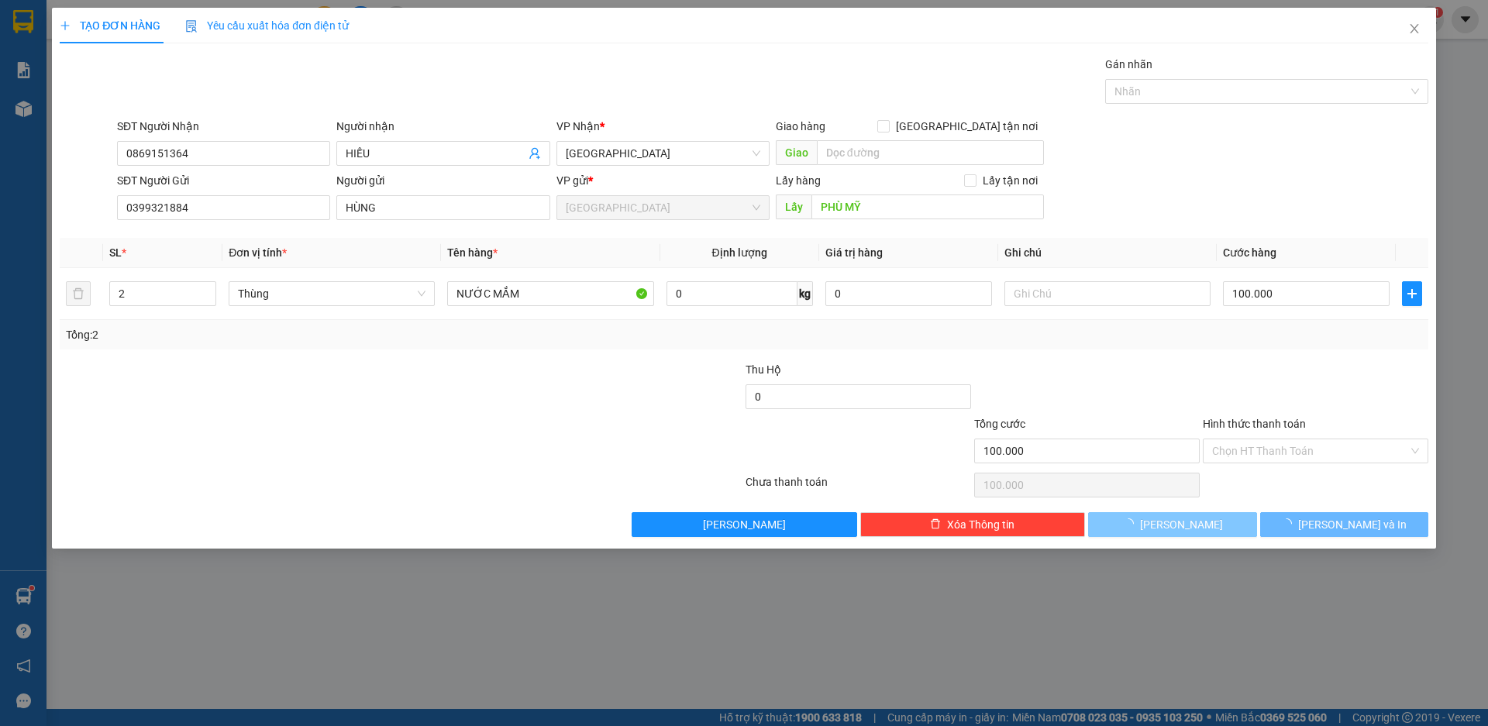
type input "1"
type input "0"
